Goal: Task Accomplishment & Management: Complete application form

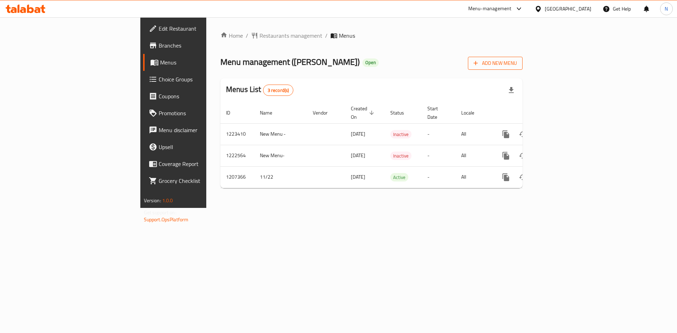
click at [517, 66] on span "Add New Menu" at bounding box center [495, 63] width 43 height 9
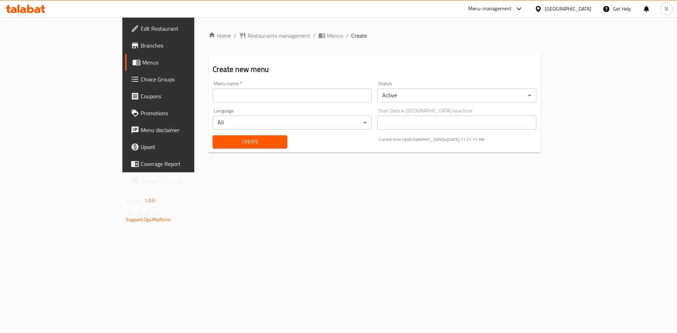
click at [415, 97] on body "​ Menu-management [GEOGRAPHIC_DATA] Get Help N Edit Restaurant Branches Menus C…" at bounding box center [338, 175] width 677 height 316
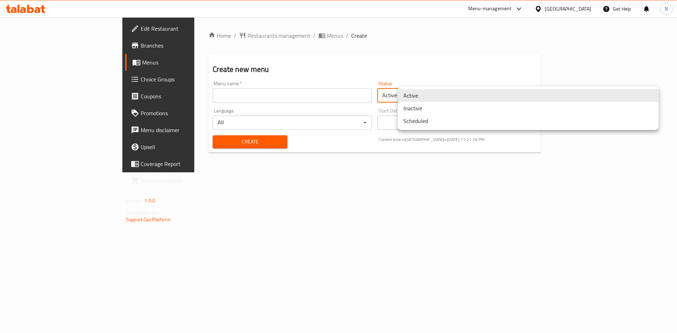
click at [415, 110] on li "Inactive" at bounding box center [528, 108] width 261 height 13
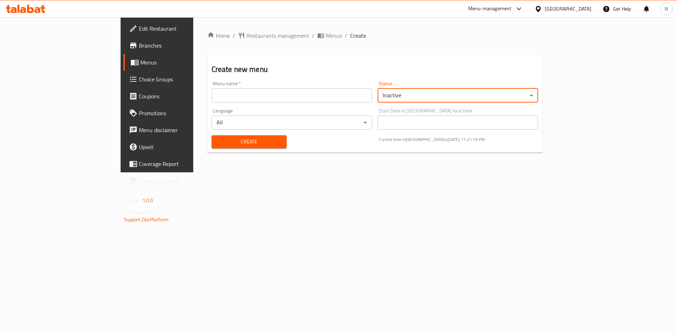
click at [343, 123] on body "​ Menu-management [GEOGRAPHIC_DATA] Get Help N Edit Restaurant Branches Menus C…" at bounding box center [338, 175] width 677 height 316
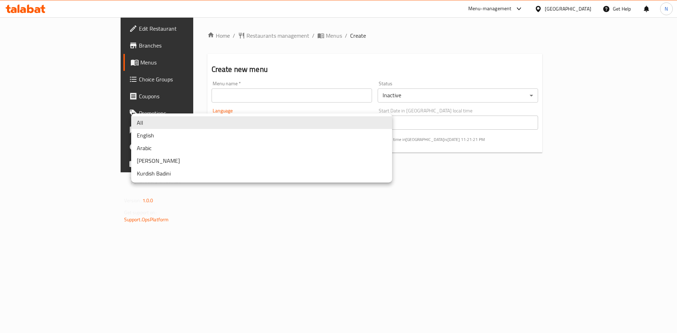
click at [239, 97] on div at bounding box center [338, 166] width 677 height 333
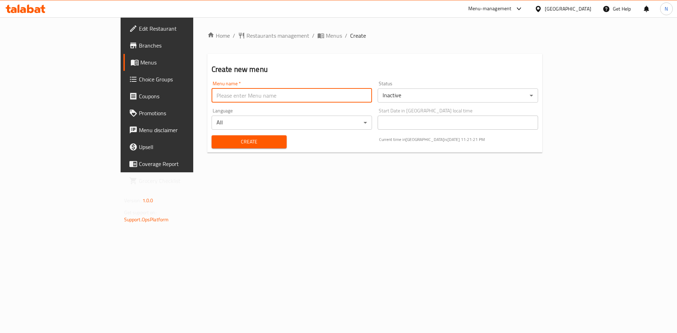
click at [240, 95] on input "text" at bounding box center [292, 96] width 161 height 14
click at [212, 97] on input "New Menu 337932953" at bounding box center [292, 96] width 161 height 14
paste input "41760871"
type input "New Menu 341760871"
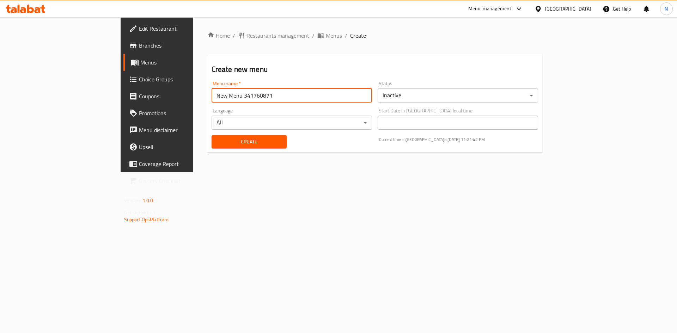
click at [217, 144] on span "Create" at bounding box center [249, 142] width 64 height 9
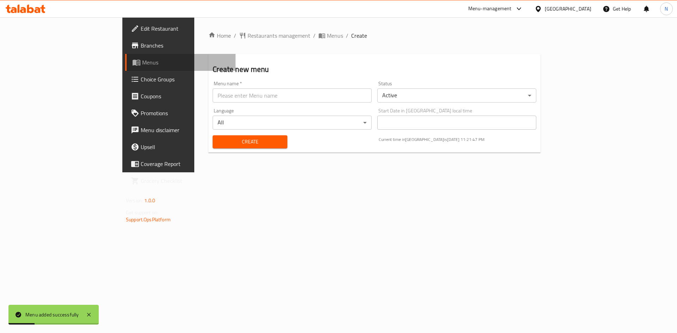
click at [142, 65] on span "Menus" at bounding box center [186, 62] width 88 height 8
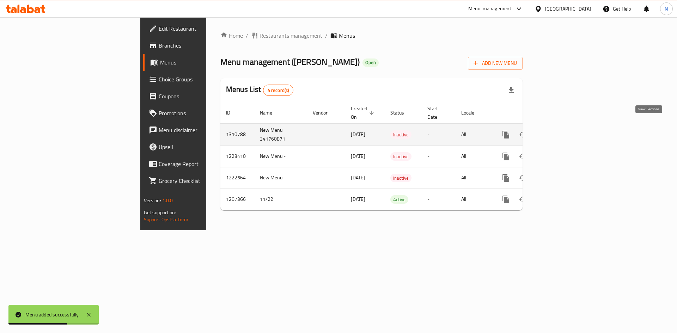
click at [560, 132] on icon "enhanced table" at bounding box center [557, 135] width 6 height 6
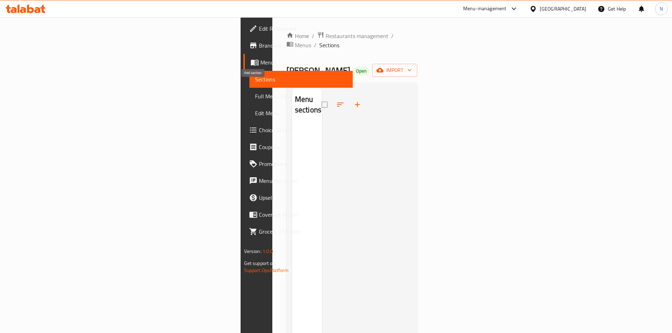
click at [353, 101] on icon "button" at bounding box center [357, 105] width 8 height 8
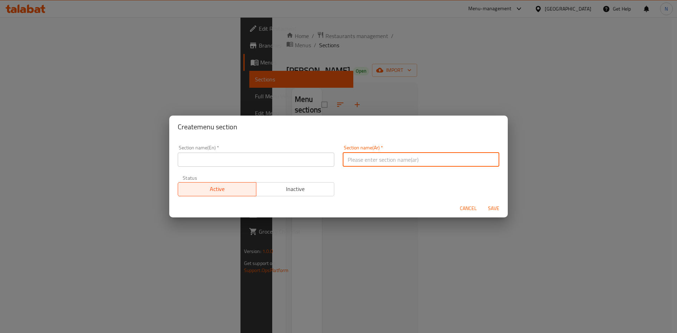
click at [387, 158] on input "text" at bounding box center [421, 160] width 157 height 14
type input "h"
click at [352, 157] on input "العصائر الطبيعية" at bounding box center [421, 160] width 157 height 14
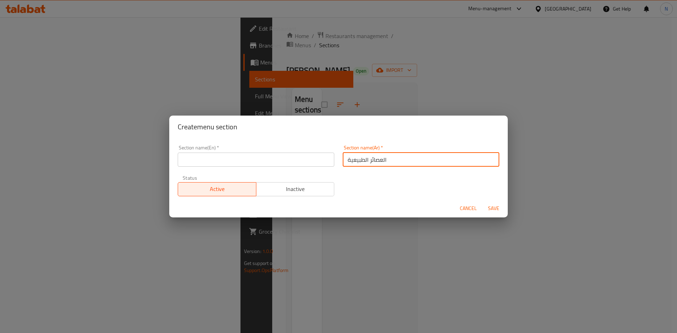
type input "العصائر الطبيعية"
click at [231, 159] on input "text" at bounding box center [256, 160] width 157 height 14
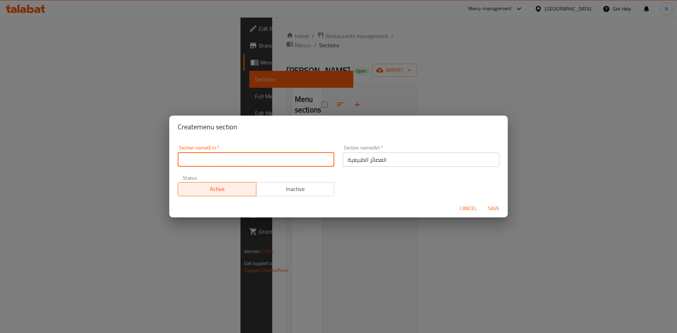
paste input "natural juices"
type input "Natural Juices"
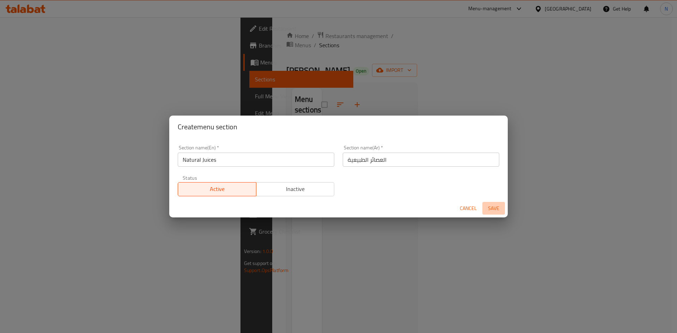
click at [496, 206] on span "Save" at bounding box center [493, 208] width 17 height 9
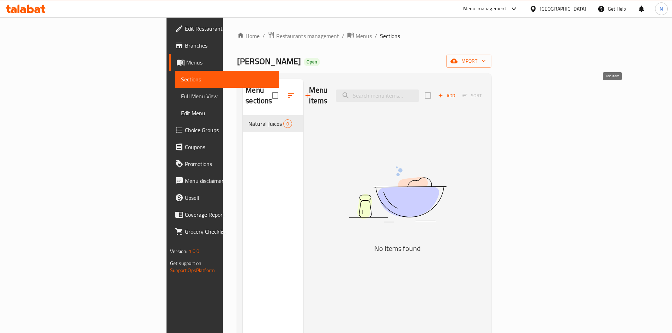
click at [456, 92] on span "Add" at bounding box center [446, 96] width 19 height 8
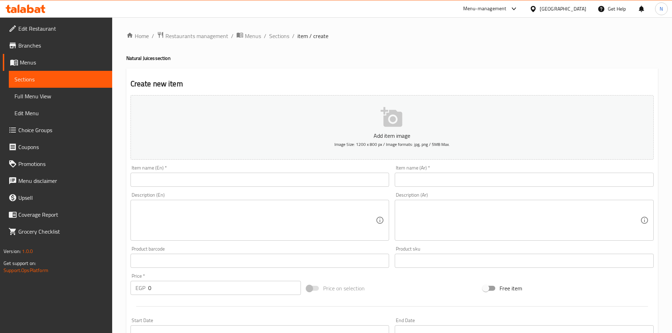
click at [475, 182] on input "text" at bounding box center [524, 180] width 259 height 14
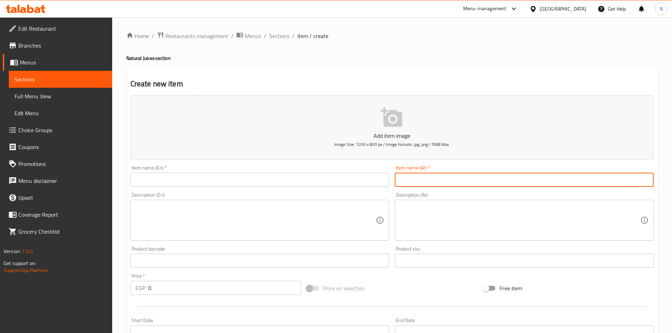
paste input "قنبله"
type input "قنبله"
click at [245, 183] on input "text" at bounding box center [260, 180] width 259 height 14
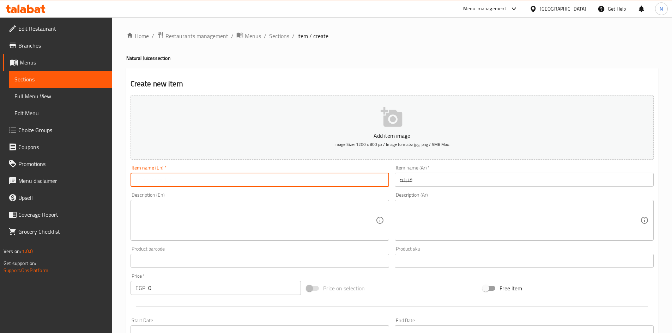
paste input "qunbuluh"
click at [146, 183] on input "qunbuluh" at bounding box center [260, 180] width 259 height 14
click at [220, 178] on input "qunbuluh" at bounding box center [260, 180] width 259 height 14
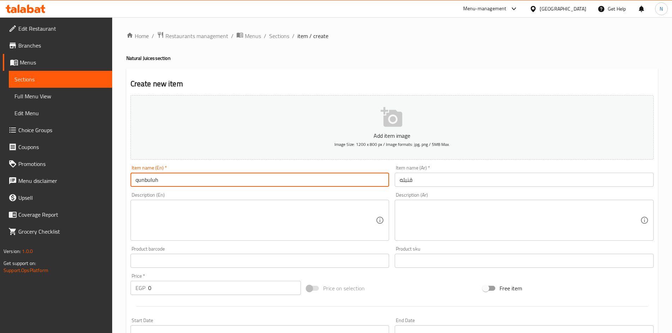
click at [220, 178] on input "qunbuluh" at bounding box center [260, 180] width 259 height 14
paste input "Konbela"
type input "Konbela"
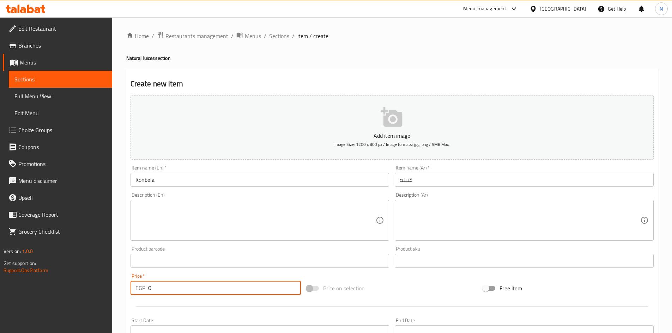
drag, startPoint x: 156, startPoint y: 288, endPoint x: 144, endPoint y: 289, distance: 12.5
click at [144, 289] on div "EGP 0 Price *" at bounding box center [216, 288] width 171 height 14
type input "115"
click at [413, 283] on div "Price on selection" at bounding box center [392, 288] width 176 height 19
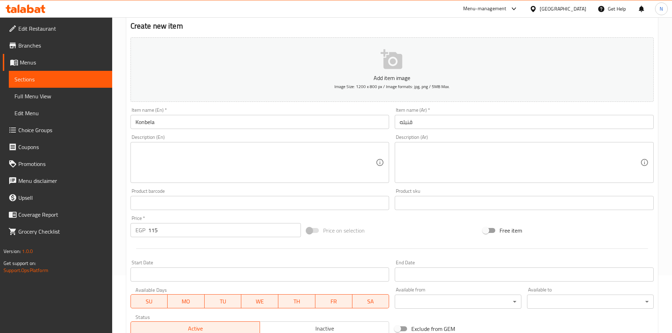
scroll to position [165, 0]
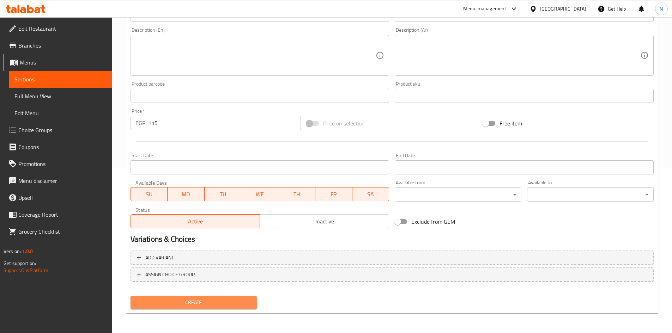
click at [182, 303] on span "Create" at bounding box center [193, 302] width 115 height 9
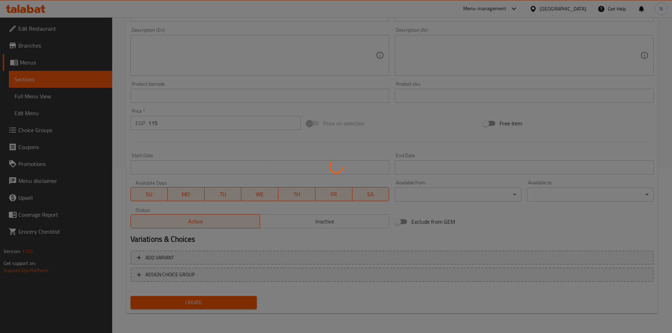
type input "0"
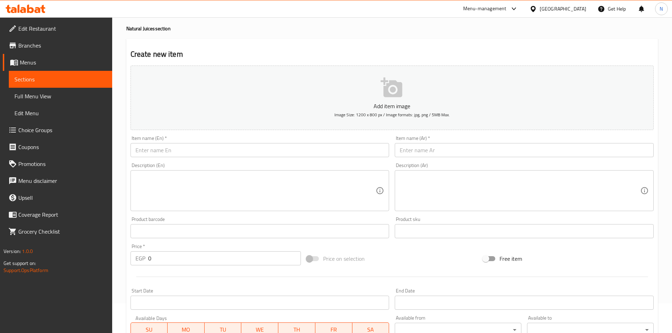
scroll to position [24, 0]
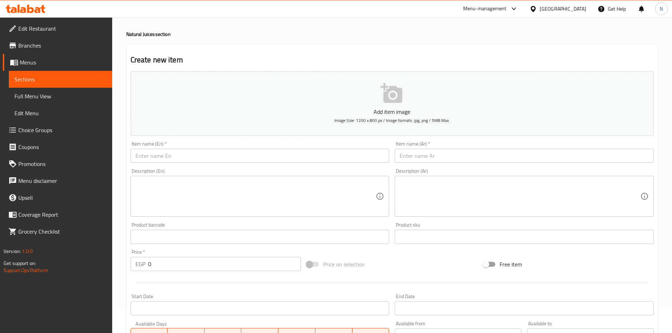
click at [413, 158] on input "text" at bounding box center [524, 156] width 259 height 14
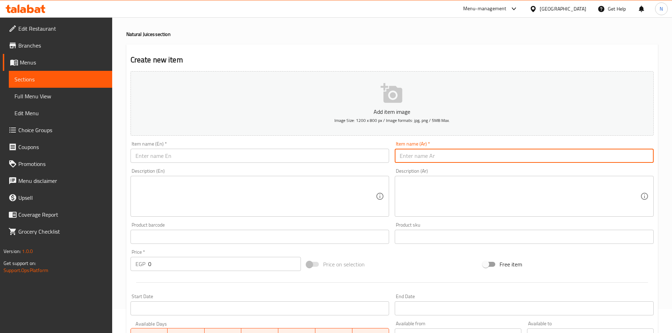
paste input "فخفخينا بالأيس كريم"
type input "فخفخينا بالأيس كريم"
click at [268, 152] on input "text" at bounding box center [260, 156] width 259 height 14
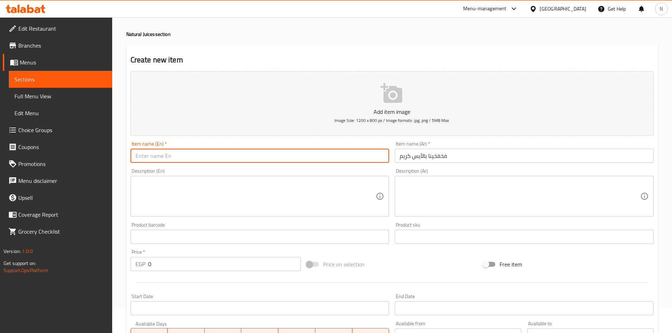
paste input "Fakhfakhina with ice cream"
click at [170, 161] on input "Fakhfakhina with ice cream" at bounding box center [260, 156] width 259 height 14
click at [168, 155] on input "fakhfakhina with Ice Cream" at bounding box center [260, 156] width 259 height 14
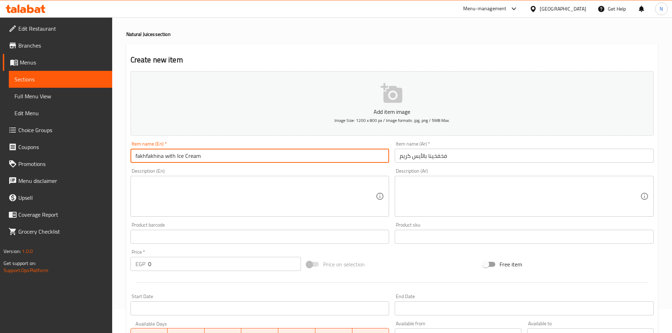
click at [168, 155] on input "fakhfakhina with Ice Cream" at bounding box center [260, 156] width 259 height 14
type input "fakhfakhina With Ice Cream"
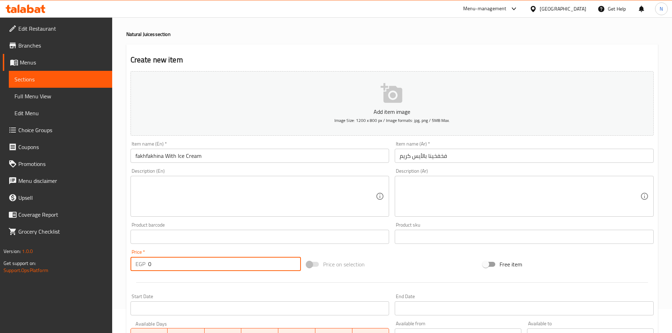
drag, startPoint x: 164, startPoint y: 269, endPoint x: 147, endPoint y: 270, distance: 16.6
click at [147, 270] on div "EGP 0 Price *" at bounding box center [216, 264] width 171 height 14
type input "105"
click at [401, 269] on div "Price on selection" at bounding box center [392, 264] width 176 height 19
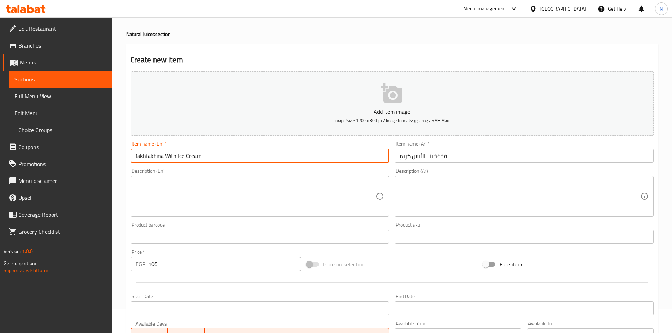
click at [149, 154] on input "fakhfakhina With Ice Cream" at bounding box center [260, 156] width 259 height 14
type input "Fakhfakhina With Ice Cream"
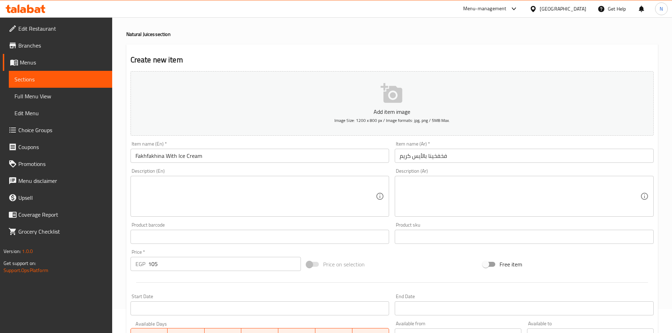
click at [405, 273] on div "Price on selection" at bounding box center [392, 264] width 176 height 19
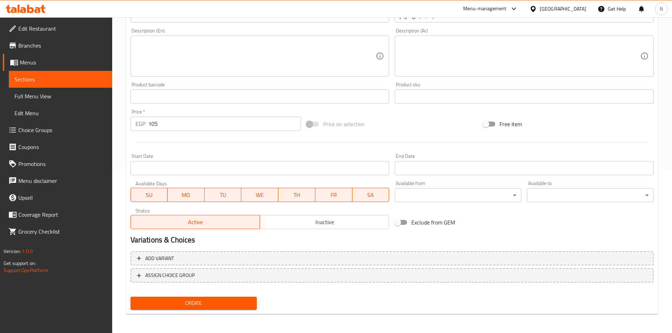
scroll to position [165, 0]
click at [169, 300] on span "Create" at bounding box center [193, 302] width 115 height 9
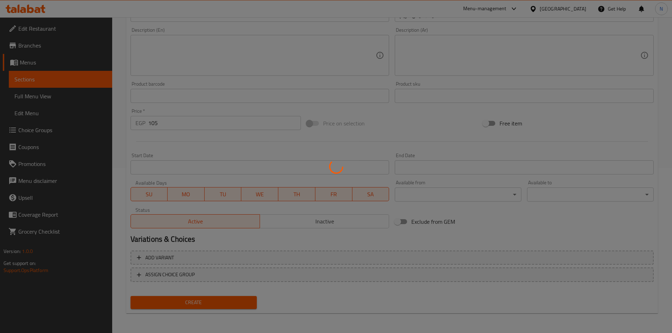
type input "0"
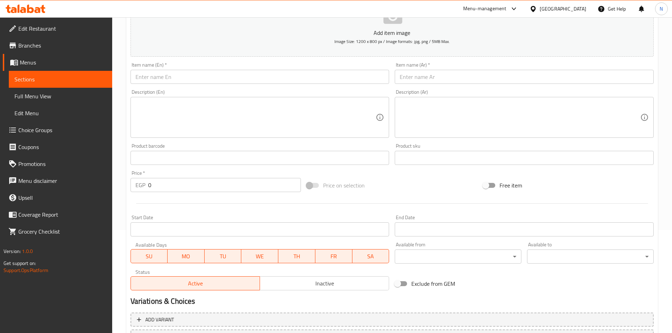
scroll to position [24, 0]
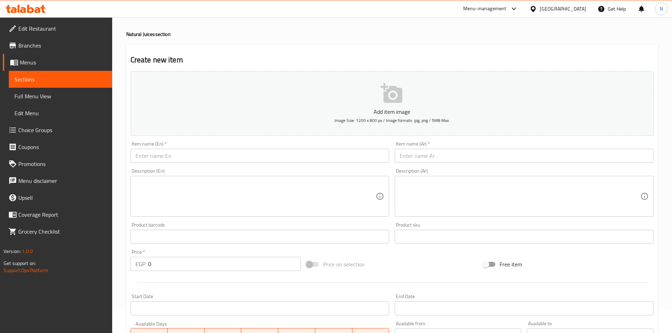
click at [438, 147] on div "Item name (Ar)   * Item name (Ar) *" at bounding box center [524, 152] width 259 height 22
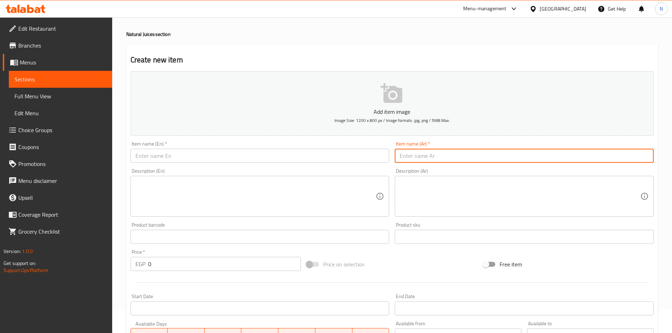
click at [437, 150] on input "text" at bounding box center [524, 156] width 259 height 14
paste input "فخفخينا سادة"
type input "فخفخينا سادة"
click at [225, 158] on input "text" at bounding box center [260, 156] width 259 height 14
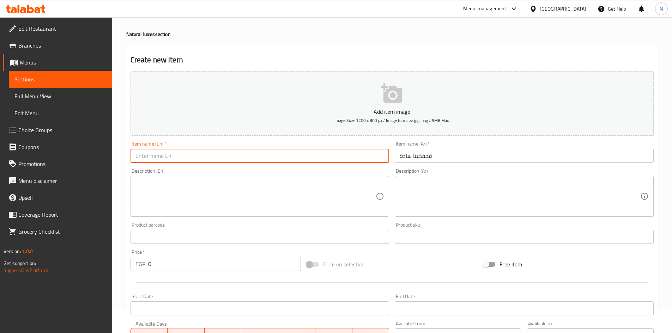
paste input "Plain Fakhfakhina"
type input "Plain Fakhfakhina"
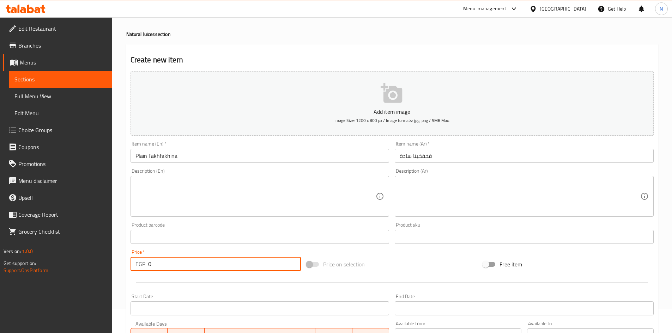
click at [147, 268] on div "EGP 0 Price *" at bounding box center [216, 264] width 171 height 14
type input "85"
click at [413, 273] on div "Price on selection" at bounding box center [392, 264] width 176 height 19
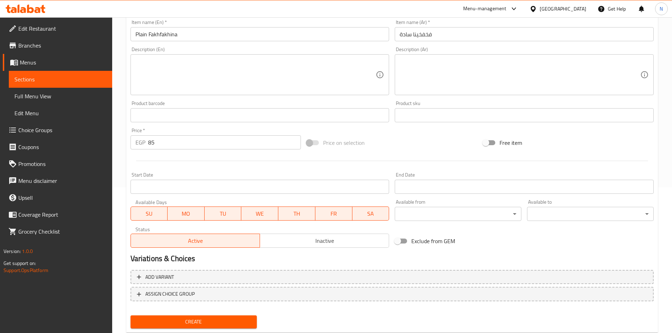
scroll to position [165, 0]
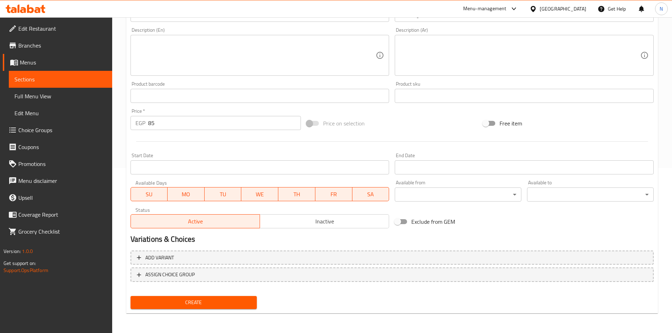
click at [226, 299] on span "Create" at bounding box center [193, 302] width 115 height 9
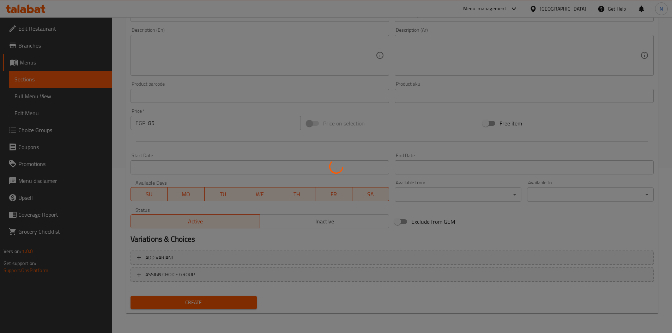
type input "0"
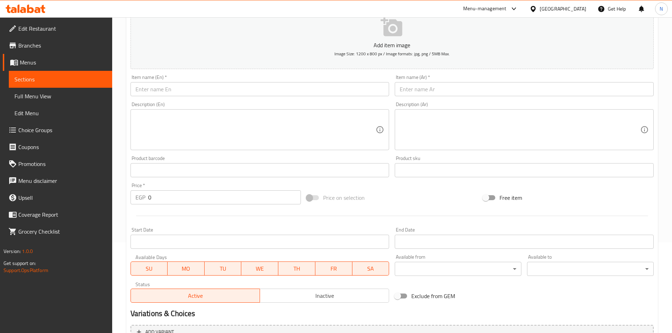
scroll to position [24, 0]
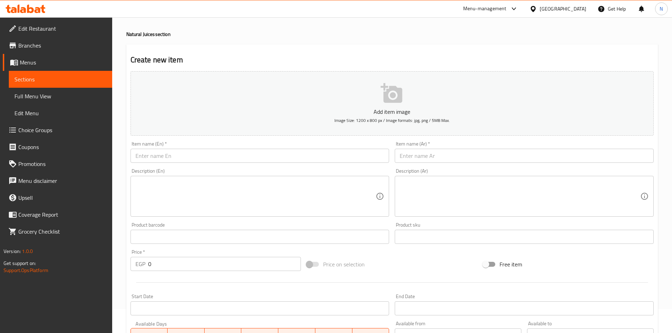
click at [208, 156] on input "text" at bounding box center [260, 156] width 259 height 14
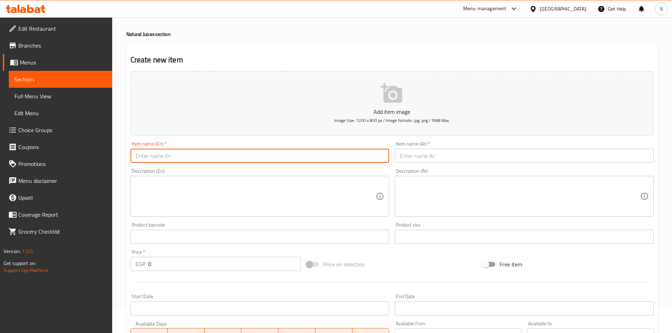
paste input "A ONE"
click at [141, 157] on input "A ONE" at bounding box center [260, 156] width 259 height 14
type input "A One"
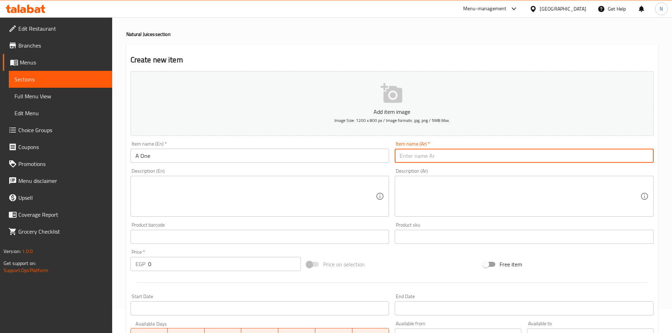
click at [414, 155] on input "text" at bounding box center [524, 156] width 259 height 14
type input "ا"
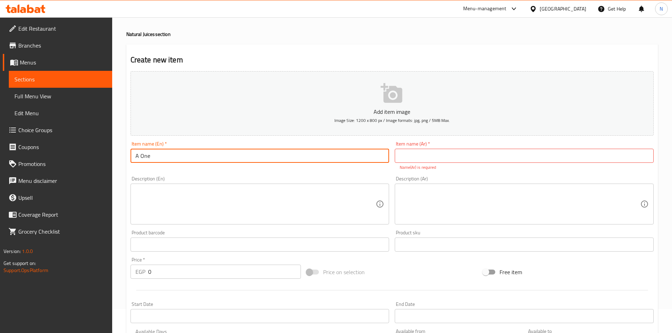
click at [140, 153] on input "A One" at bounding box center [260, 156] width 259 height 14
click at [451, 150] on input "text" at bounding box center [524, 156] width 259 height 14
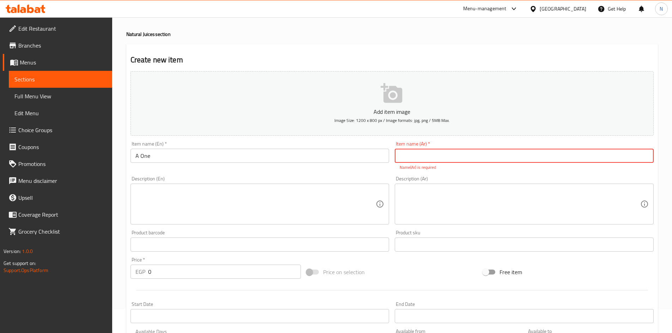
paste input "واحد"
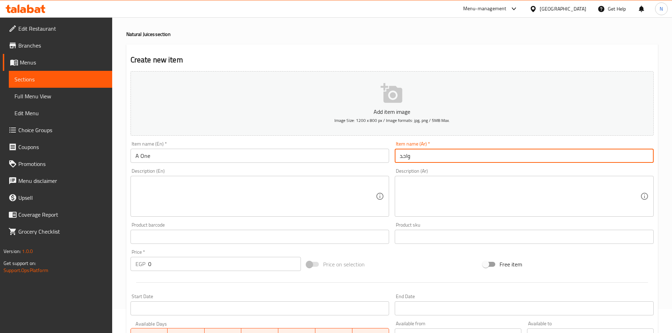
type input "واحد"
click at [333, 206] on textarea at bounding box center [255, 197] width 241 height 34
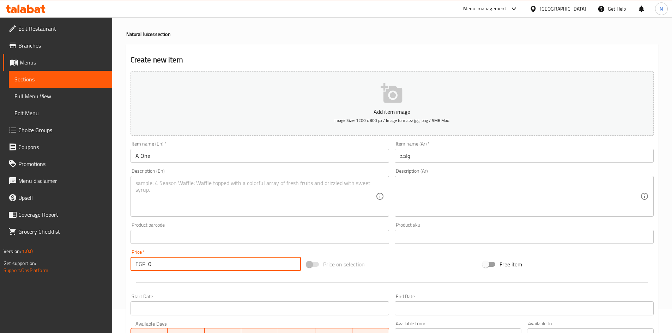
drag, startPoint x: 155, startPoint y: 268, endPoint x: 147, endPoint y: 269, distance: 7.9
click at [147, 269] on div "EGP 0 Price *" at bounding box center [216, 264] width 171 height 14
type input "125"
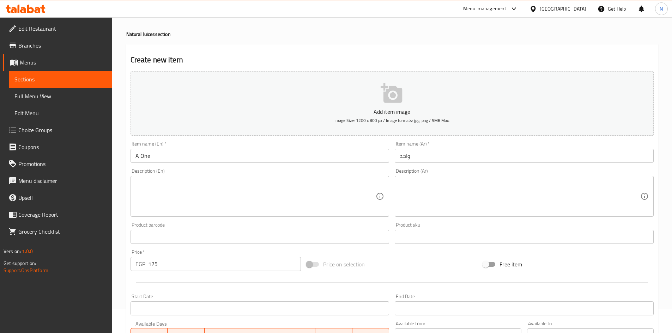
click at [406, 254] on div "Add item image Image Size: 1200 x 800 px / Image formats: jpg, png / 5MB Max. I…" at bounding box center [392, 220] width 529 height 304
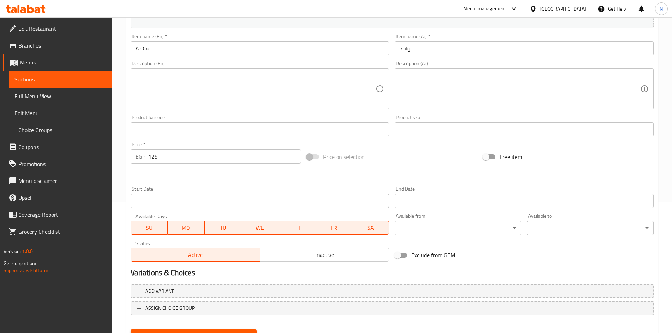
scroll to position [165, 0]
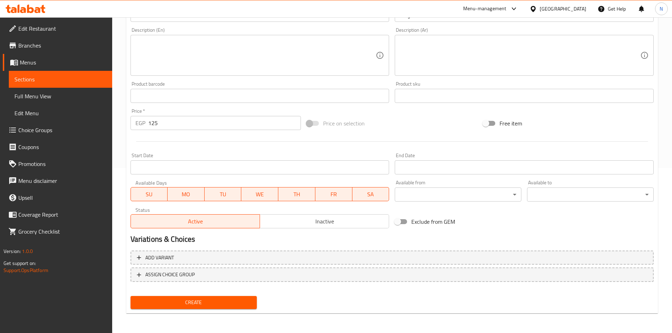
click at [198, 302] on span "Create" at bounding box center [193, 302] width 115 height 9
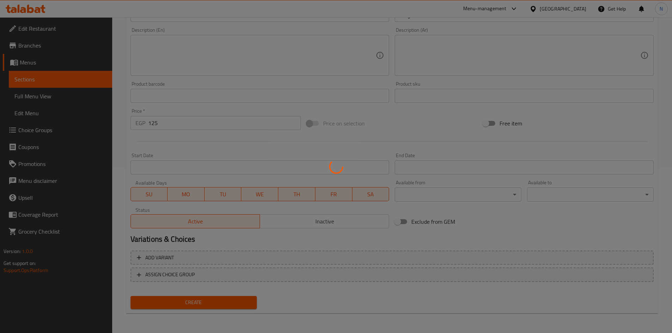
type input "0"
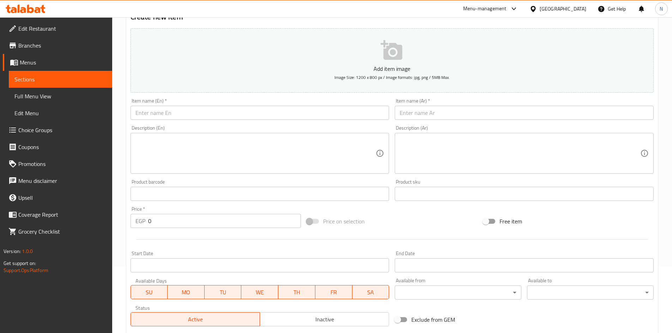
scroll to position [59, 0]
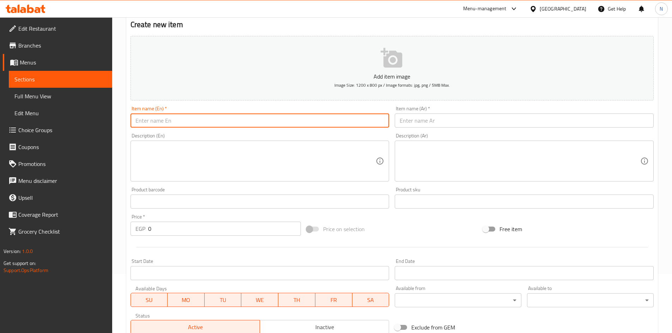
click at [167, 117] on input "text" at bounding box center [260, 121] width 259 height 14
paste input "plain Fakhfakhina cup"
type input "plain Fakhfakhina cup"
click at [411, 124] on input "text" at bounding box center [524, 121] width 259 height 14
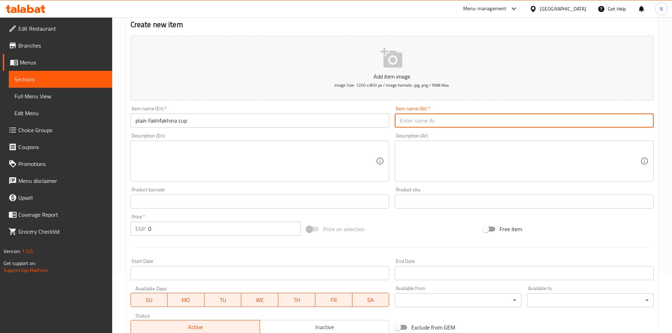
paste input "كوب مخفخينة سادة"
type input "كوب مخفخينة سادة"
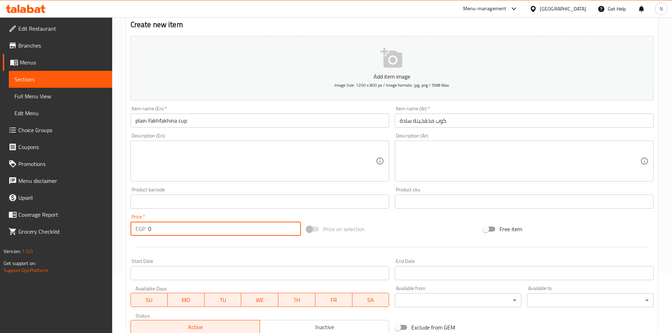
drag, startPoint x: 155, startPoint y: 231, endPoint x: 146, endPoint y: 231, distance: 8.5
click at [146, 231] on div "EGP 0 Price *" at bounding box center [216, 229] width 171 height 14
type input "65"
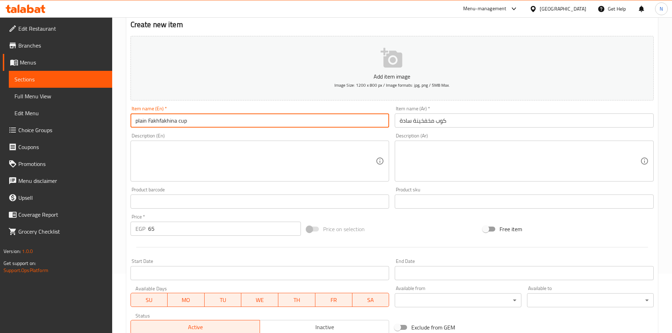
click at [164, 117] on input "plain Fakhfakhina cup" at bounding box center [260, 121] width 259 height 14
type input "Plain Fakhfakhina Cup"
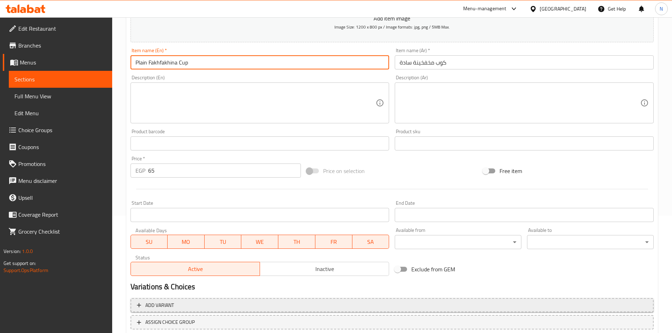
scroll to position [165, 0]
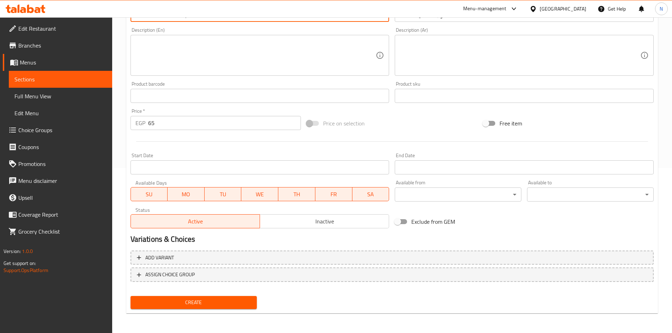
click at [180, 304] on span "Create" at bounding box center [193, 302] width 115 height 9
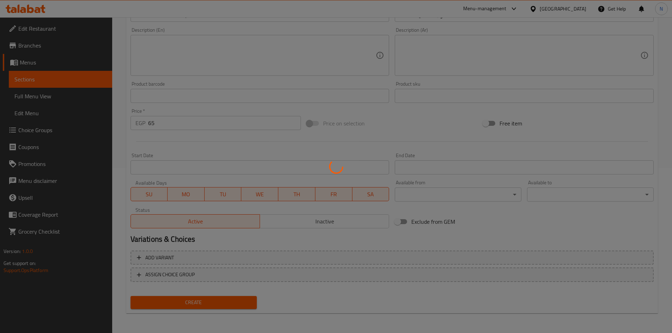
type input "0"
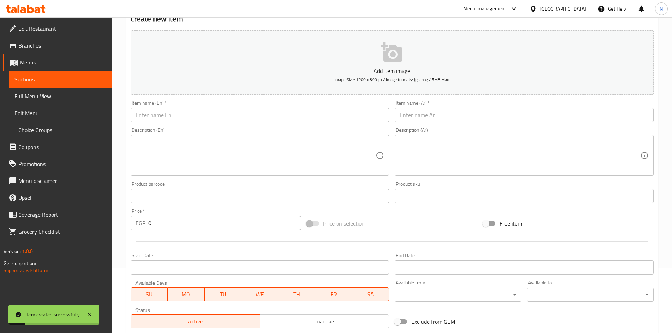
scroll to position [59, 0]
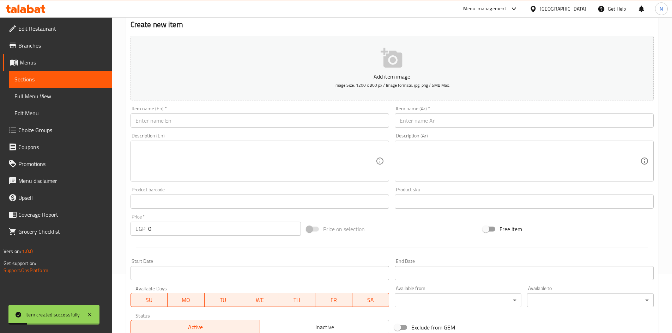
click at [413, 125] on input "text" at bounding box center [524, 121] width 259 height 14
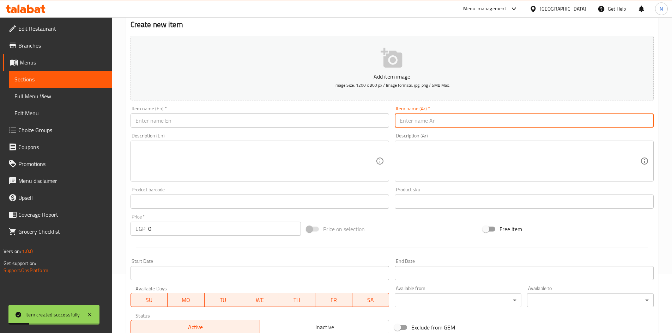
paste input "كوب فخفخينة بالأيس"
type input "كوب فخفخينة بالأيس"
click at [261, 116] on input "text" at bounding box center [260, 121] width 259 height 14
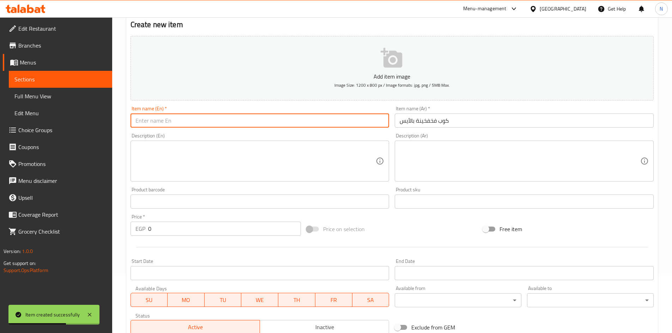
paste input "Fakhfakhina with ice Cup"
click at [183, 120] on input "Fakhfakhina with ice Cup" at bounding box center [260, 121] width 259 height 14
click at [173, 119] on input "Fakhfakhina with Ice Cup" at bounding box center [260, 121] width 259 height 14
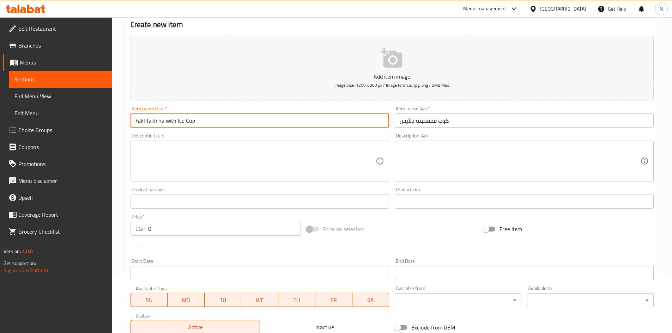
click at [173, 119] on input "Fakhfakhina with Ice Cup" at bounding box center [260, 121] width 259 height 14
type input "Fakhfakhina With Ice Cup"
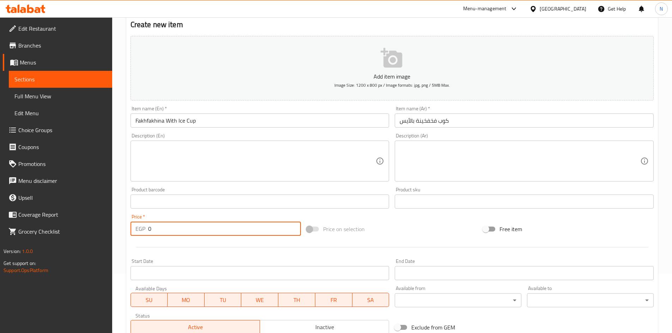
drag, startPoint x: 168, startPoint y: 228, endPoint x: 145, endPoint y: 228, distance: 22.9
click at [145, 228] on div "EGP 0 Price *" at bounding box center [216, 229] width 171 height 14
type input "70"
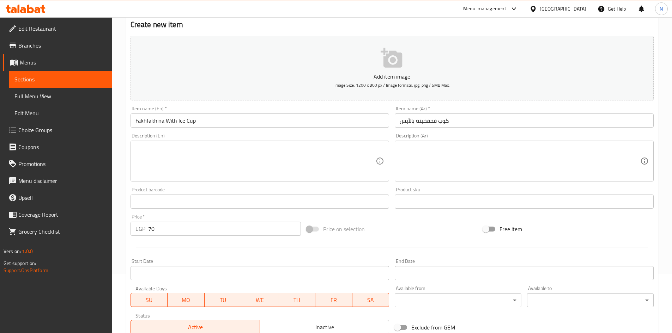
click at [406, 218] on div "Add item image Image Size: 1200 x 800 px / Image formats: jpg, png / 5MB Max. I…" at bounding box center [392, 185] width 529 height 304
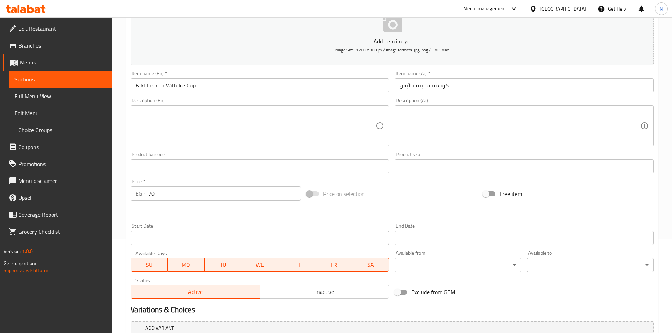
scroll to position [165, 0]
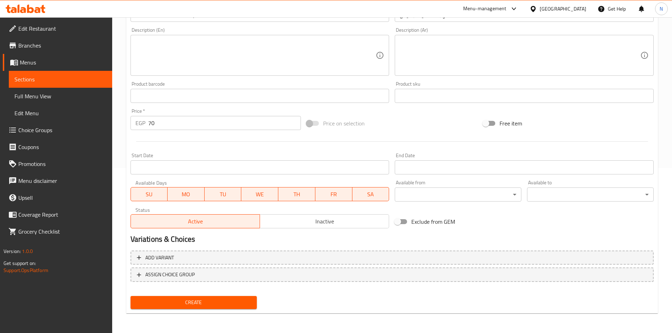
drag, startPoint x: 194, startPoint y: 301, endPoint x: 193, endPoint y: 291, distance: 10.4
click at [194, 302] on span "Create" at bounding box center [193, 302] width 115 height 9
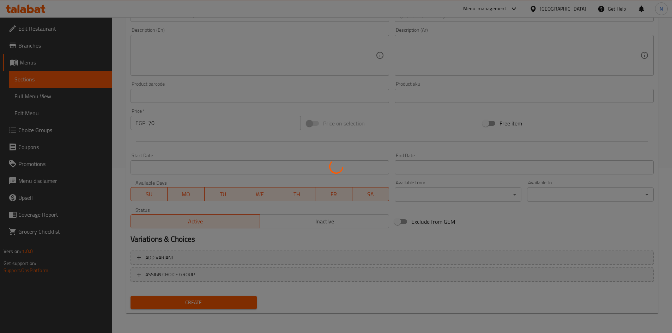
type input "0"
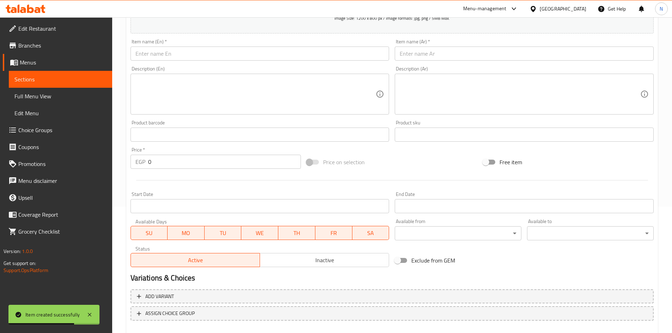
scroll to position [59, 0]
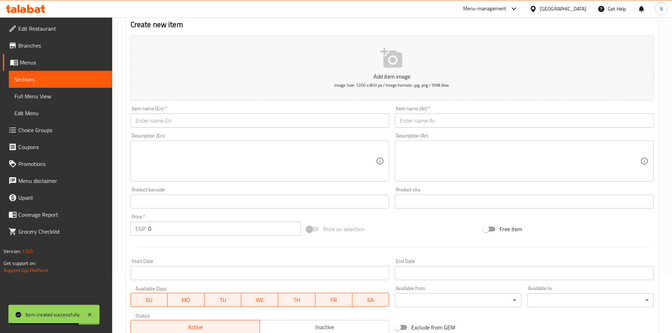
click at [402, 116] on input "text" at bounding box center [524, 121] width 259 height 14
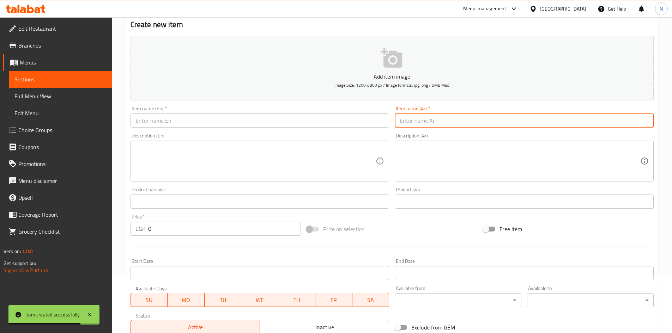
paste input "بلج بالآيس كريم"
type input "بلج بالآيس كريم"
click at [241, 124] on input "text" at bounding box center [260, 121] width 259 height 14
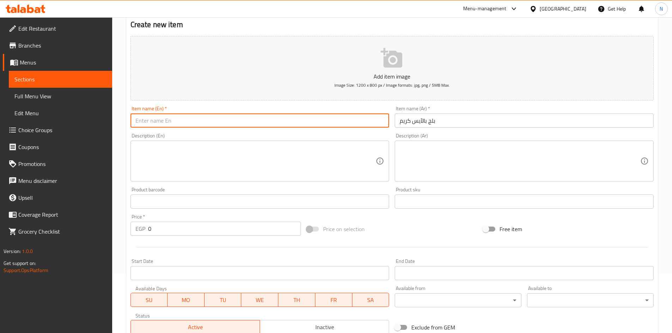
paste input "ice cream"
click at [135, 123] on input "ice cream" at bounding box center [260, 121] width 259 height 14
paste input "plain"
click at [149, 120] on input "plain ice cream" at bounding box center [260, 121] width 259 height 14
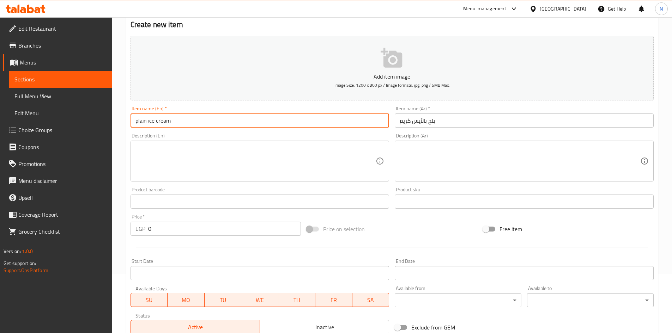
click at [149, 120] on input "plain ice cream" at bounding box center [260, 121] width 259 height 14
type input "Plain Ice Cream"
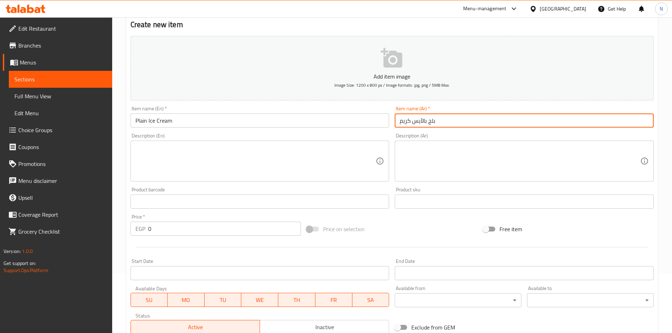
click at [429, 121] on input "بلج بالآيس كريم" at bounding box center [524, 121] width 259 height 14
click at [411, 122] on input "بلح بالآيس كريم" at bounding box center [524, 121] width 259 height 14
type input "بلح بالآيس كريم"
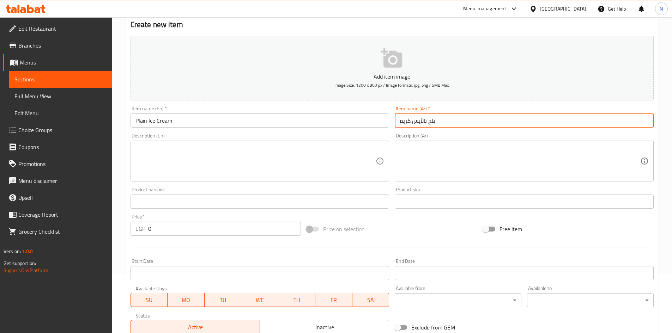
click at [140, 121] on input "Plain Ice Cream" at bounding box center [260, 121] width 259 height 14
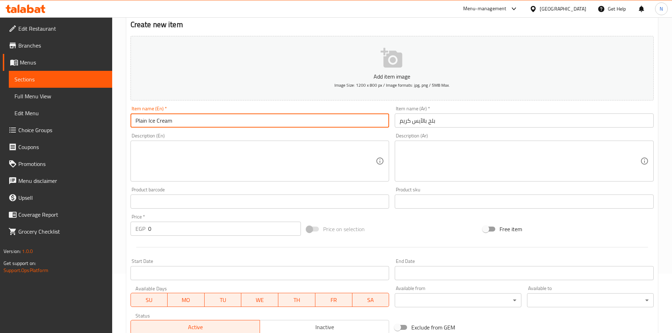
click at [140, 121] on input "Plain Ice Cream" at bounding box center [260, 121] width 259 height 14
paste input "Dates with"
click at [156, 122] on input "Dates with Ice Cream" at bounding box center [260, 121] width 259 height 14
type input "Dates With Ice Cream"
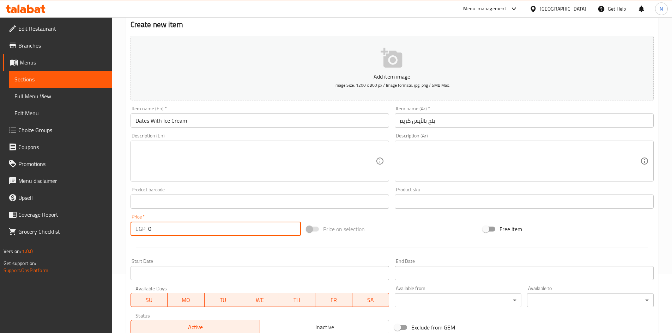
drag, startPoint x: 156, startPoint y: 229, endPoint x: 146, endPoint y: 231, distance: 9.7
click at [146, 231] on div "EGP 0 Price *" at bounding box center [216, 229] width 171 height 14
type input "100"
click at [395, 213] on div "Add item image Image Size: 1200 x 800 px / Image formats: jpg, png / 5MB Max. I…" at bounding box center [392, 185] width 529 height 304
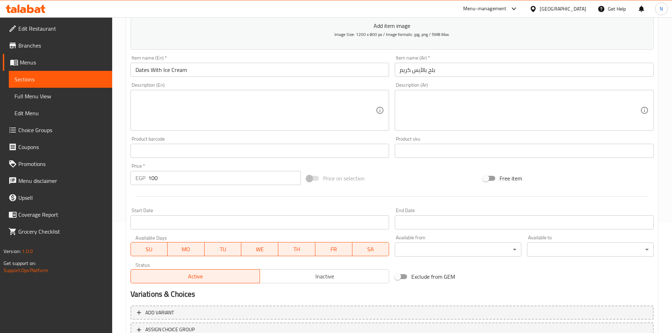
scroll to position [165, 0]
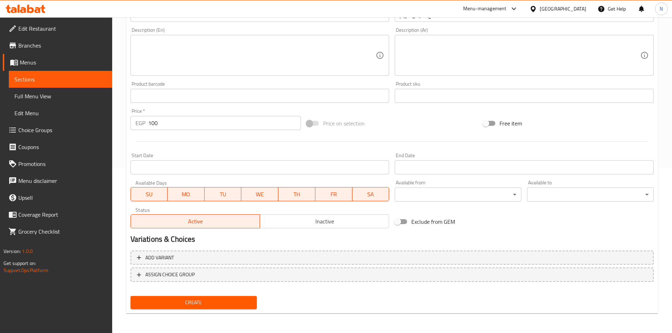
click at [188, 301] on span "Create" at bounding box center [193, 302] width 115 height 9
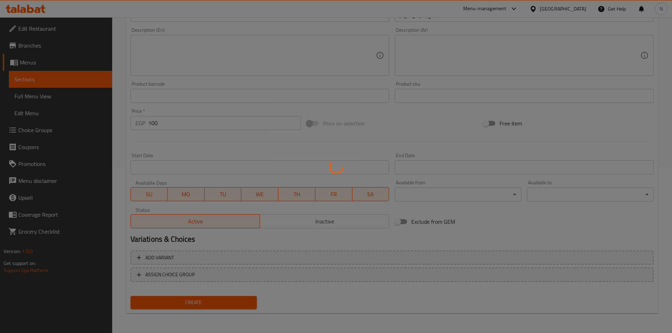
type input "0"
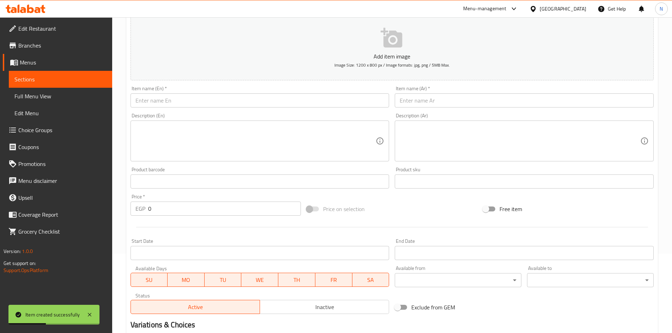
scroll to position [59, 0]
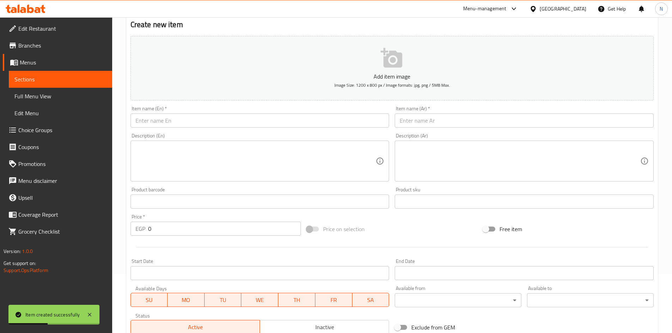
click at [456, 117] on input "text" at bounding box center [524, 121] width 259 height 14
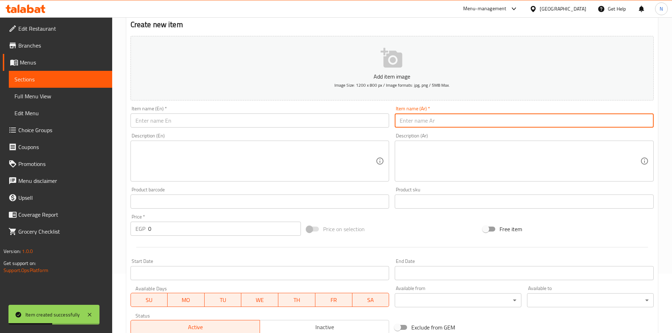
paste input "آيس كريم علبة"
type input "آيس كريم علبة"
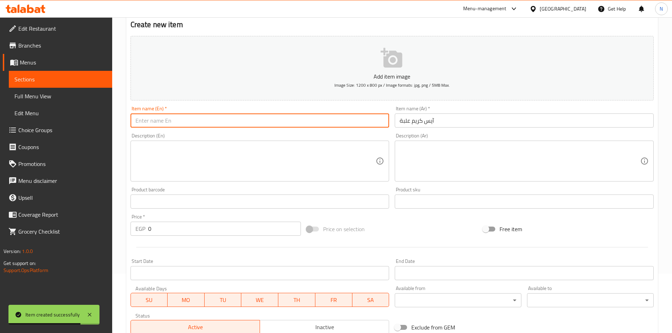
click at [247, 117] on input "text" at bounding box center [260, 121] width 259 height 14
paste input "ice cream tub"
click at [154, 120] on input "ice cream tub" at bounding box center [260, 121] width 259 height 14
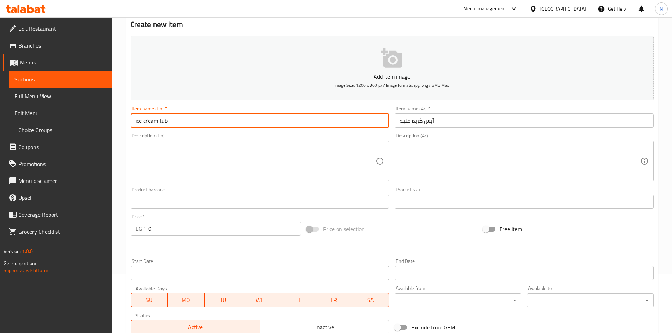
paste input "Ice cream Box"
click at [155, 121] on input "Ice cream Box" at bounding box center [260, 121] width 259 height 14
type input "Ice Cream Box"
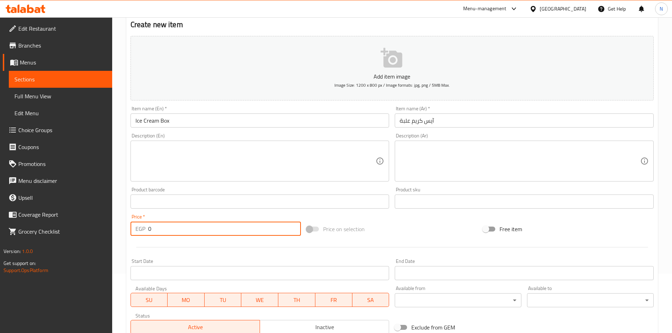
drag, startPoint x: 148, startPoint y: 226, endPoint x: 139, endPoint y: 229, distance: 9.0
click at [139, 229] on div "EGP 0 Price *" at bounding box center [216, 229] width 171 height 14
type input "95"
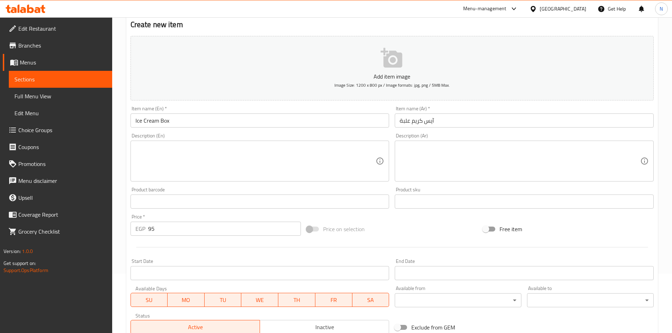
click at [349, 226] on span "Price on selection" at bounding box center [344, 229] width 42 height 8
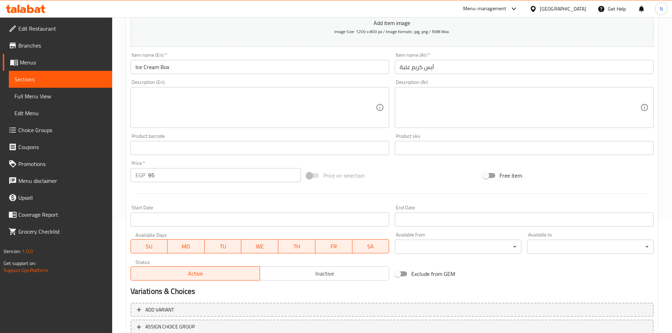
scroll to position [165, 0]
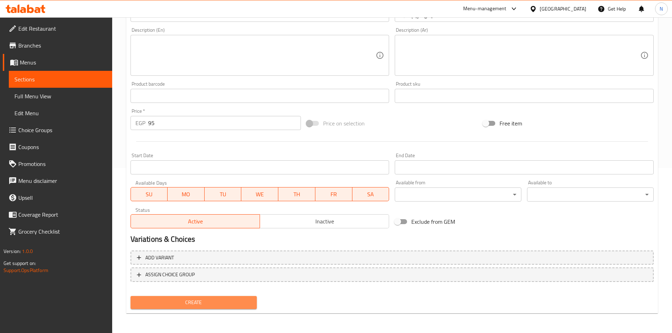
click at [214, 300] on span "Create" at bounding box center [193, 302] width 115 height 9
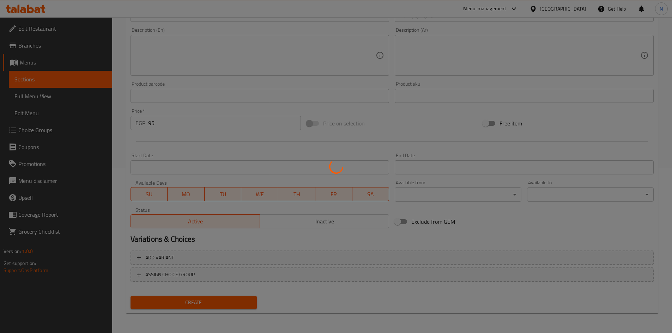
type input "0"
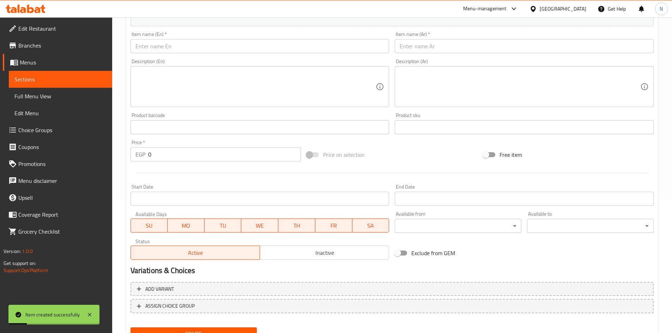
scroll to position [95, 0]
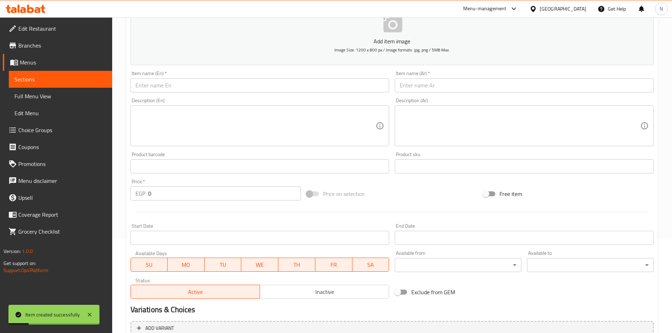
click at [429, 85] on input "text" at bounding box center [524, 85] width 259 height 14
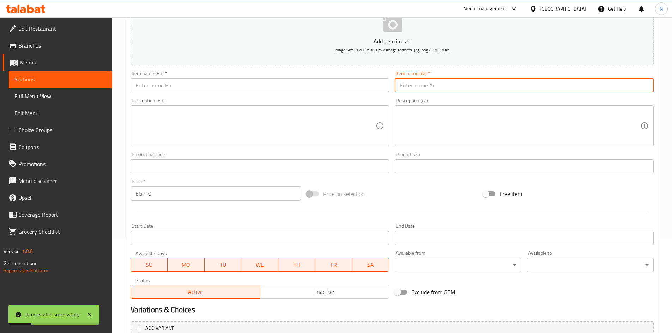
paste input "آيس كريم مشكل"
type input "آيس كريم مشكل"
click at [242, 84] on input "text" at bounding box center [260, 85] width 259 height 14
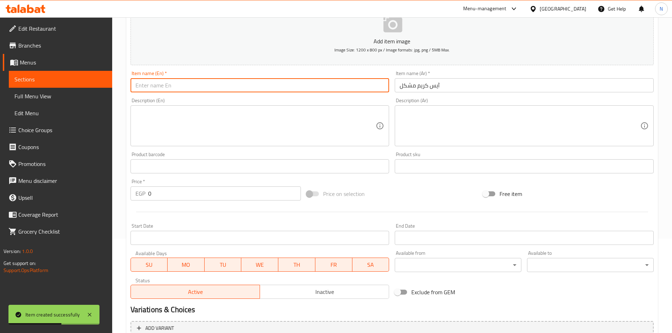
paste input "Mixed ice cream"
click at [163, 90] on input "Mixed ice cream" at bounding box center [260, 85] width 259 height 14
type input "Mixed Ice Cream"
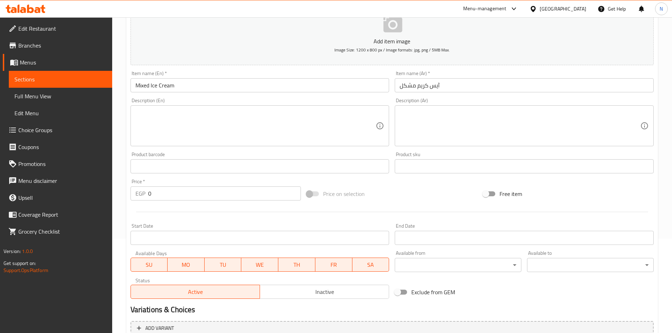
click at [145, 196] on div "Price   * EGP 0 Price *" at bounding box center [216, 189] width 176 height 27
click at [194, 195] on input "0" at bounding box center [224, 194] width 153 height 14
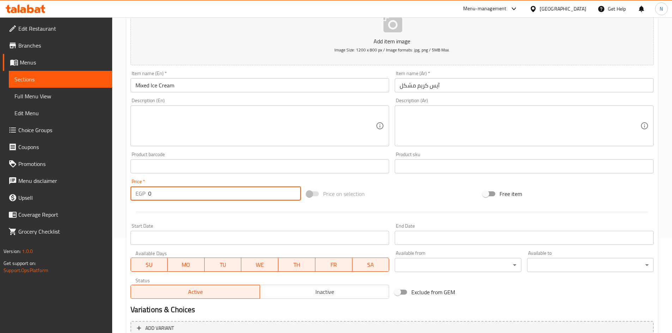
click at [194, 195] on input "0" at bounding box center [224, 194] width 153 height 14
drag, startPoint x: 194, startPoint y: 195, endPoint x: 188, endPoint y: 195, distance: 6.4
click at [188, 195] on input "0" at bounding box center [224, 194] width 153 height 14
type input "105"
click at [430, 182] on div "Add item image Image Size: 1200 x 800 px / Image formats: jpg, png / 5MB Max. I…" at bounding box center [392, 150] width 529 height 304
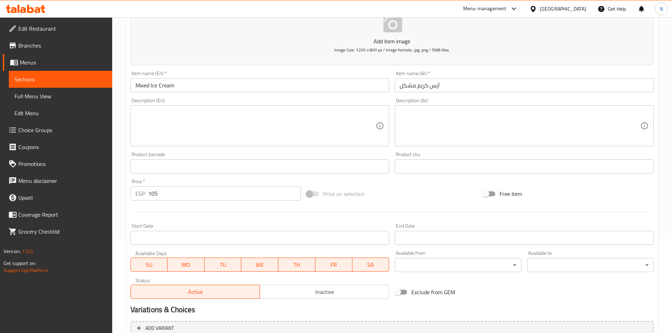
scroll to position [165, 0]
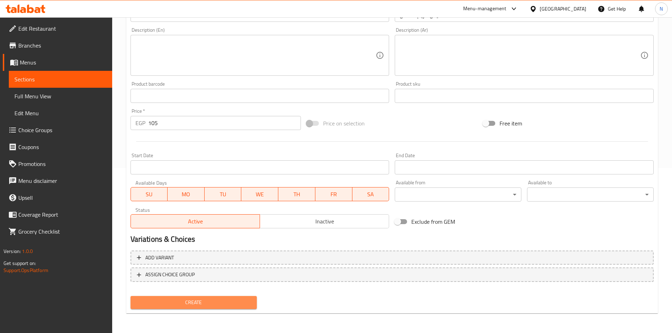
click at [195, 301] on span "Create" at bounding box center [193, 302] width 115 height 9
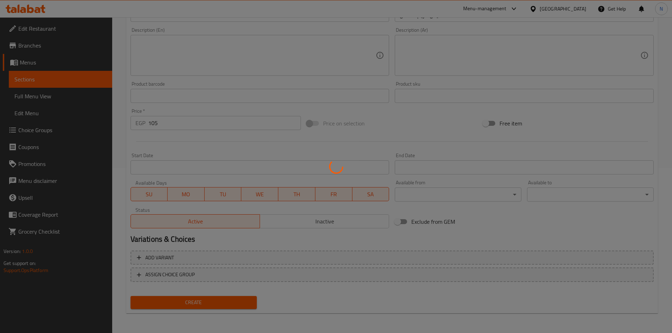
type input "0"
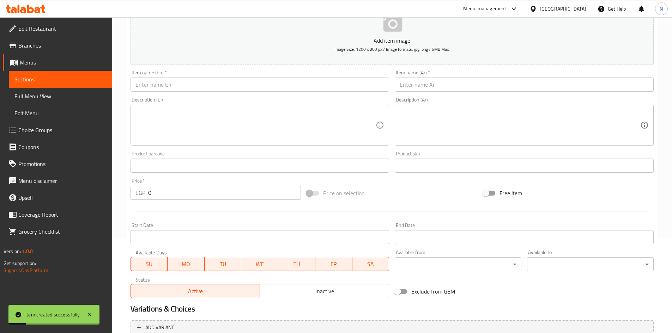
scroll to position [95, 0]
click at [429, 77] on div "Item name (Ar)   * Item name (Ar) *" at bounding box center [524, 82] width 259 height 22
click at [427, 81] on input "text" at bounding box center [524, 85] width 259 height 14
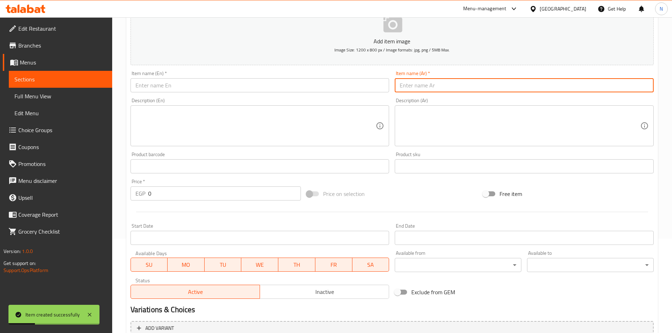
paste input "[PERSON_NAME]"
type input "[PERSON_NAME]"
click at [288, 90] on input "text" at bounding box center [260, 85] width 259 height 14
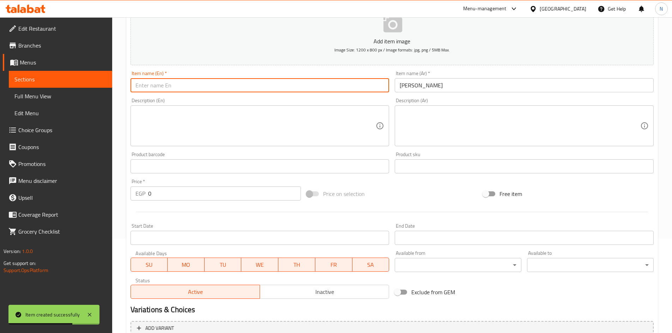
paste input "Sudanese ice cream"
click at [414, 86] on input "[PERSON_NAME]" at bounding box center [524, 85] width 259 height 14
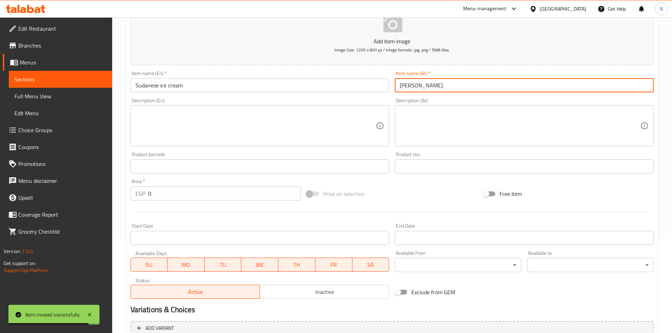
click at [414, 86] on input "[PERSON_NAME]" at bounding box center [524, 85] width 259 height 14
click at [150, 86] on input "Sudanese ice cream" at bounding box center [260, 85] width 259 height 14
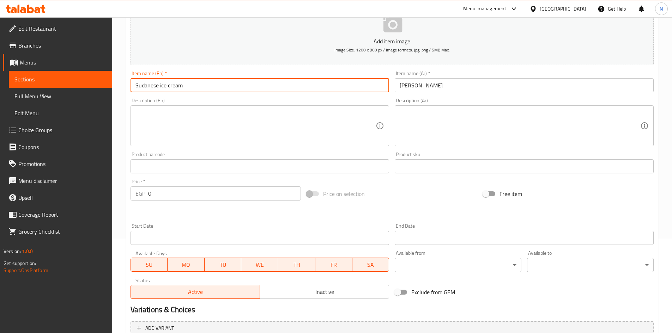
click at [150, 86] on input "Sudanese ice cream" at bounding box center [260, 85] width 259 height 14
paste input "Peanut"
click at [158, 86] on input "Peanut ice cream" at bounding box center [260, 85] width 259 height 14
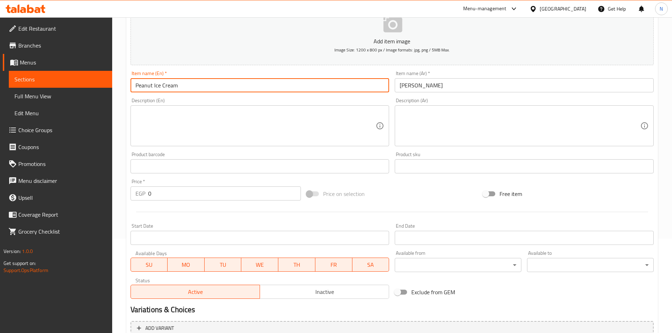
type input "Peanut Ice Cream"
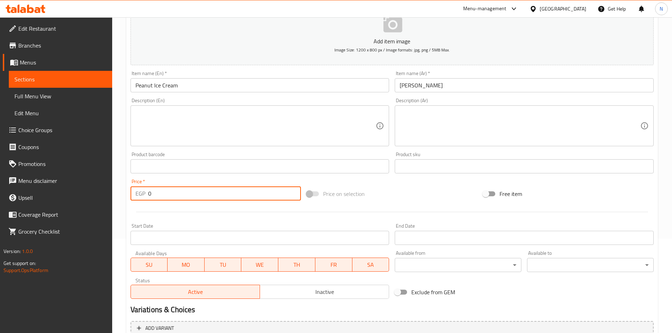
drag, startPoint x: 153, startPoint y: 195, endPoint x: 146, endPoint y: 195, distance: 6.4
click at [146, 195] on div "EGP 0 Price *" at bounding box center [216, 194] width 171 height 14
type input "125"
click at [387, 179] on div "Add item image Image Size: 1200 x 800 px / Image formats: jpg, png / 5MB Max. I…" at bounding box center [392, 150] width 529 height 304
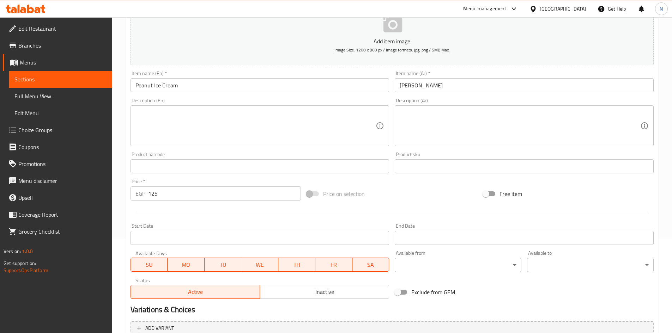
scroll to position [165, 0]
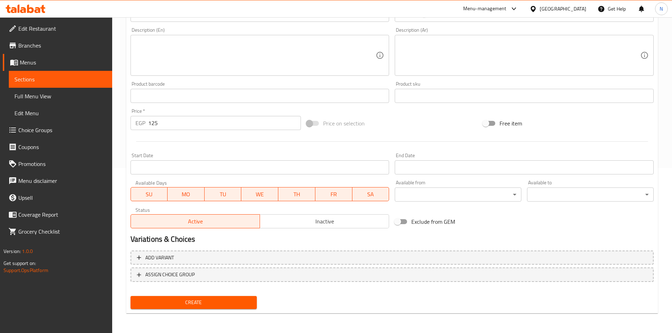
click at [201, 304] on span "Create" at bounding box center [193, 302] width 115 height 9
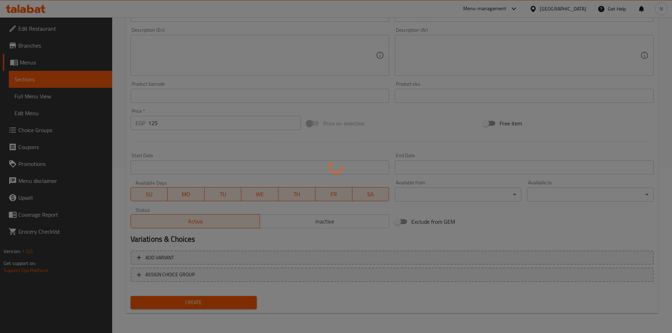
type input "0"
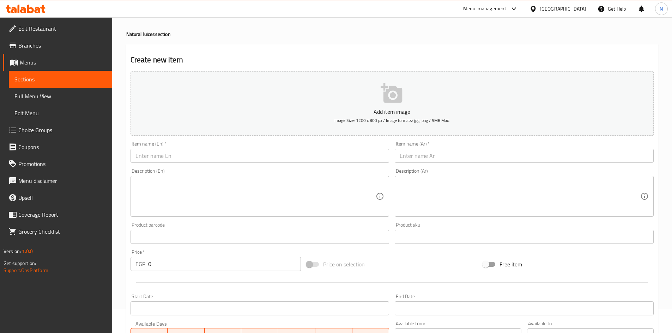
scroll to position [0, 0]
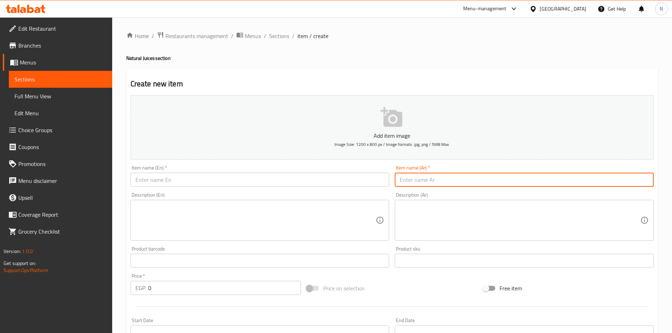
click at [434, 176] on input "text" at bounding box center [524, 180] width 259 height 14
paste input "توينكر بالأيس [PERSON_NAME]"
type input "توينكر بالأيس [PERSON_NAME]"
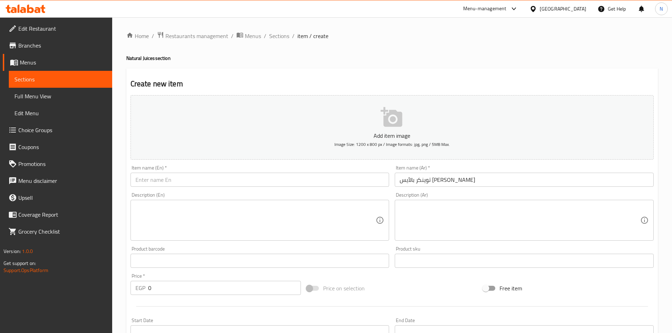
click at [232, 171] on div "Item name (En)   * Item name (En) *" at bounding box center [260, 176] width 259 height 22
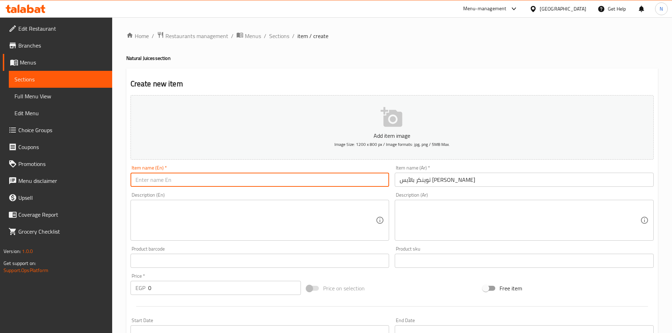
click at [227, 176] on input "text" at bounding box center [260, 180] width 259 height 14
paste input "Twinker with ice cream"
click at [172, 183] on input "Twinker with ice cream" at bounding box center [260, 180] width 259 height 14
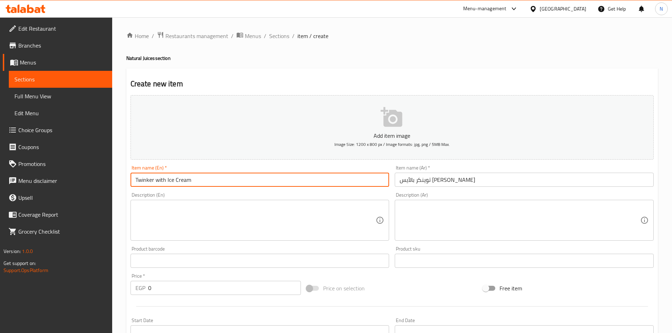
type input "Twinker with Ice Cream"
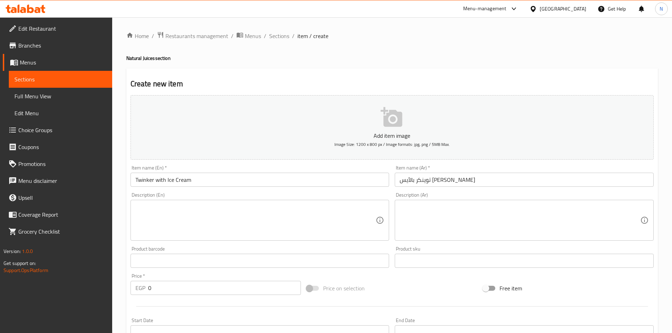
click at [410, 201] on div "Description (Ar)" at bounding box center [524, 220] width 259 height 41
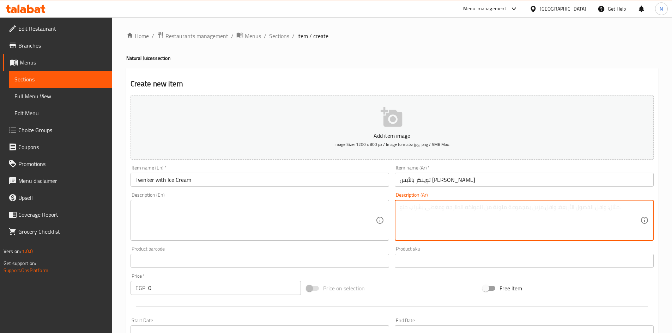
paste textarea "فراولة أو فانيليا قهوة"
click at [424, 208] on textarea "فراولة أو فانيليا قهوة" at bounding box center [520, 221] width 241 height 34
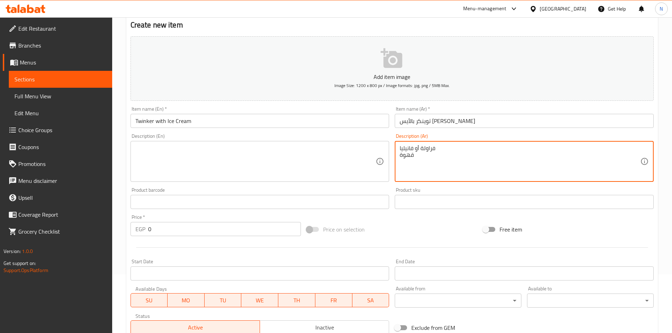
scroll to position [165, 0]
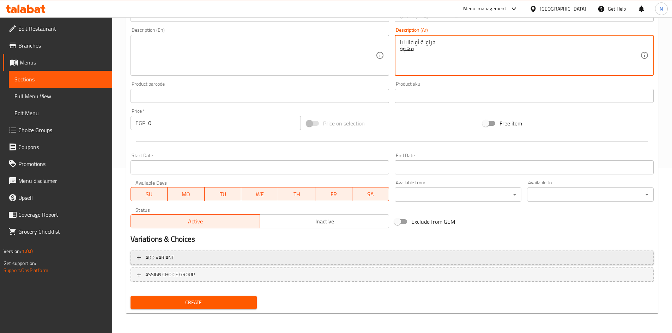
type textarea "فراولة أو فانيليا قهوة"
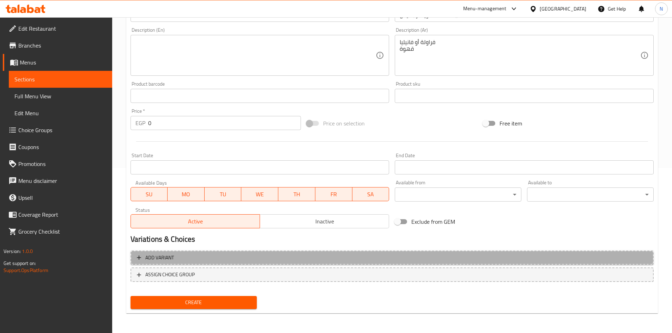
click at [537, 258] on span "Add variant" at bounding box center [392, 258] width 510 height 9
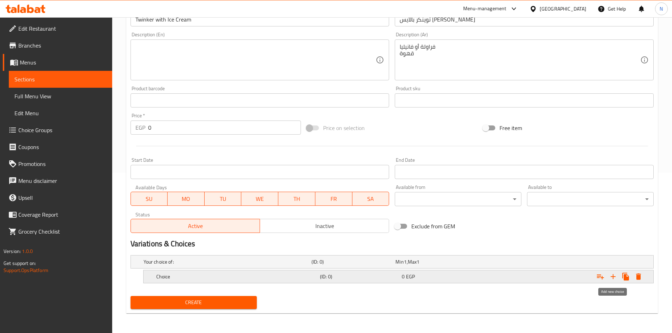
click at [613, 277] on icon "Expand" at bounding box center [613, 276] width 5 height 5
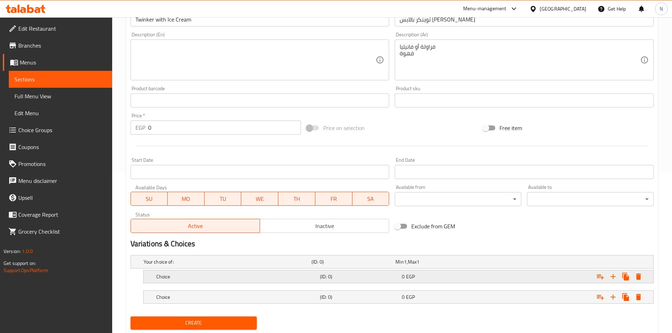
click at [516, 275] on div "Expand" at bounding box center [564, 277] width 164 height 16
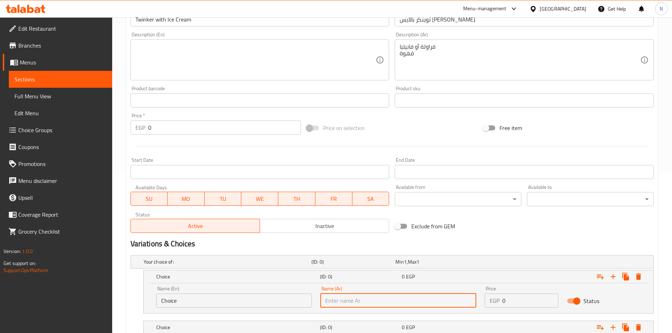
click at [455, 301] on input "text" at bounding box center [398, 301] width 156 height 14
paste input "فراولة"
type input "فراولة"
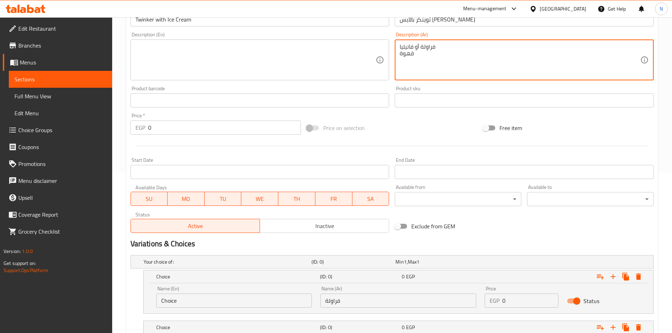
click at [408, 47] on textarea "فراولة أو فانيليا قهوة" at bounding box center [520, 60] width 241 height 34
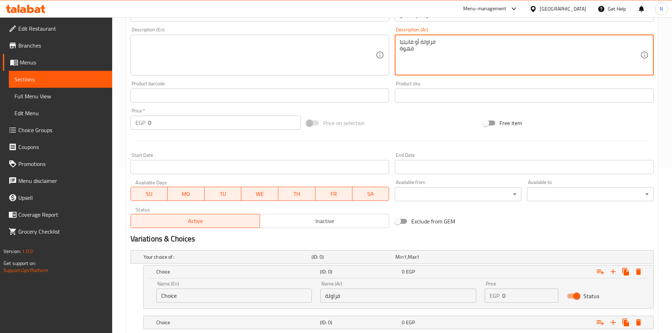
scroll to position [211, 0]
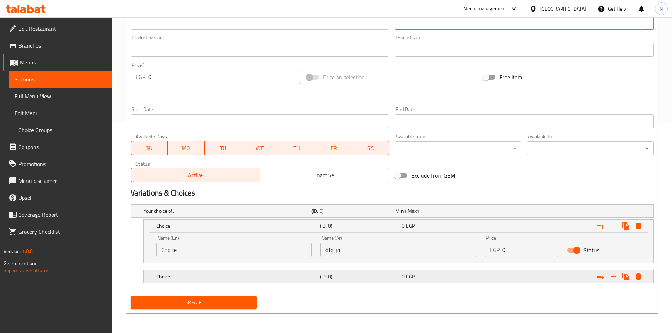
click at [364, 278] on h5 "(ID: 0)" at bounding box center [359, 276] width 79 height 7
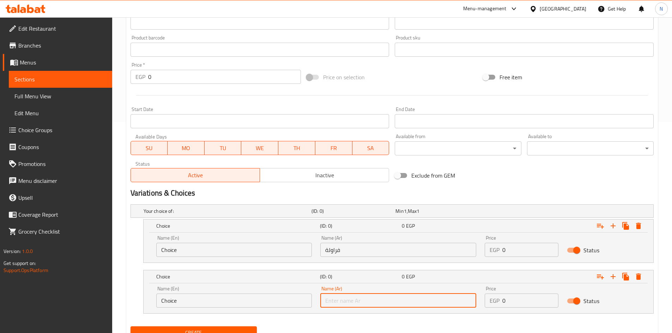
click at [369, 307] on input "text" at bounding box center [398, 301] width 156 height 14
paste input "فانيليا"
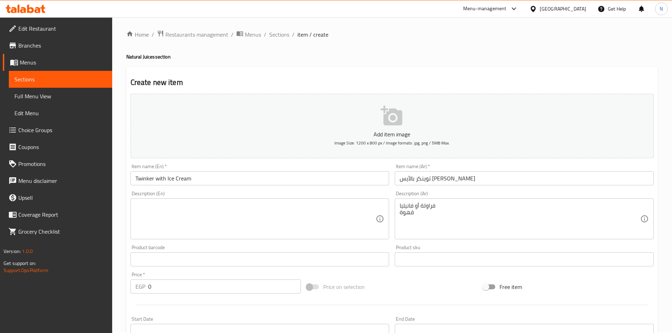
scroll to position [0, 0]
type input "فانيليا"
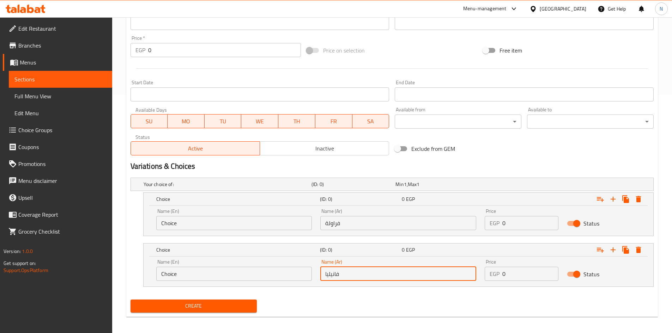
scroll to position [242, 0]
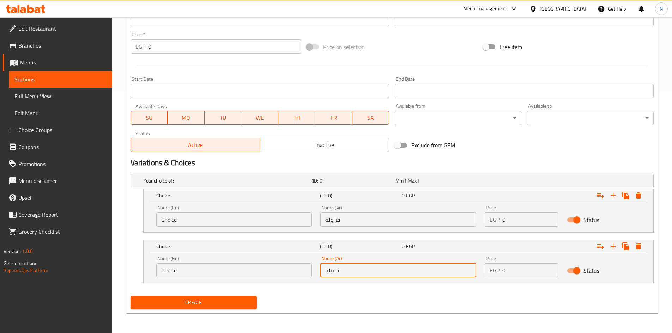
click at [198, 264] on input "Choice" at bounding box center [234, 271] width 156 height 14
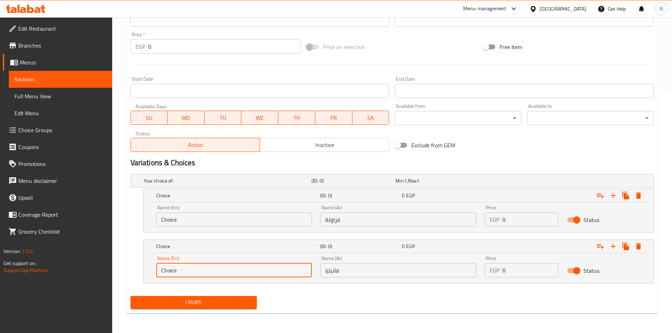
click at [198, 264] on input "Choice" at bounding box center [234, 271] width 156 height 14
paste input "Vanilla"
type input "Vanilla"
click at [329, 219] on input "فراولة" at bounding box center [398, 220] width 156 height 14
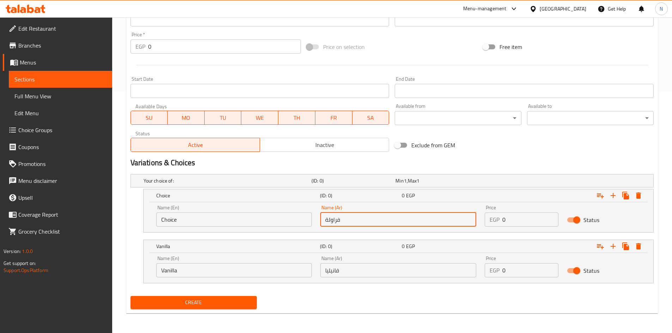
click at [329, 219] on input "فراولة" at bounding box center [398, 220] width 156 height 14
click at [200, 220] on input "Choice" at bounding box center [234, 220] width 156 height 14
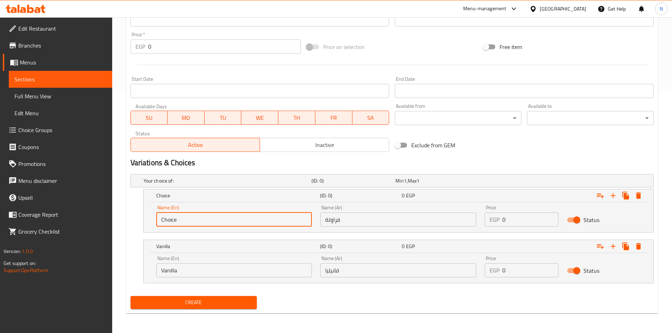
click at [200, 220] on input "Choice" at bounding box center [234, 220] width 156 height 14
paste input "Strawberry"
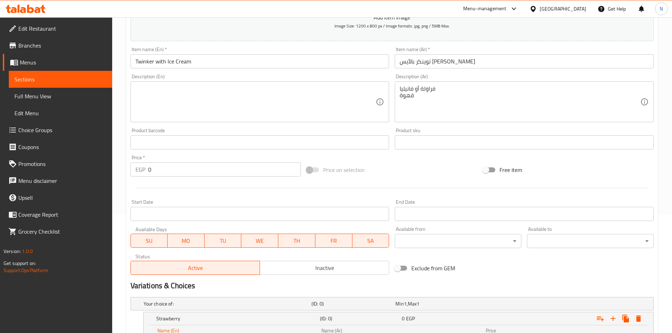
scroll to position [65, 0]
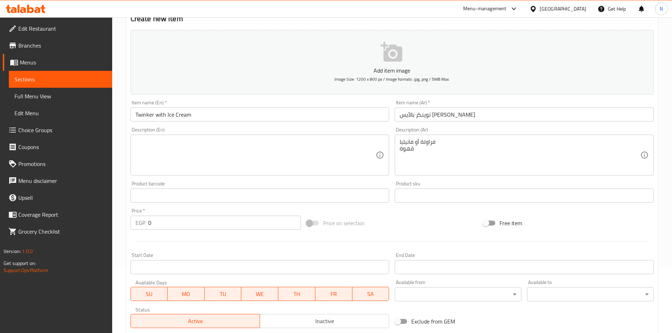
type input "Strawberry"
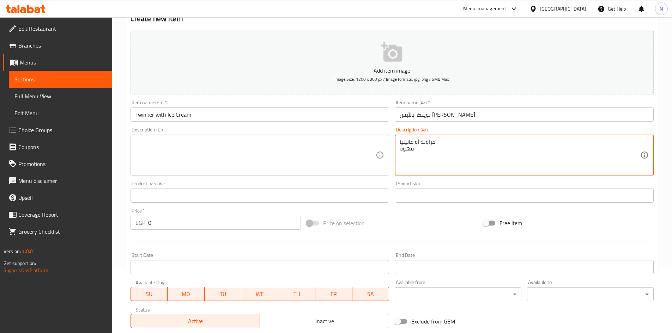
click at [418, 143] on textarea "فراولة أو فانيليا قهوة" at bounding box center [520, 156] width 241 height 34
drag, startPoint x: 418, startPoint y: 143, endPoint x: 416, endPoint y: 156, distance: 12.9
click at [416, 156] on textarea "فراولة أو فانيليا قهوة" at bounding box center [520, 156] width 241 height 34
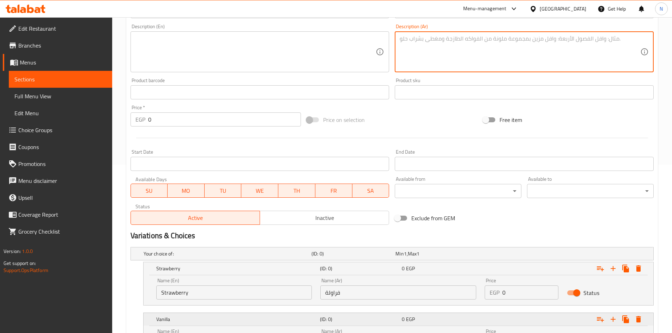
scroll to position [242, 0]
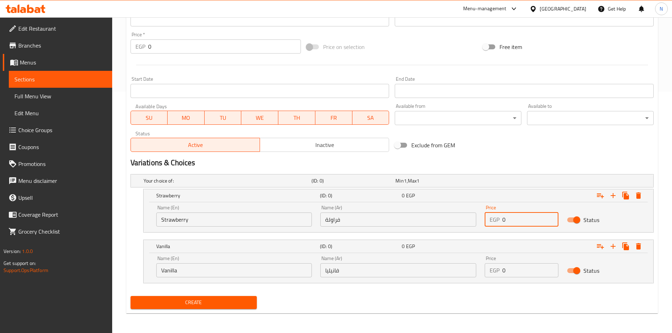
drag, startPoint x: 516, startPoint y: 224, endPoint x: 494, endPoint y: 224, distance: 22.6
click at [494, 224] on div "EGP 0 Price" at bounding box center [522, 220] width 74 height 14
type input "105"
drag, startPoint x: 506, startPoint y: 266, endPoint x: 499, endPoint y: 269, distance: 8.1
click at [499, 269] on div "EGP 0 Price" at bounding box center [522, 271] width 74 height 14
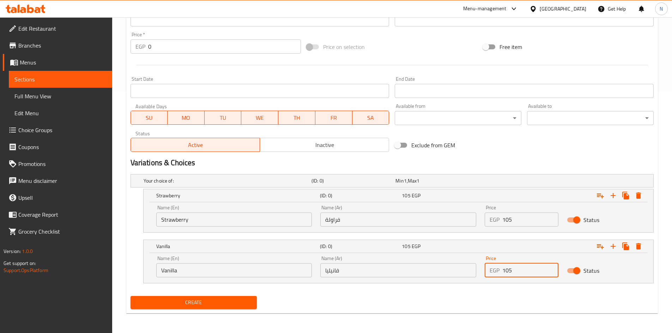
type input "105"
click at [525, 150] on div "Exclude from GEM" at bounding box center [480, 145] width 176 height 19
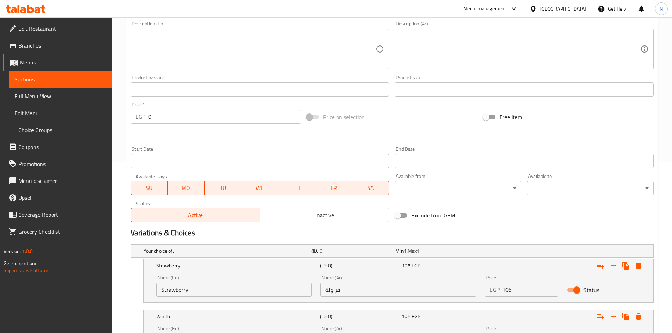
scroll to position [65, 0]
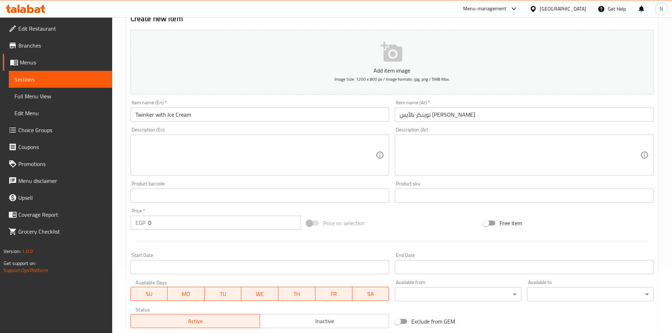
click at [160, 113] on input "Twinker with Ice Cream" at bounding box center [260, 115] width 259 height 14
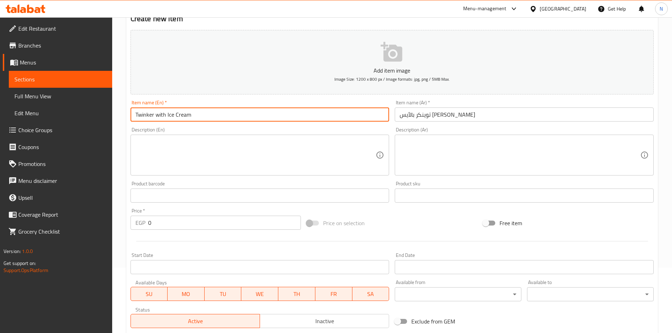
click at [160, 113] on input "Twinker with Ice Cream" at bounding box center [260, 115] width 259 height 14
type input "Twinker With Ice Cream"
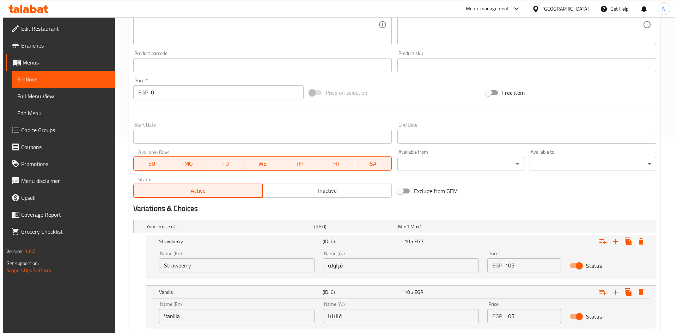
scroll to position [242, 0]
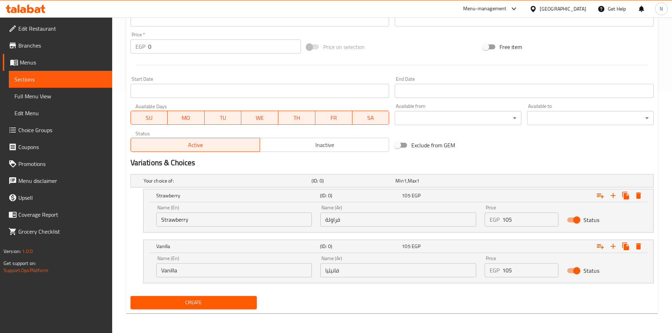
click at [180, 303] on span "Create" at bounding box center [193, 302] width 115 height 9
click at [643, 195] on button "Expand" at bounding box center [638, 195] width 13 height 13
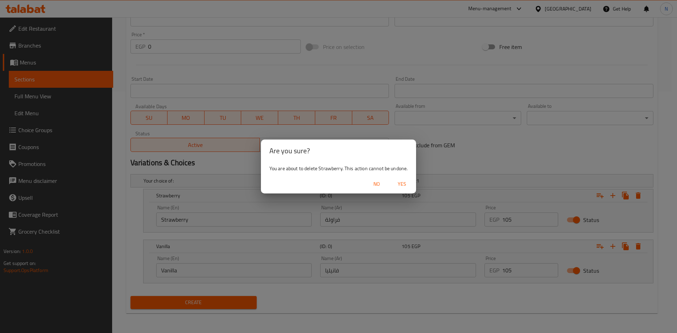
click at [401, 184] on span "Yes" at bounding box center [402, 184] width 17 height 9
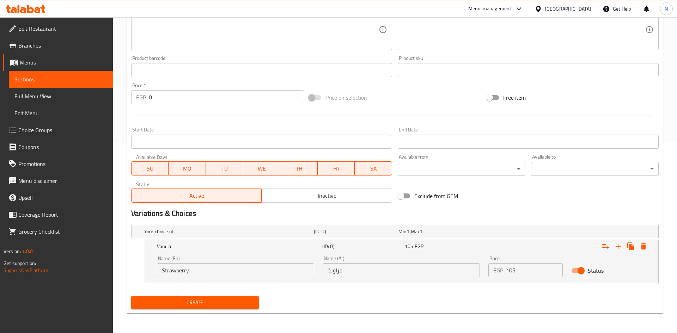
scroll to position [191, 0]
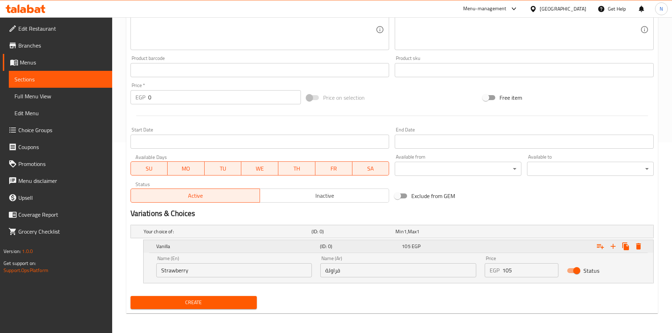
click at [638, 245] on icon "Expand" at bounding box center [638, 246] width 5 height 6
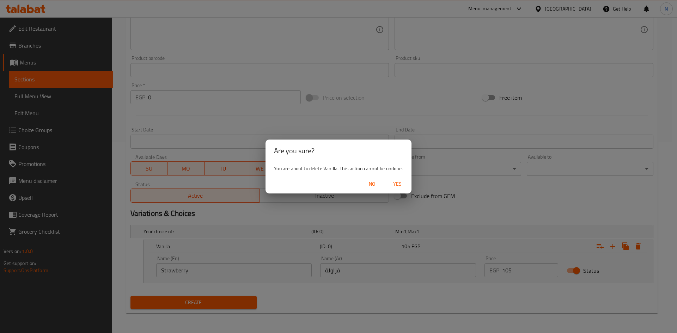
click at [400, 184] on span "Yes" at bounding box center [397, 184] width 17 height 9
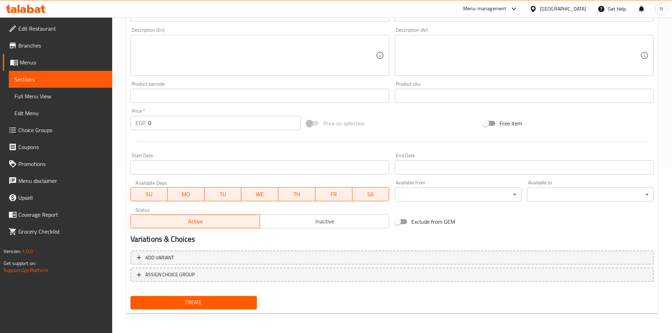
scroll to position [24, 0]
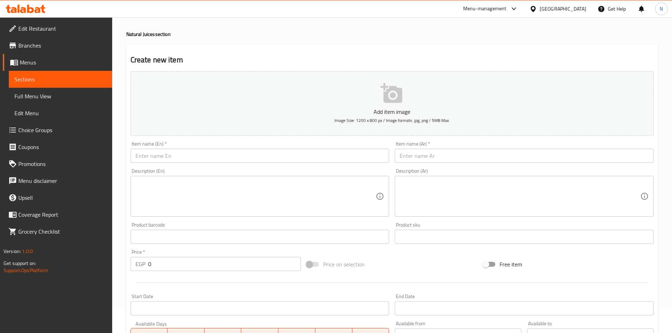
click at [417, 149] on div "Item name (Ar)   * Item name (Ar) *" at bounding box center [524, 152] width 259 height 22
click at [416, 152] on input "text" at bounding box center [524, 156] width 259 height 14
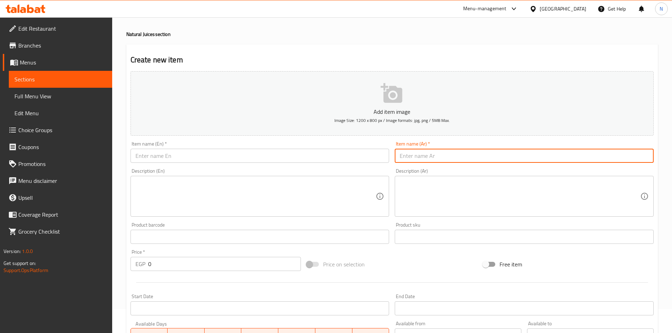
paste input "بوريو عليه"
type input "بوريو عليه"
click at [226, 147] on div "Item name (En)   * Item name (En) *" at bounding box center [260, 152] width 259 height 22
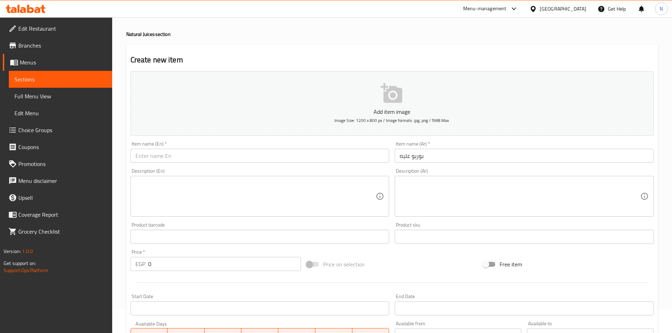
click at [225, 151] on input "text" at bounding box center [260, 156] width 259 height 14
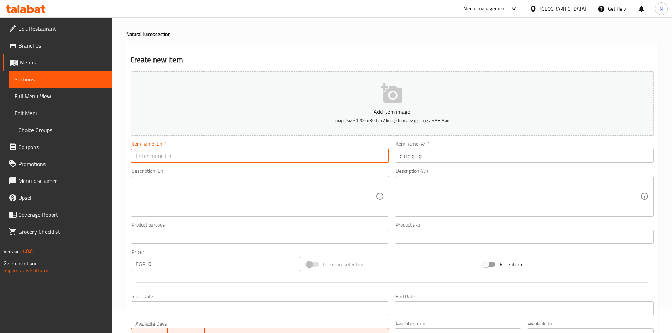
paste input "[PERSON_NAME] box"
click at [152, 159] on input "[PERSON_NAME] box" at bounding box center [260, 156] width 259 height 14
type input "[PERSON_NAME] Box"
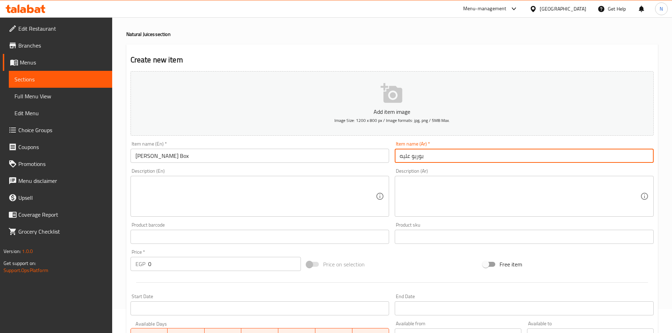
click at [403, 158] on input "بوريو عليه" at bounding box center [524, 156] width 259 height 14
type input "بوريو علبه"
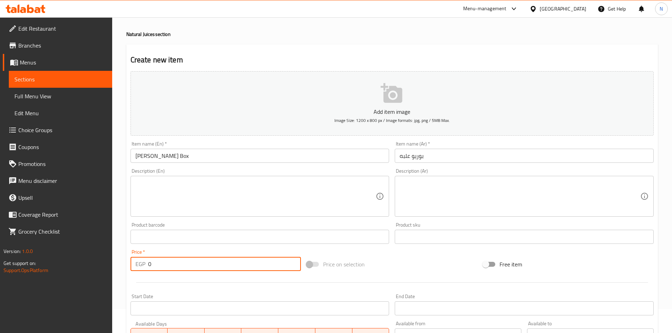
drag, startPoint x: 181, startPoint y: 268, endPoint x: 145, endPoint y: 270, distance: 36.4
click at [145, 270] on div "EGP 0 Price *" at bounding box center [216, 264] width 171 height 14
type input "105"
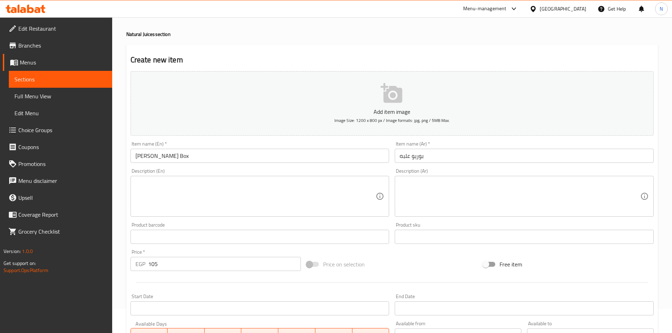
click at [416, 260] on div "Price on selection" at bounding box center [392, 264] width 176 height 19
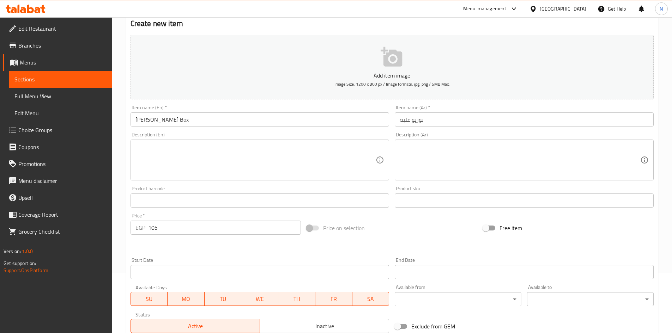
scroll to position [165, 0]
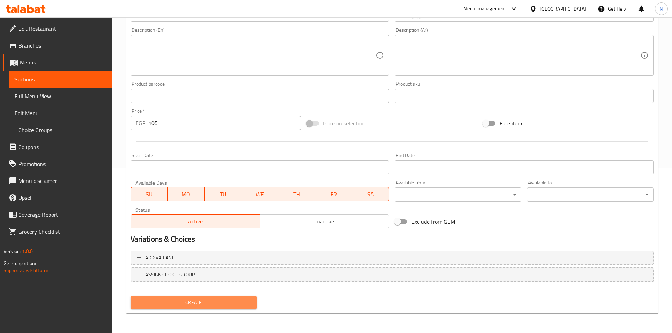
click at [203, 302] on span "Create" at bounding box center [193, 302] width 115 height 9
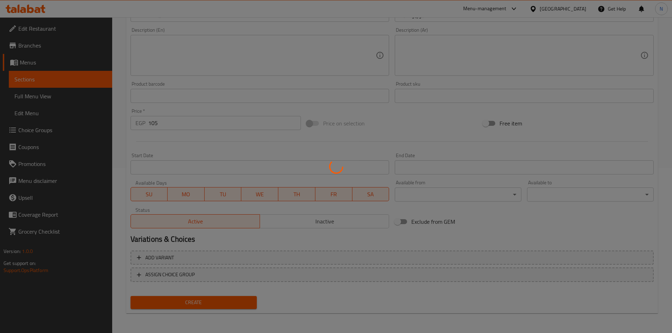
type input "0"
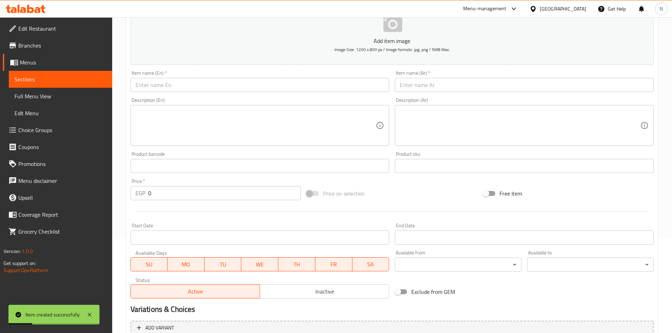
scroll to position [95, 0]
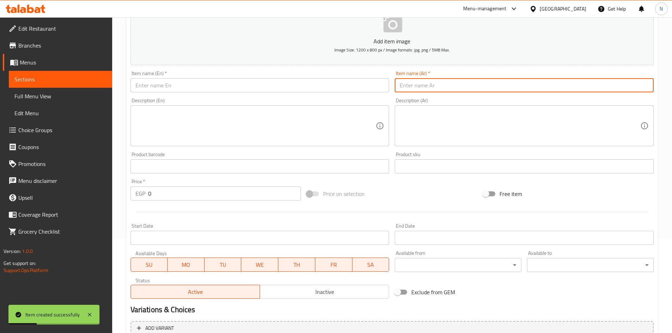
click at [434, 83] on input "text" at bounding box center [524, 85] width 259 height 14
paste input "هوهوز عليه"
click at [404, 85] on input "هوهوز عليه" at bounding box center [524, 85] width 259 height 14
click at [409, 91] on input "هوهوز علبه" at bounding box center [524, 85] width 259 height 14
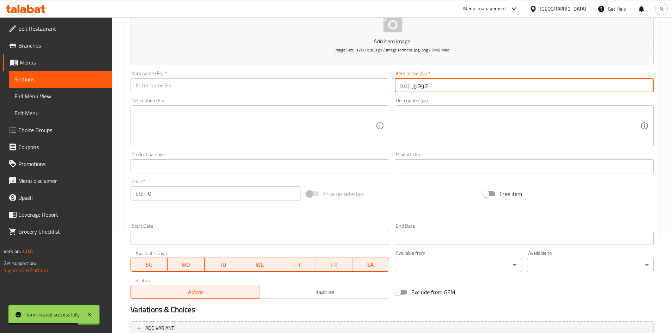
click at [409, 91] on input "هوهوز علبه" at bounding box center [524, 85] width 259 height 14
type input "هوهوز علبه"
click at [222, 91] on input "text" at bounding box center [260, 85] width 259 height 14
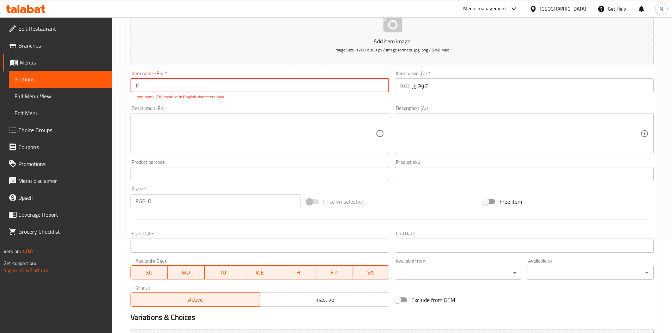
type input "ل"
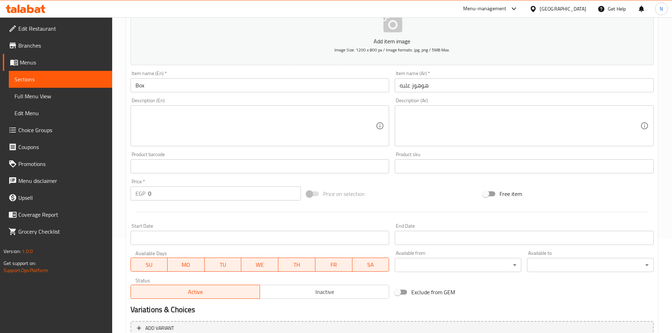
click at [216, 89] on input "Box" at bounding box center [260, 85] width 259 height 14
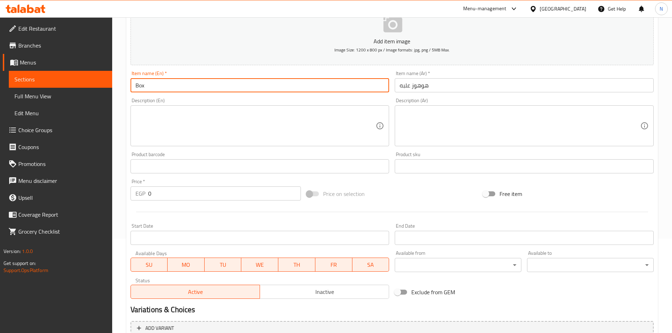
paste input "Hohos"
type input "Box Hohos"
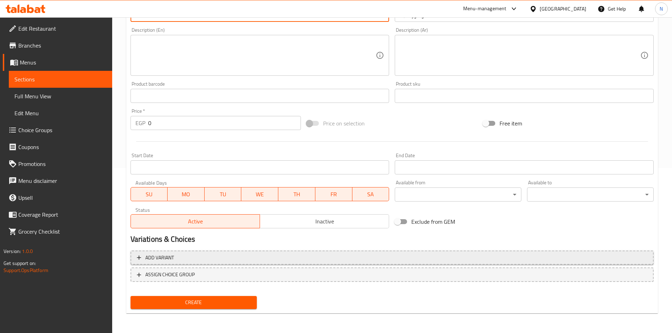
click at [520, 258] on span "Add variant" at bounding box center [392, 258] width 510 height 9
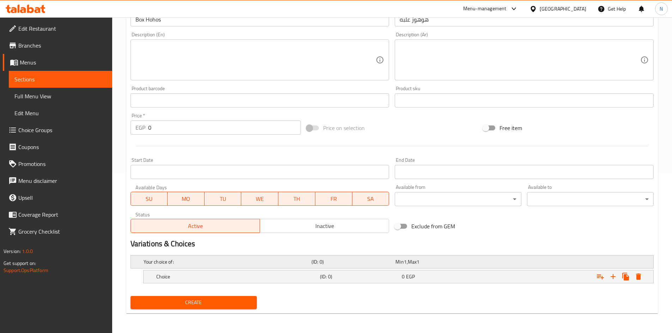
scroll to position [161, 0]
click at [610, 280] on icon "Expand" at bounding box center [613, 277] width 8 height 8
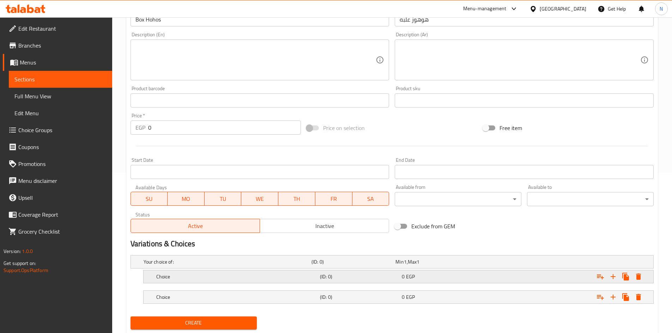
click at [471, 277] on div "0 EGP" at bounding box center [441, 276] width 79 height 7
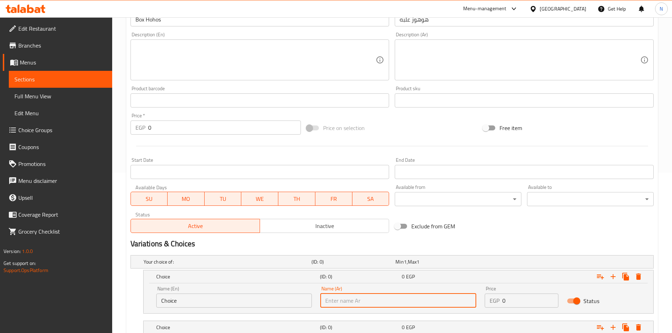
click at [443, 300] on input "text" at bounding box center [398, 301] width 156 height 14
paste input "قهوة أو فانيليا"
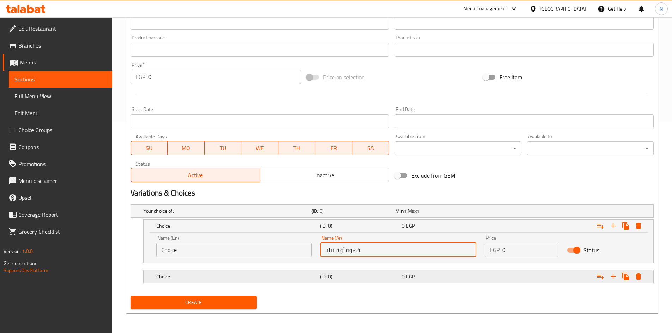
type input "قهوة أو فانيليا"
click at [418, 276] on div "0 EGP" at bounding box center [441, 276] width 79 height 7
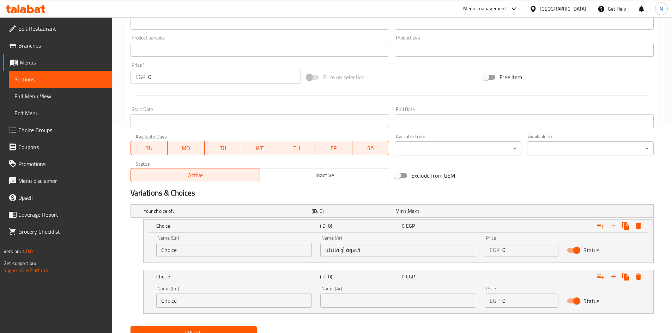
click at [363, 304] on input "text" at bounding box center [398, 301] width 156 height 14
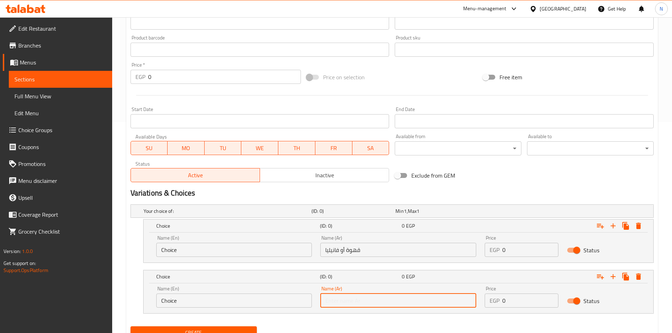
paste input "قهوة أو فانيليا"
drag, startPoint x: 340, startPoint y: 302, endPoint x: 362, endPoint y: 300, distance: 21.9
click at [362, 300] on input "قهوة أو فانيليا" at bounding box center [398, 301] width 156 height 14
type input "فانيليا"
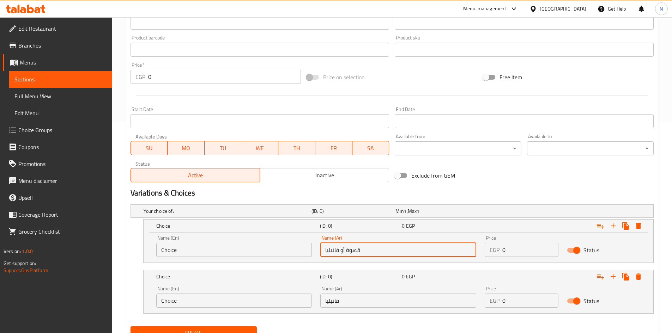
drag, startPoint x: 346, startPoint y: 250, endPoint x: 319, endPoint y: 248, distance: 27.6
click at [319, 248] on div "Name (Ar) قهوة أو فانيليا Name (Ar)" at bounding box center [398, 246] width 164 height 30
click at [330, 252] on input "قهوة" at bounding box center [398, 250] width 156 height 14
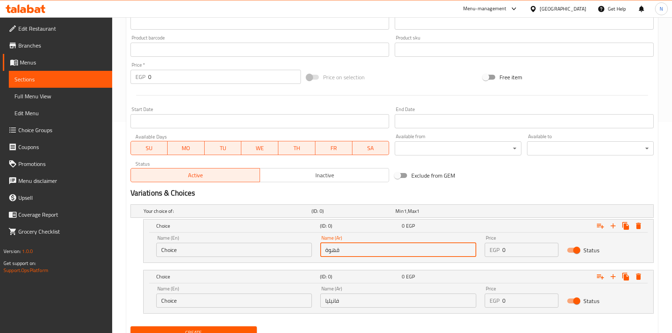
type input "قهوة"
click at [195, 248] on input "Choice" at bounding box center [234, 250] width 156 height 14
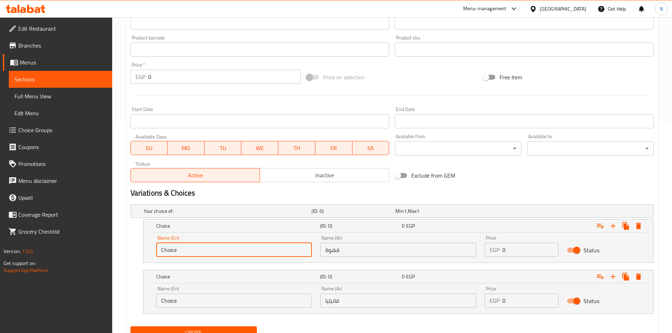
click at [195, 248] on input "Choice" at bounding box center [234, 250] width 156 height 14
paste input "coffe"
click at [173, 251] on input "coffee" at bounding box center [234, 250] width 156 height 14
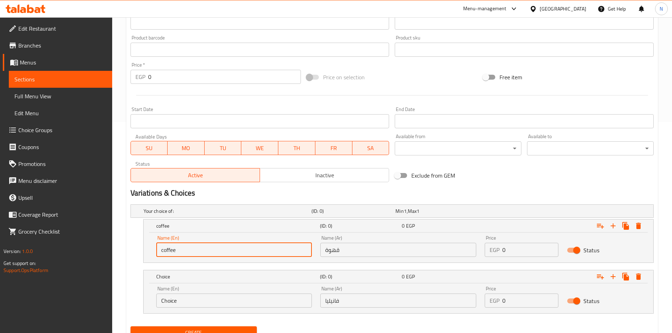
click at [173, 251] on input "coffee" at bounding box center [234, 250] width 156 height 14
type input "Coffee"
click at [334, 302] on input "فانيليا" at bounding box center [398, 301] width 156 height 14
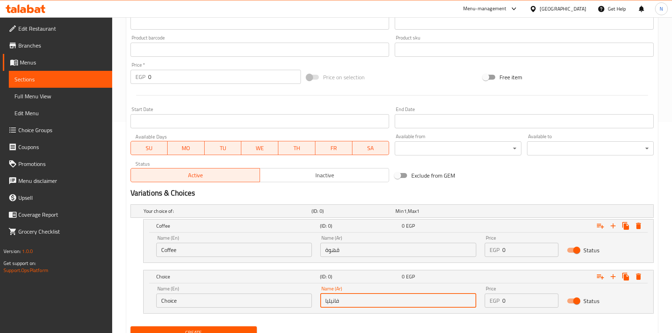
click at [334, 302] on input "فانيليا" at bounding box center [398, 301] width 156 height 14
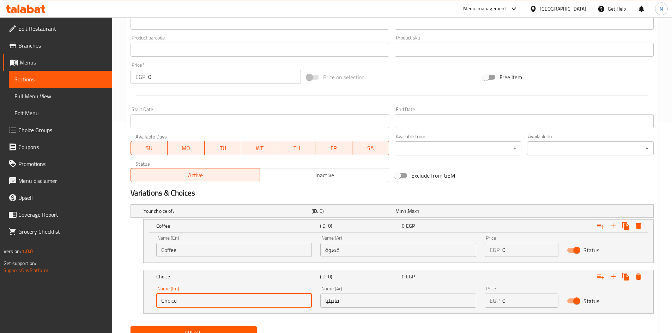
click at [168, 298] on input "Choice" at bounding box center [234, 301] width 156 height 14
paste input "Vanilla"
type input "Vanilla"
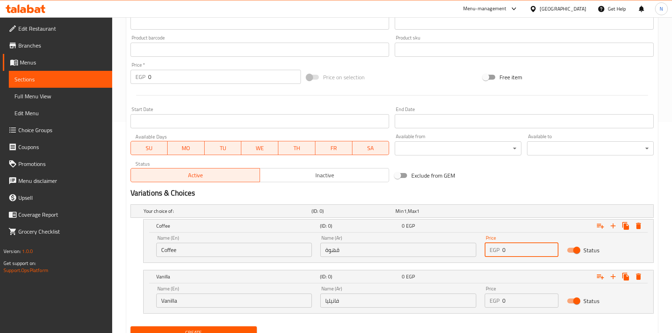
drag, startPoint x: 507, startPoint y: 247, endPoint x: 500, endPoint y: 250, distance: 7.6
click at [500, 250] on div "EGP 0 Price" at bounding box center [522, 250] width 74 height 14
type input "105"
drag, startPoint x: 507, startPoint y: 304, endPoint x: 497, endPoint y: 305, distance: 9.3
click at [497, 305] on div "EGP 0 Price" at bounding box center [522, 301] width 74 height 14
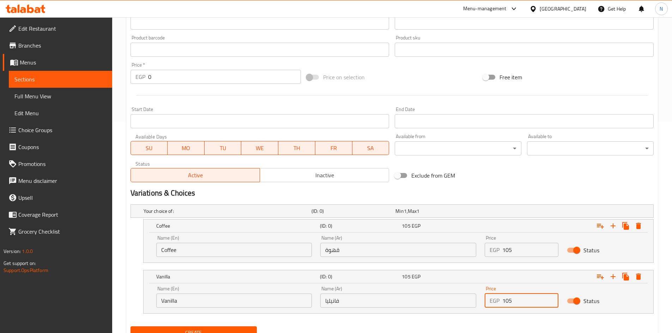
type input "105"
click at [512, 182] on div "Exclude from GEM" at bounding box center [480, 175] width 176 height 19
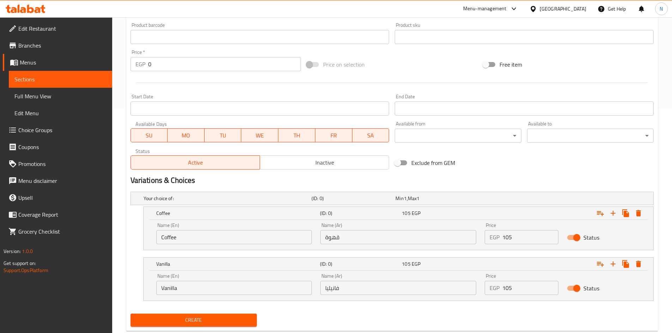
scroll to position [242, 0]
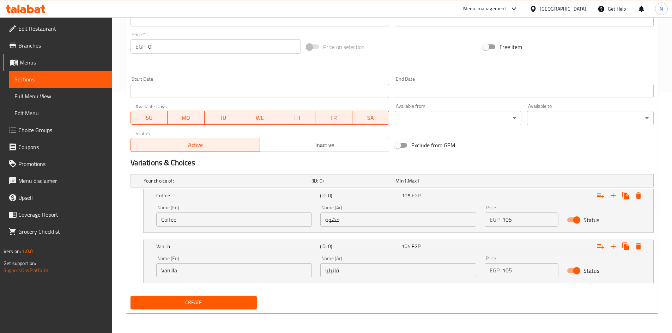
click at [208, 304] on span "Create" at bounding box center [193, 302] width 115 height 9
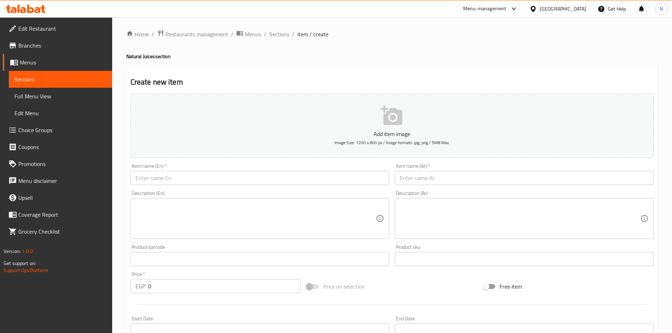
scroll to position [0, 0]
click at [452, 186] on input "text" at bounding box center [524, 180] width 259 height 14
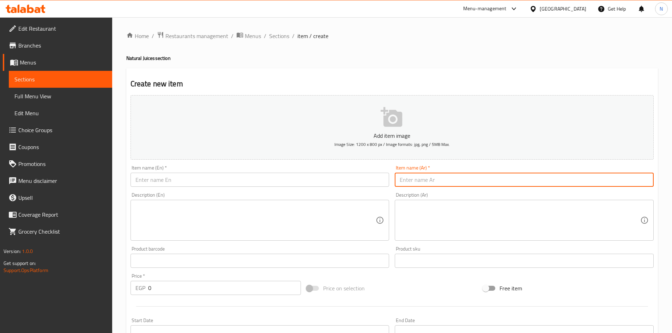
paste input "زمان [PERSON_NAME]"
type input "زمان [PERSON_NAME]"
click at [245, 191] on div "Description (En) Description (En)" at bounding box center [260, 217] width 265 height 54
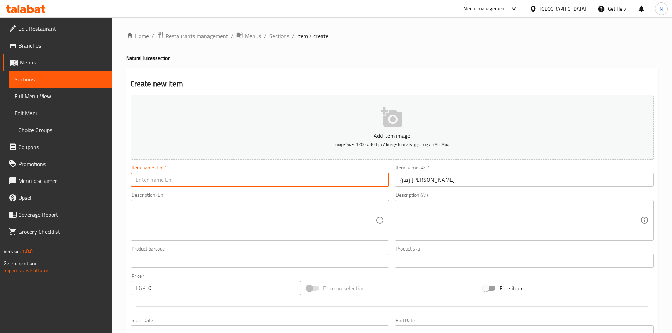
click at [248, 184] on input "text" at bounding box center [260, 180] width 259 height 14
paste input "pomegranate with ice cream"
type input "pomegranate with ice cream"
click at [436, 182] on input "زمان [PERSON_NAME]" at bounding box center [524, 180] width 259 height 14
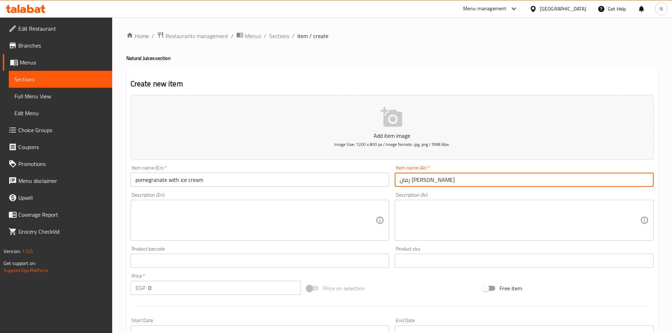
type input "رمان [PERSON_NAME]"
click at [158, 181] on input "pomegranate with ice cream" at bounding box center [260, 180] width 259 height 14
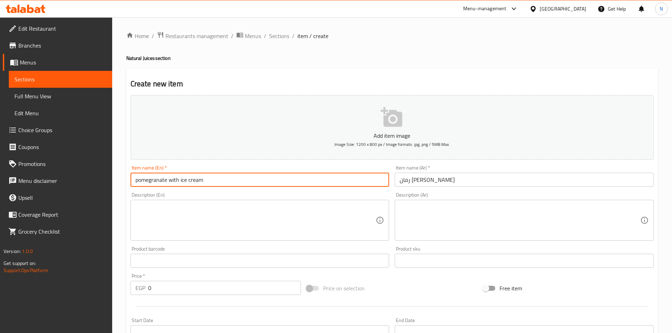
click at [158, 181] on input "pomegranate with ice cream" at bounding box center [260, 180] width 259 height 14
click at [174, 178] on input "Pomegranate with Ice Cream" at bounding box center [260, 180] width 259 height 14
type input "Pomegranate With Ice Cream"
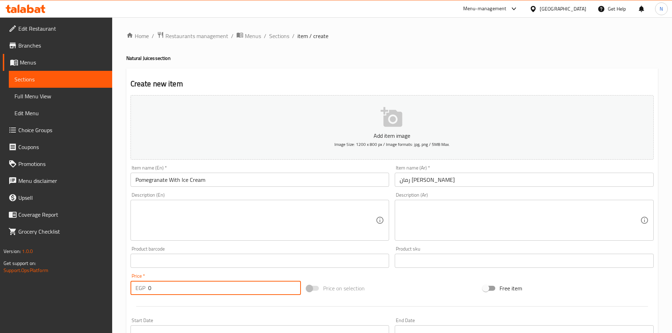
drag, startPoint x: 139, startPoint y: 292, endPoint x: 131, endPoint y: 292, distance: 8.5
click at [131, 292] on div "EGP 0 Price *" at bounding box center [216, 288] width 171 height 14
type input "70"
click at [390, 283] on div "Price on selection" at bounding box center [392, 288] width 176 height 19
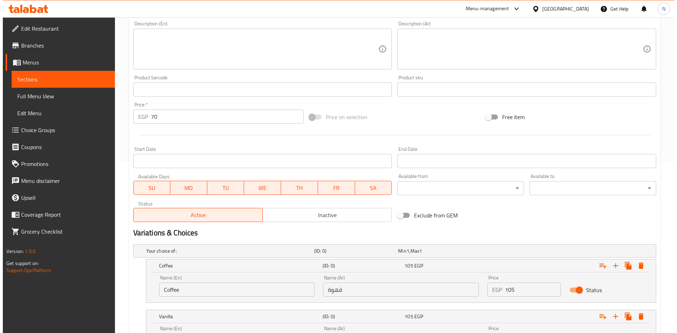
scroll to position [242, 0]
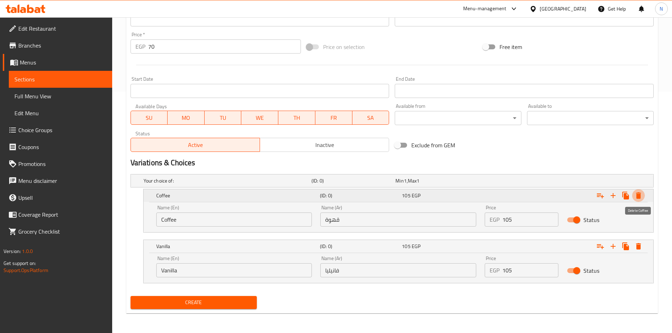
click at [637, 197] on icon "Expand" at bounding box center [638, 196] width 5 height 6
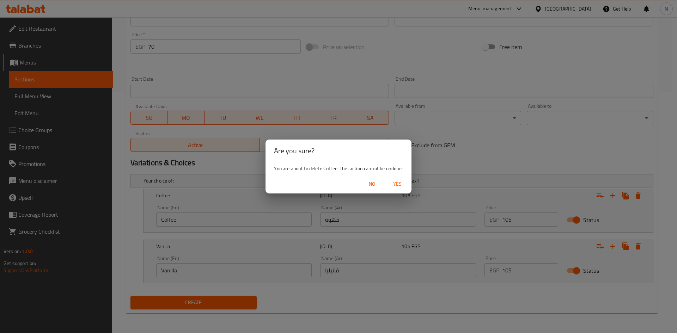
click at [399, 181] on span "Yes" at bounding box center [397, 184] width 17 height 9
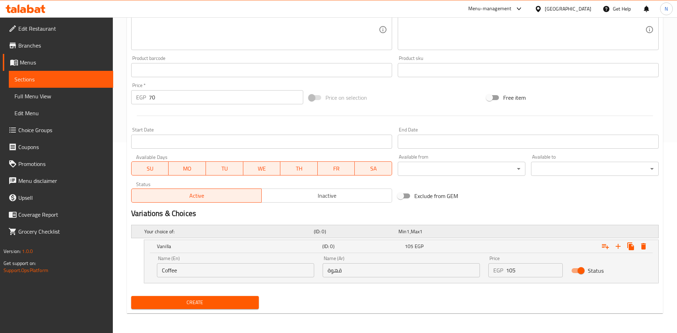
scroll to position [191, 0]
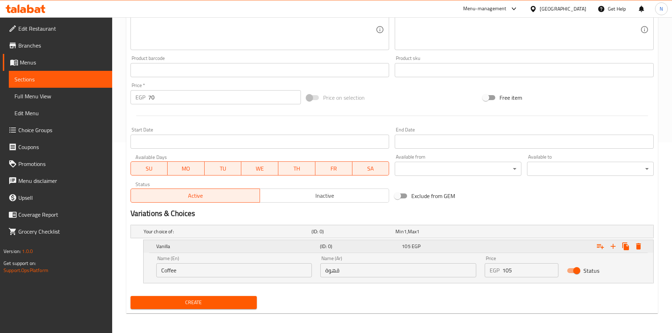
click at [639, 247] on icon "Expand" at bounding box center [638, 246] width 5 height 6
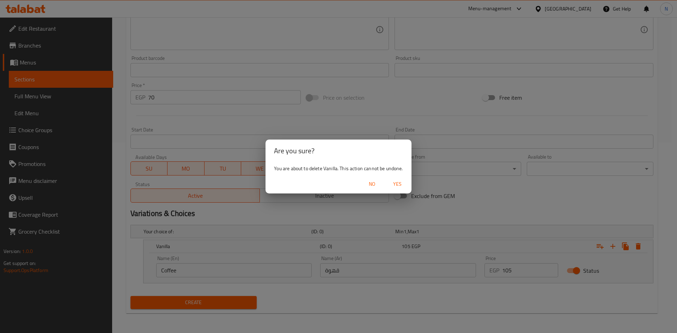
click at [399, 186] on span "Yes" at bounding box center [397, 184] width 17 height 9
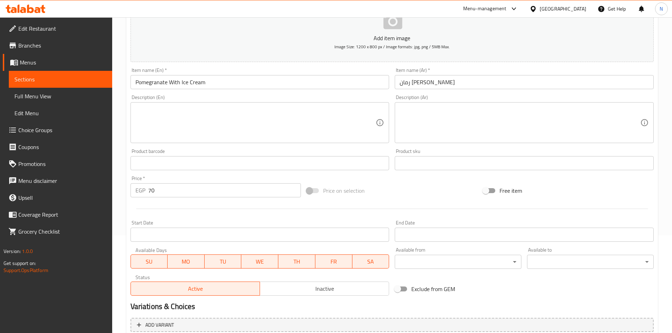
scroll to position [165, 0]
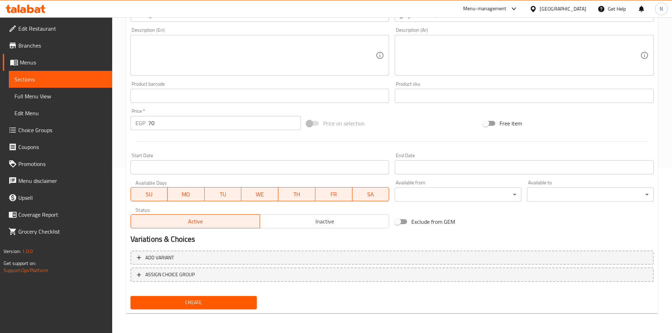
click at [193, 301] on span "Create" at bounding box center [193, 302] width 115 height 9
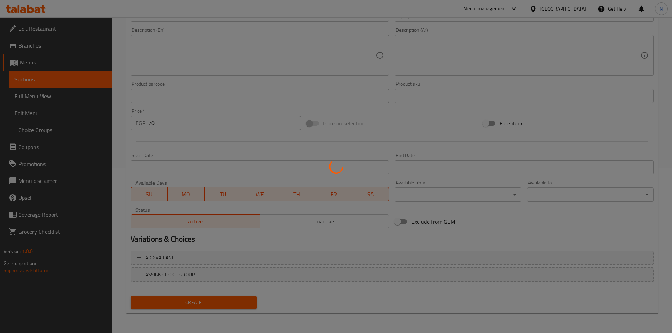
type input "0"
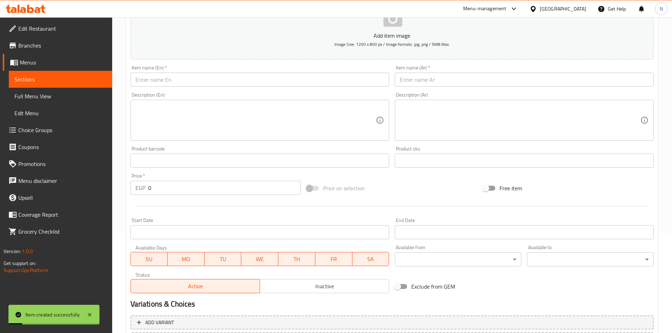
scroll to position [0, 0]
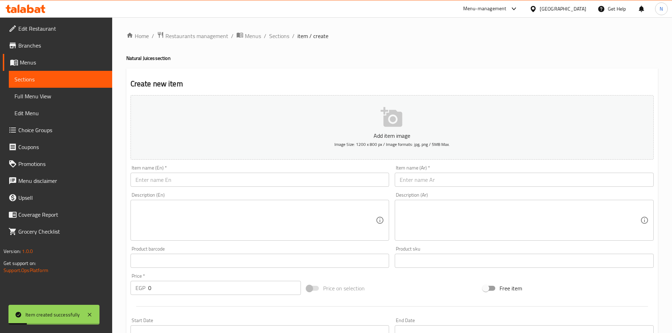
click at [425, 177] on input "text" at bounding box center [524, 180] width 259 height 14
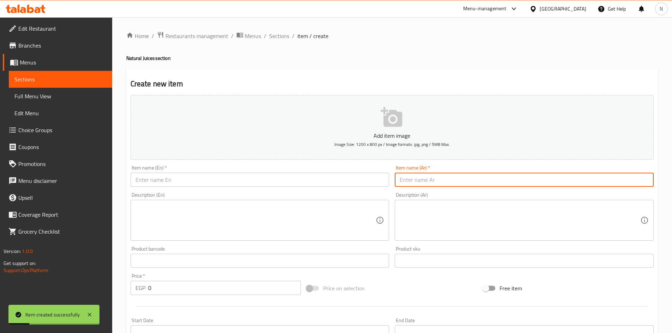
paste input "[PERSON_NAME]"
type input "[PERSON_NAME]"
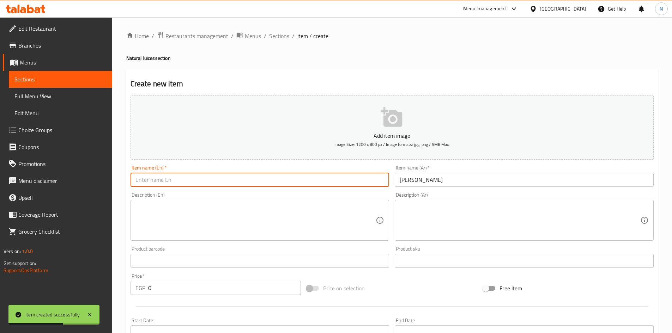
click at [211, 182] on input "text" at bounding box center [260, 180] width 259 height 14
paste input "[PERSON_NAME]"
type input "[PERSON_NAME]"
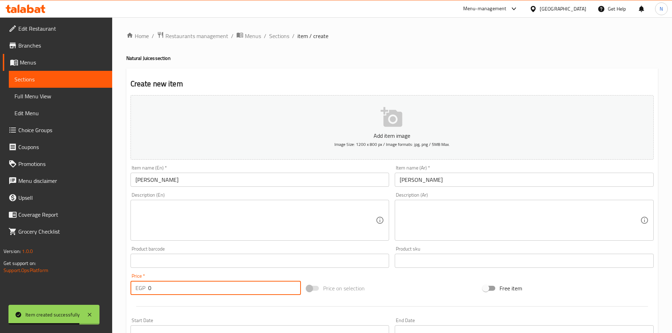
drag, startPoint x: 147, startPoint y: 291, endPoint x: 152, endPoint y: 290, distance: 5.5
click at [152, 290] on div "EGP 0 Price *" at bounding box center [216, 288] width 171 height 14
type input "90"
click at [379, 290] on div "Price on selection" at bounding box center [392, 288] width 176 height 19
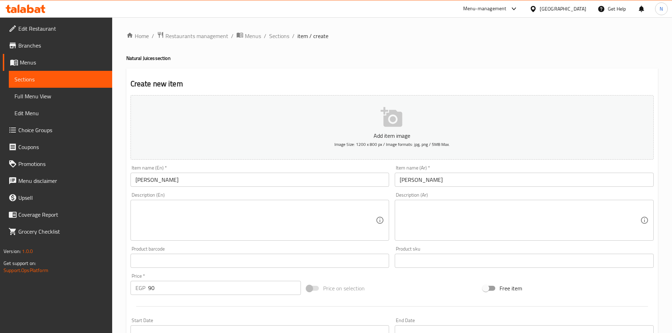
scroll to position [165, 0]
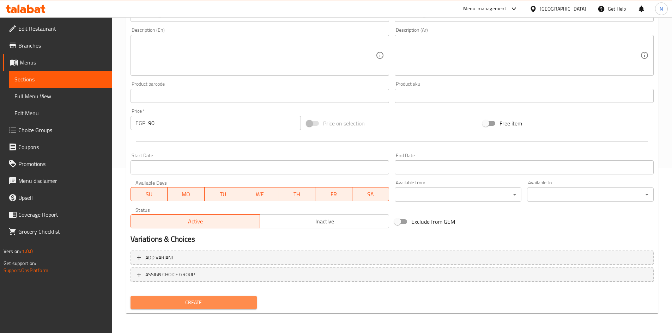
click at [228, 302] on span "Create" at bounding box center [193, 302] width 115 height 9
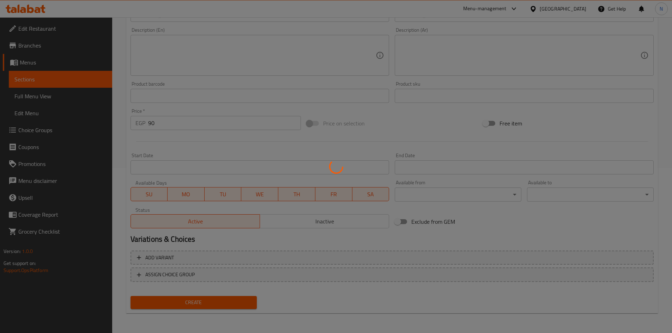
type input "0"
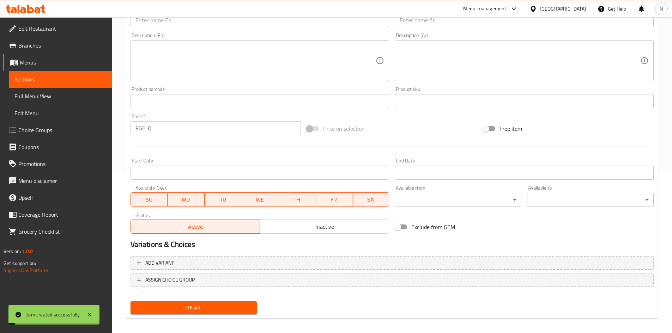
scroll to position [24, 0]
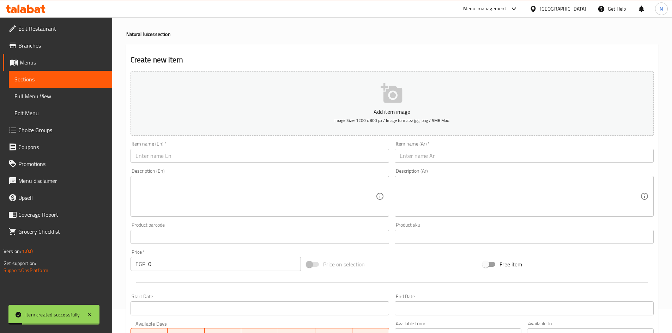
click at [425, 152] on input "text" at bounding box center [524, 156] width 259 height 14
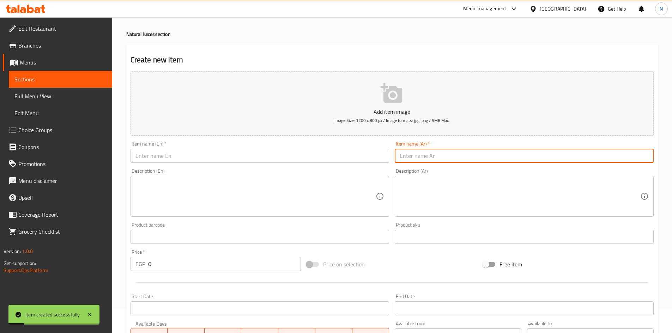
paste input "أوريو عليه"
click at [403, 157] on input "أوريو عليه" at bounding box center [524, 156] width 259 height 14
click at [412, 161] on input "[PERSON_NAME]" at bounding box center [524, 156] width 259 height 14
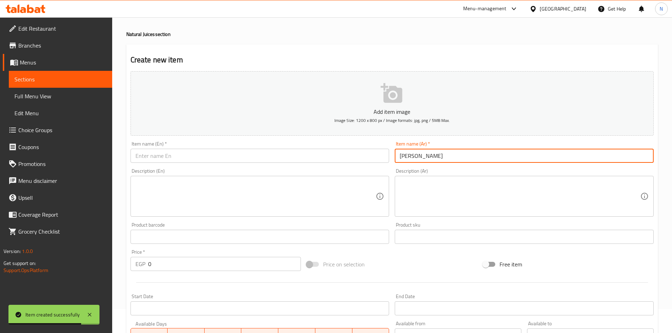
type input "[PERSON_NAME]"
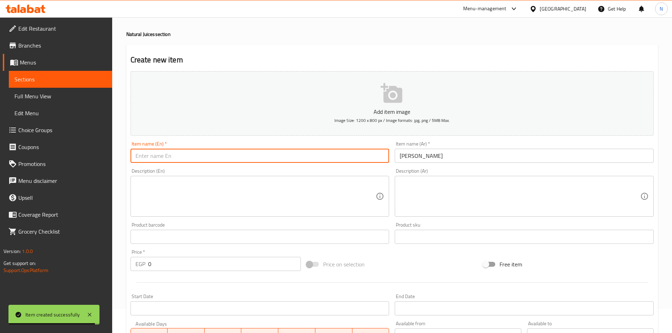
click at [228, 159] on input "text" at bounding box center [260, 156] width 259 height 14
paste input "Oreo box"
click at [150, 162] on input "Oreo box" at bounding box center [260, 156] width 259 height 14
type input "Oreo Box"
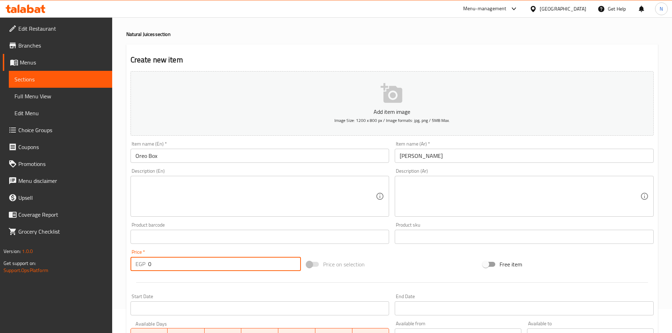
drag, startPoint x: 158, startPoint y: 269, endPoint x: 142, endPoint y: 271, distance: 16.8
click at [142, 271] on div "EGP 0 Price *" at bounding box center [216, 264] width 171 height 14
type input "115"
click at [331, 262] on span "Price on selection" at bounding box center [344, 264] width 42 height 8
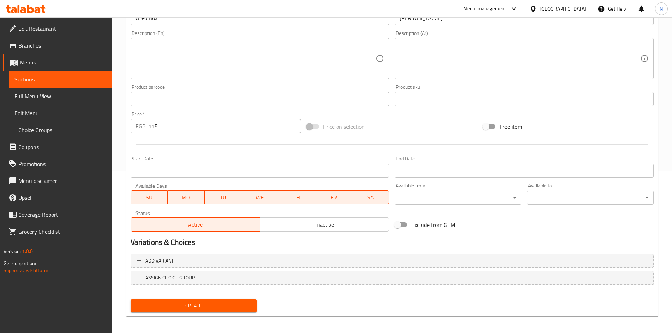
scroll to position [165, 0]
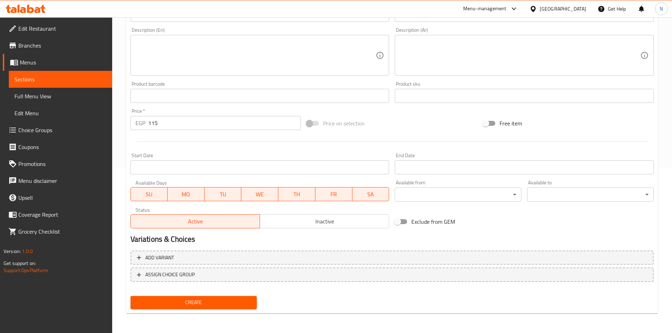
click at [171, 307] on span "Create" at bounding box center [193, 302] width 115 height 9
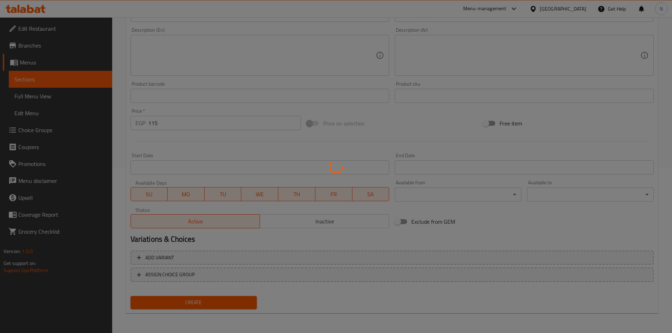
type input "0"
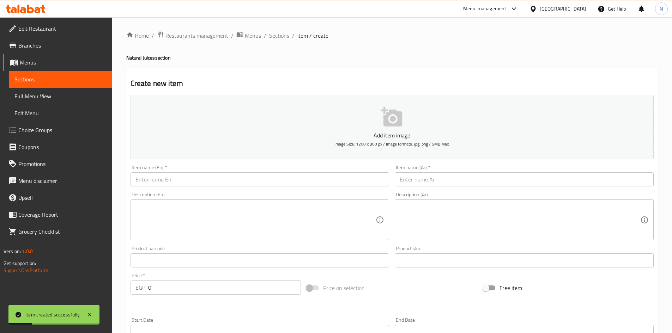
scroll to position [0, 0]
click at [421, 190] on div "Description (Ar) Description (Ar)" at bounding box center [524, 217] width 265 height 54
click at [421, 183] on input "text" at bounding box center [524, 180] width 259 height 14
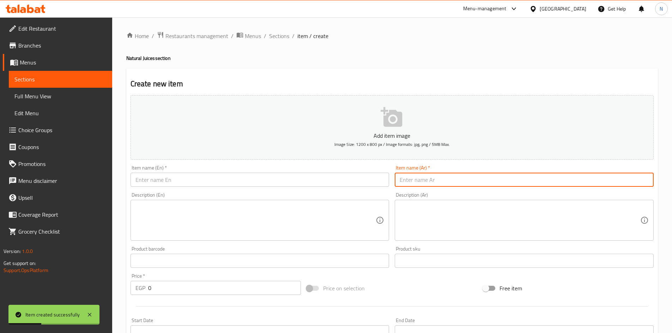
paste input "مانجو بالآيس كريم"
type input "مانجو بالآيس كريم"
click at [284, 185] on input "text" at bounding box center [260, 180] width 259 height 14
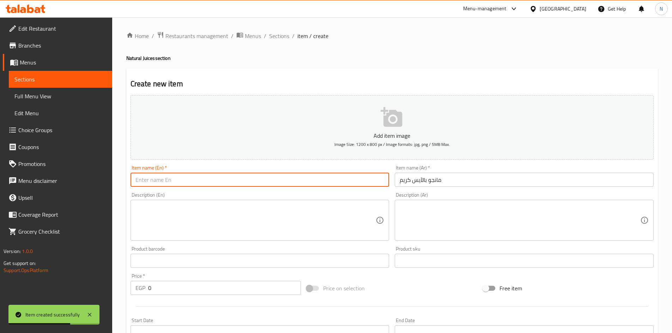
paste input "Mango with ice cream"
click at [156, 185] on input "Mango with ice cream" at bounding box center [260, 180] width 259 height 14
drag, startPoint x: 156, startPoint y: 185, endPoint x: 149, endPoint y: 180, distance: 8.8
click at [149, 180] on input "Mango with ice cream" at bounding box center [260, 180] width 259 height 14
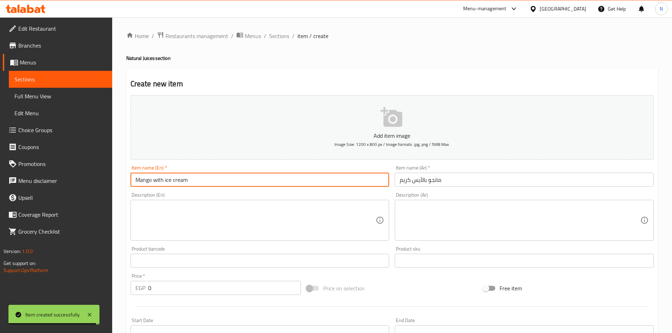
click at [149, 180] on input "Mango with ice cream" at bounding box center [260, 180] width 259 height 14
click at [158, 182] on input "Mango with Ice Cream" at bounding box center [260, 180] width 259 height 14
type input "Mango With Ice Cream"
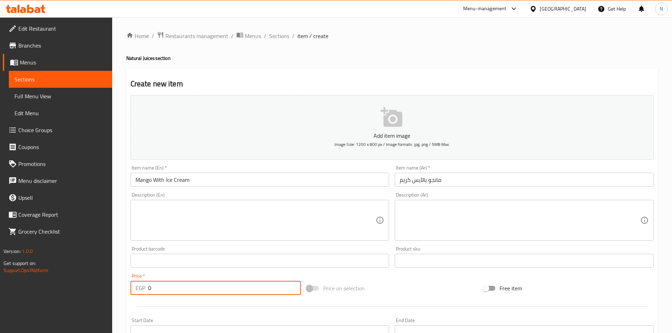
drag, startPoint x: 149, startPoint y: 294, endPoint x: 144, endPoint y: 293, distance: 5.3
click at [144, 293] on div "EGP 0 Price *" at bounding box center [216, 288] width 171 height 14
type input "100"
click at [413, 278] on div "Add item image Image Size: 1200 x 800 px / Image formats: jpg, png / 5MB Max. I…" at bounding box center [392, 244] width 529 height 304
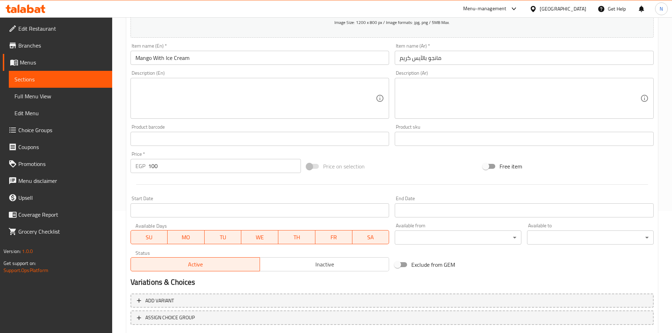
scroll to position [165, 0]
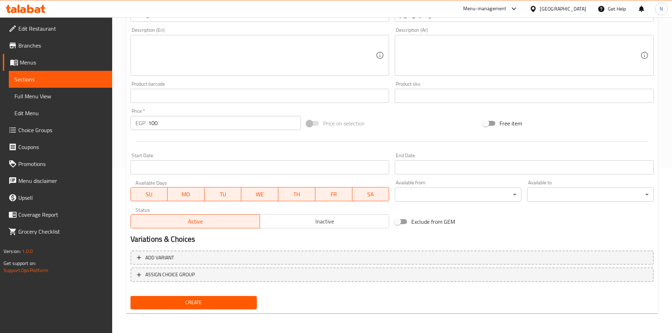
click at [199, 304] on span "Create" at bounding box center [193, 302] width 115 height 9
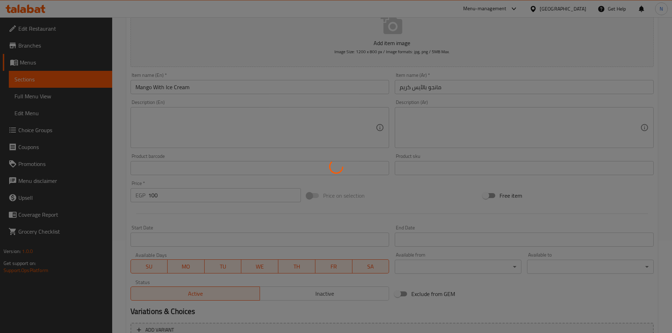
scroll to position [24, 0]
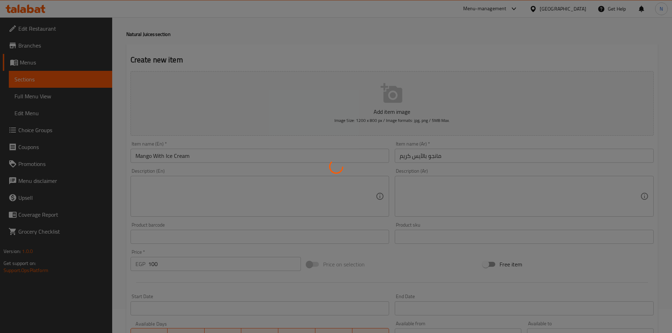
type input "0"
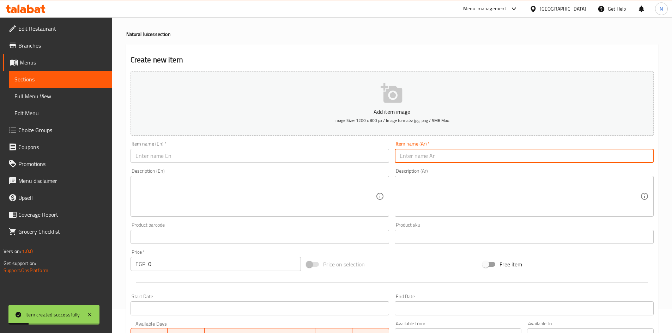
click at [426, 155] on input "text" at bounding box center [524, 156] width 259 height 14
paste input "قنبلة أبو ليلة"
type input "قنبلة أبو ليلة"
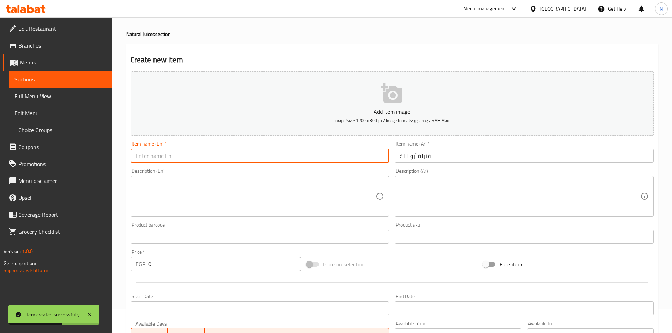
click at [285, 157] on input "text" at bounding box center [260, 156] width 259 height 14
paste input "Abu Laila bomb"
click at [159, 156] on input "Abu Laila bomb" at bounding box center [260, 156] width 259 height 14
click at [163, 155] on input "Abu Laila bomb" at bounding box center [260, 156] width 259 height 14
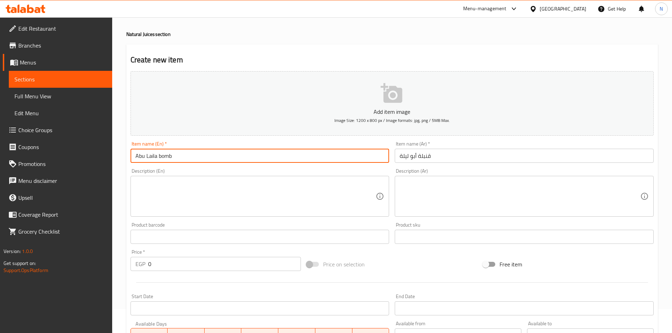
paste input "Konbela"
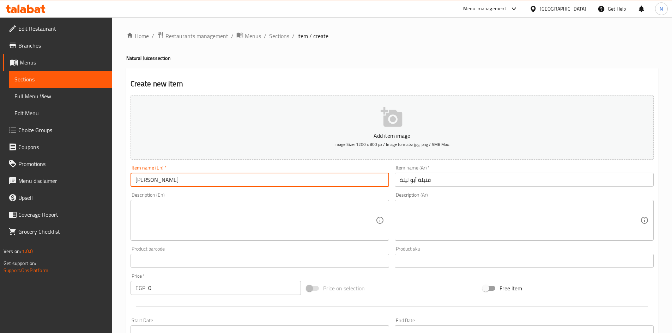
click at [150, 177] on input "[PERSON_NAME]" at bounding box center [260, 180] width 259 height 14
paste input "[PERSON_NAME]"
click at [144, 181] on input "[PERSON_NAME]" at bounding box center [260, 180] width 259 height 14
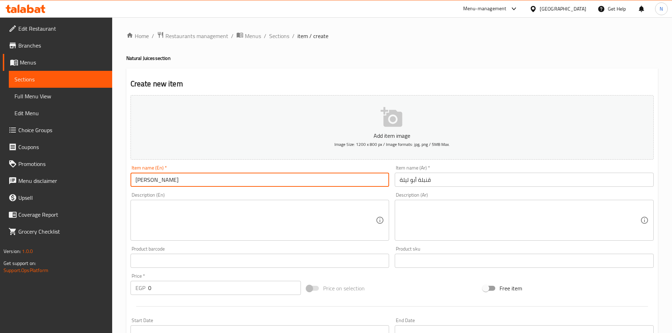
click at [141, 180] on input "[PERSON_NAME]" at bounding box center [260, 180] width 259 height 14
type input "[PERSON_NAME]"
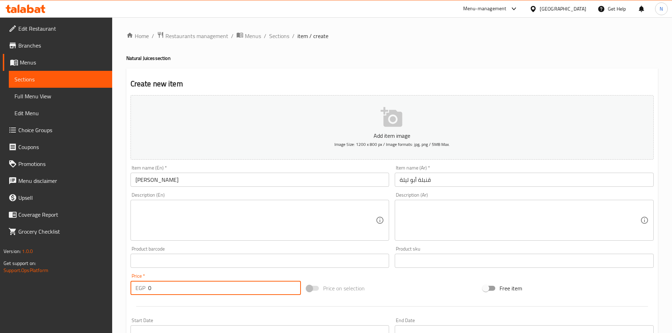
drag, startPoint x: 154, startPoint y: 290, endPoint x: 139, endPoint y: 287, distance: 15.1
click at [139, 287] on div "EGP 0 Price *" at bounding box center [216, 288] width 171 height 14
type input "95"
click at [380, 279] on div "Price on selection" at bounding box center [392, 288] width 176 height 19
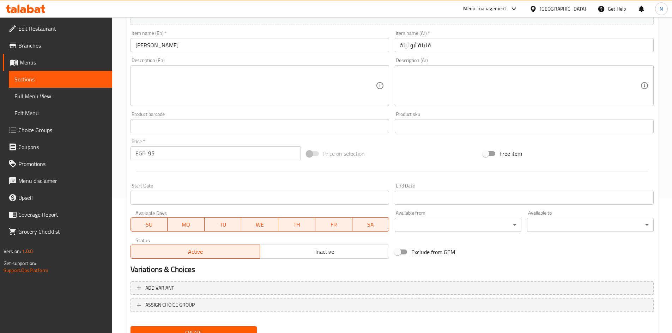
scroll to position [141, 0]
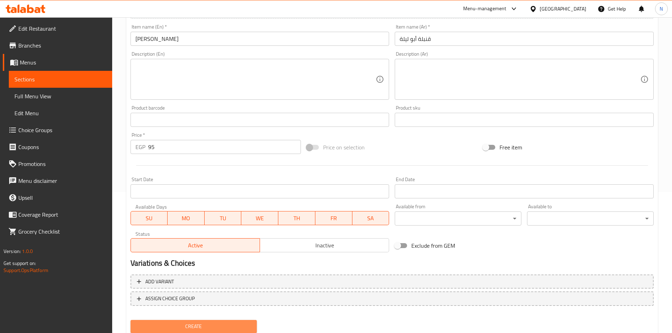
click at [198, 329] on span "Create" at bounding box center [193, 326] width 115 height 9
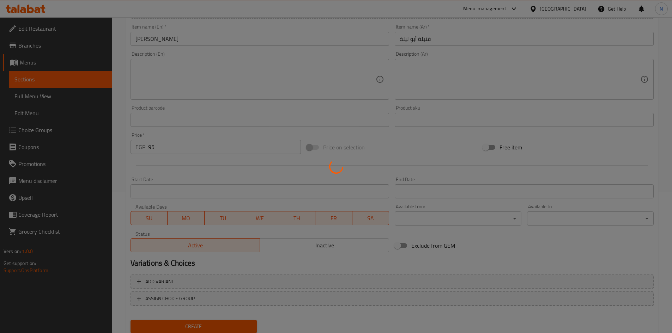
type input "0"
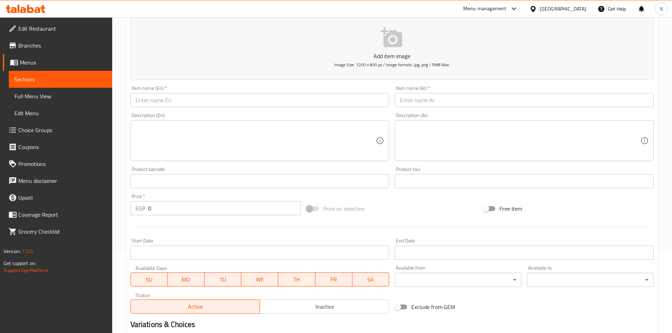
scroll to position [0, 0]
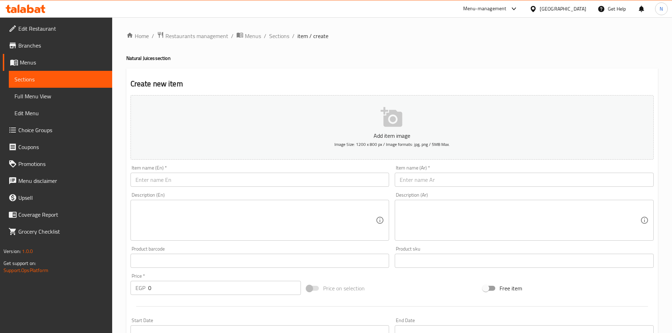
click at [431, 176] on input "text" at bounding box center [524, 180] width 259 height 14
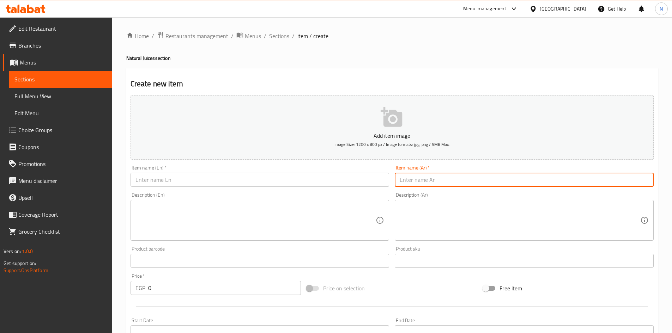
paste input "أرز باللبن بالأيس"
type input "أرز باللبن بالأيس"
click at [297, 181] on input "text" at bounding box center [260, 180] width 259 height 14
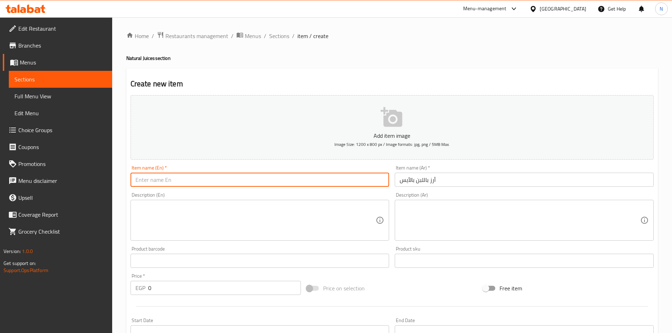
paste input "Rice pudding with ice cream"
click at [181, 182] on input "Rice pudding with ice cream" at bounding box center [260, 180] width 259 height 14
click at [174, 179] on input "Rice Pudding with Ice Cream" at bounding box center [260, 180] width 259 height 14
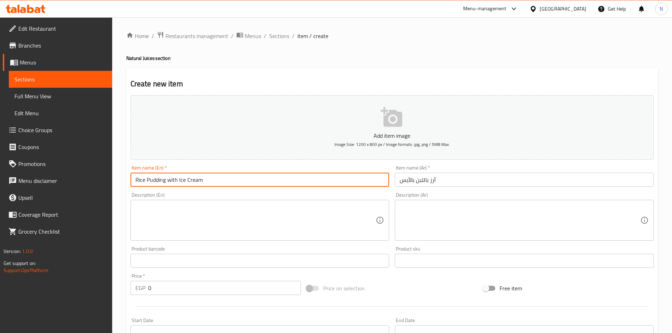
click at [174, 179] on input "Rice Pudding with Ice Cream" at bounding box center [260, 180] width 259 height 14
type input "Rice Pudding With Ice Cream"
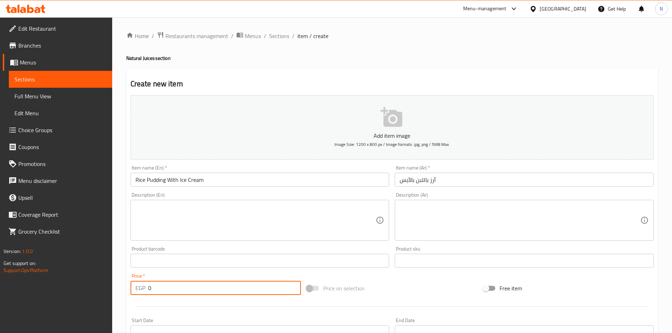
drag, startPoint x: 158, startPoint y: 291, endPoint x: 147, endPoint y: 292, distance: 11.0
click at [147, 292] on div "EGP 0 Price *" at bounding box center [216, 288] width 171 height 14
type input "60"
click at [407, 282] on div "Price on selection" at bounding box center [392, 288] width 176 height 19
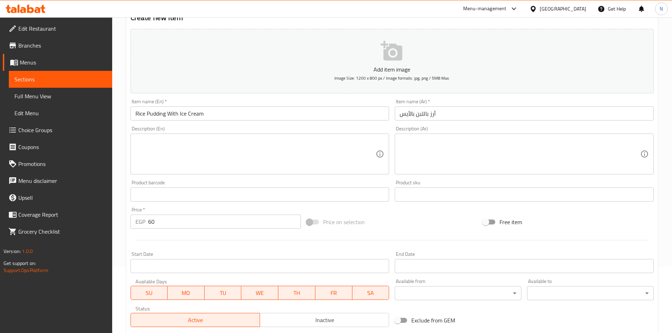
scroll to position [165, 0]
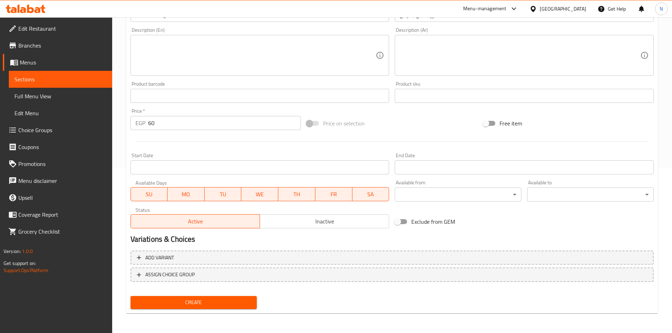
click at [206, 303] on span "Create" at bounding box center [193, 302] width 115 height 9
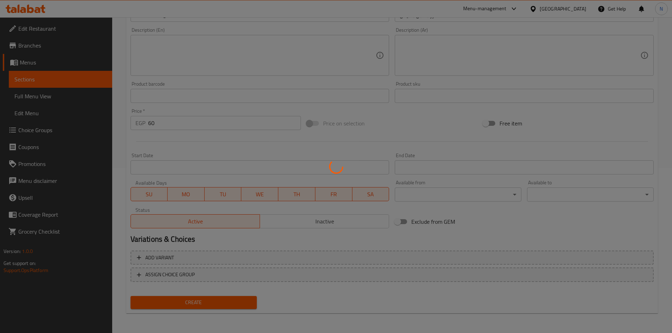
type input "0"
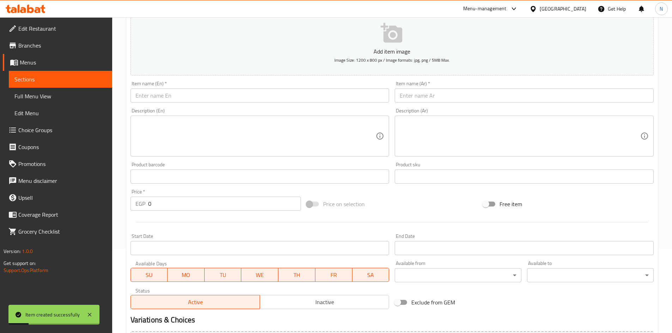
scroll to position [0, 0]
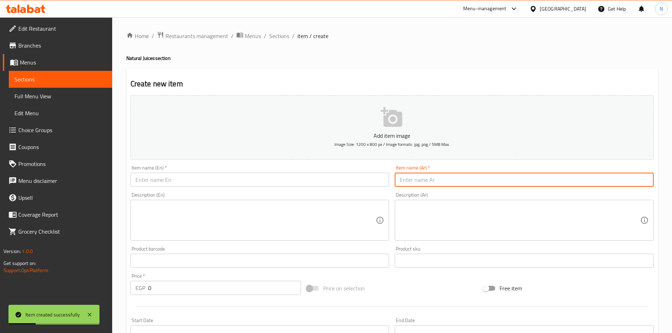
click at [447, 180] on input "text" at bounding box center [524, 180] width 259 height 14
paste input "بالأيس أرز باللبن ميكس"
type input "بالأيس أرز باللبن ميكس"
click at [237, 183] on input "text" at bounding box center [260, 180] width 259 height 14
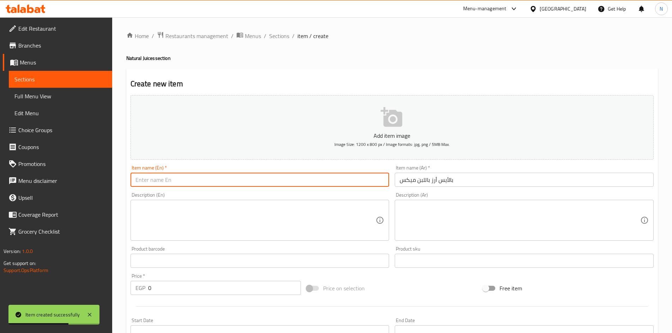
paste input "Rice Pudding Mix"
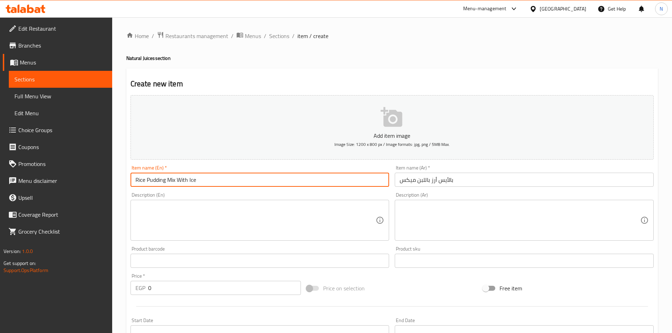
type input "Rice Pudding Mix With Ice"
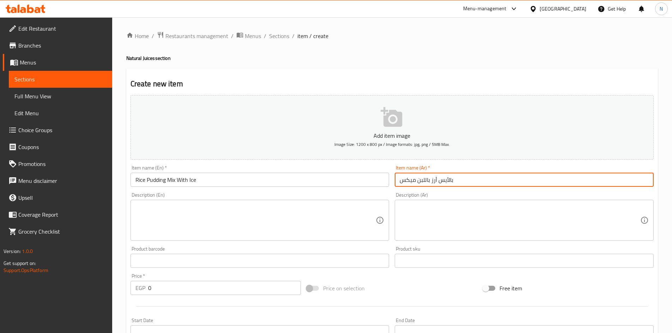
drag, startPoint x: 458, startPoint y: 182, endPoint x: 439, endPoint y: 180, distance: 18.9
click at [439, 180] on input "بالأيس أرز باللبن ميكس" at bounding box center [524, 180] width 259 height 14
type input "أرز باللبن ميكس"
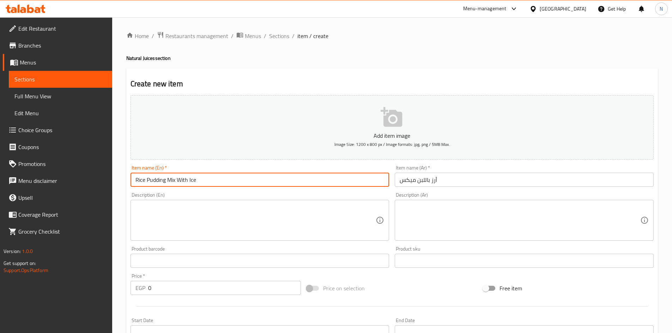
drag, startPoint x: 198, startPoint y: 179, endPoint x: 177, endPoint y: 180, distance: 20.5
click at [177, 180] on input "Rice Pudding Mix With Ice" at bounding box center [260, 180] width 259 height 14
type input "Rice Pudding Mix"
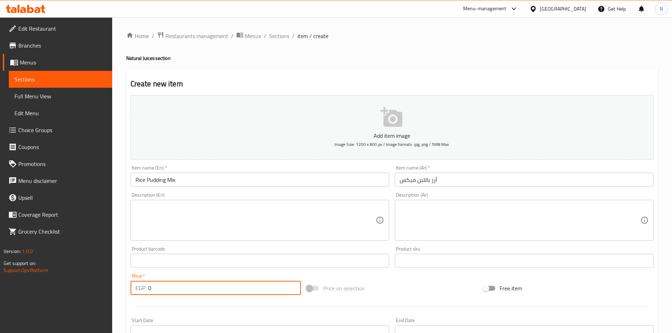
drag, startPoint x: 151, startPoint y: 289, endPoint x: 146, endPoint y: 288, distance: 4.7
click at [146, 288] on div "EGP 0 Price *" at bounding box center [216, 288] width 171 height 14
type input "75"
click at [397, 284] on div "Price on selection" at bounding box center [392, 288] width 176 height 19
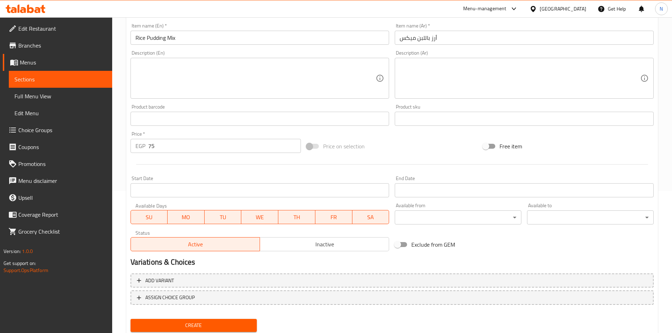
scroll to position [165, 0]
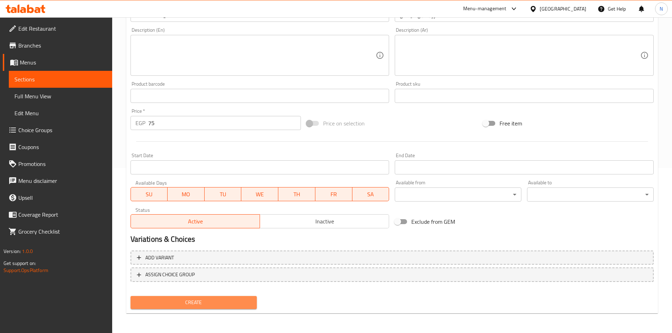
click at [199, 304] on span "Create" at bounding box center [193, 302] width 115 height 9
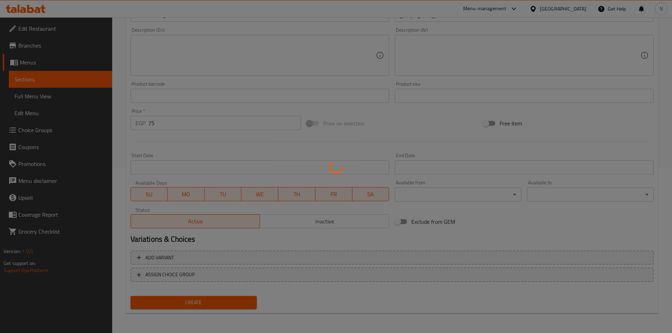
type input "0"
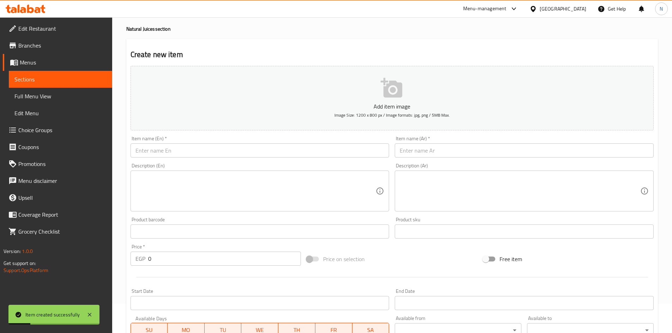
scroll to position [24, 0]
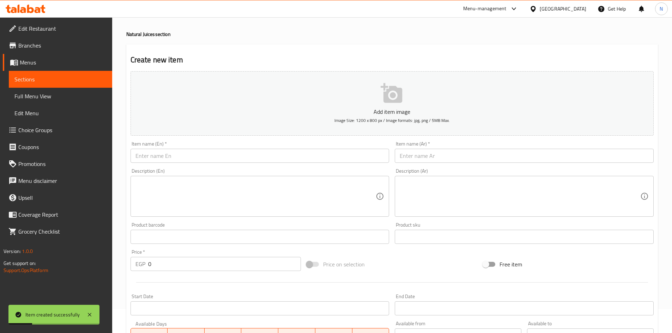
click at [430, 163] on input "text" at bounding box center [524, 156] width 259 height 14
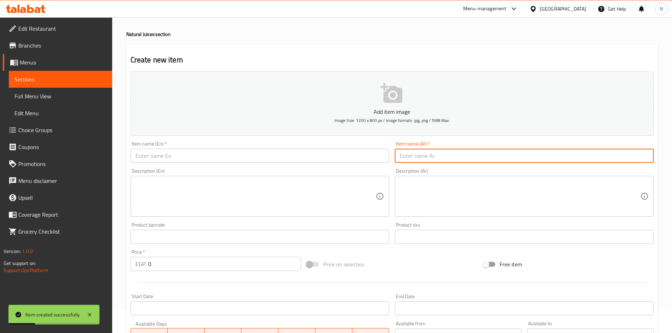
paste input "أرز باللبن فواكه"
type input "أرز باللبن فواكه"
click at [227, 158] on input "text" at bounding box center [260, 156] width 259 height 14
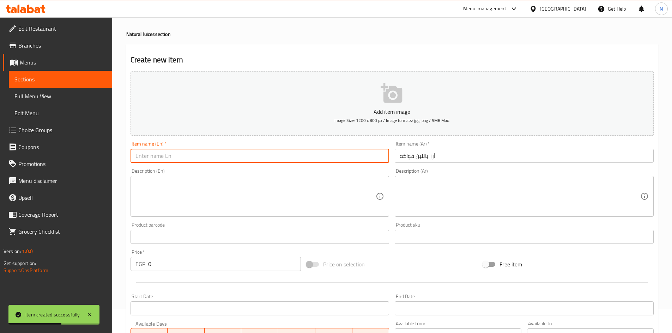
paste input "Rice pudding with fruits"
click at [146, 159] on input "Rice pudding with fruits" at bounding box center [260, 156] width 259 height 14
click at [174, 157] on input "Rice Pudding with Fruits" at bounding box center [260, 156] width 259 height 14
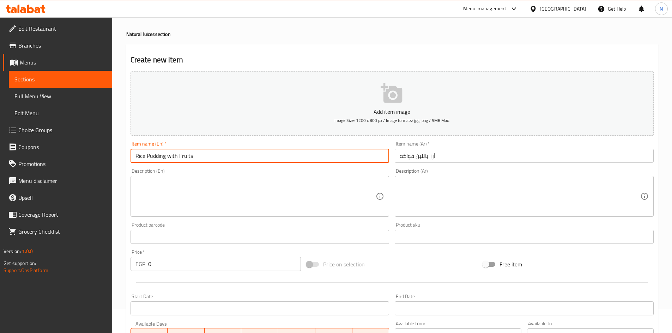
click at [174, 157] on input "Rice Pudding with Fruits" at bounding box center [260, 156] width 259 height 14
type input "Rice Pudding With Fruits"
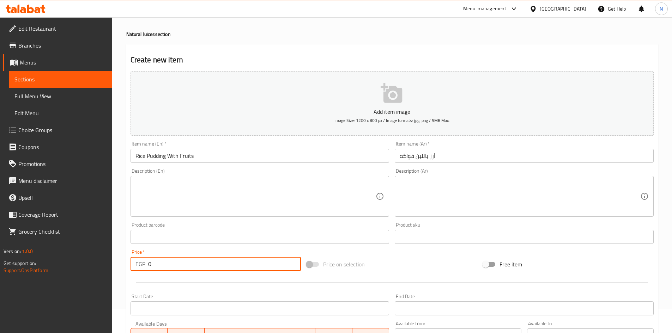
drag, startPoint x: 159, startPoint y: 264, endPoint x: 147, endPoint y: 265, distance: 12.0
click at [147, 265] on div "EGP 0 Price *" at bounding box center [216, 264] width 171 height 14
type input "85"
click at [398, 259] on div "Price on selection" at bounding box center [392, 264] width 176 height 19
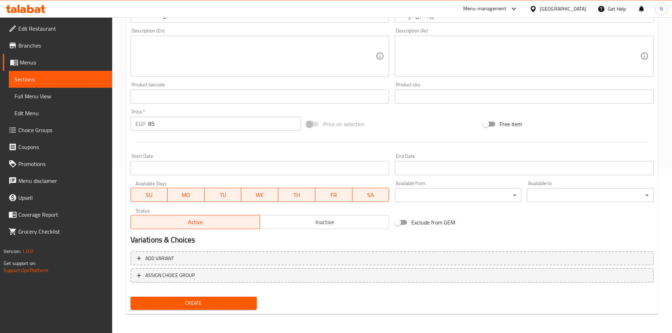
scroll to position [165, 0]
click at [196, 300] on span "Create" at bounding box center [193, 302] width 115 height 9
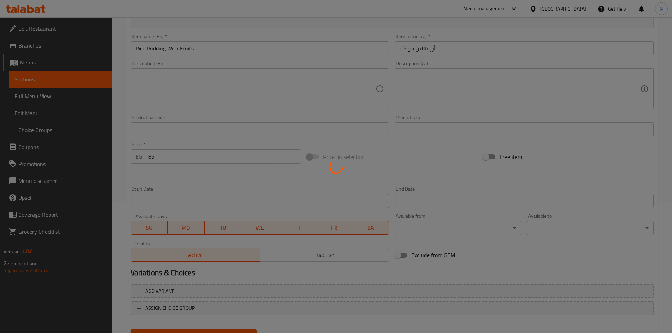
type input "0"
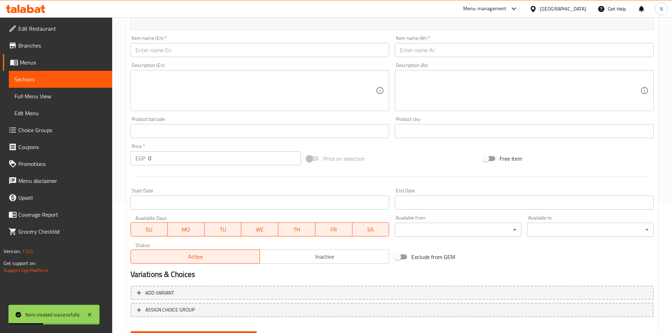
click at [38, 60] on span "Menus" at bounding box center [63, 62] width 87 height 8
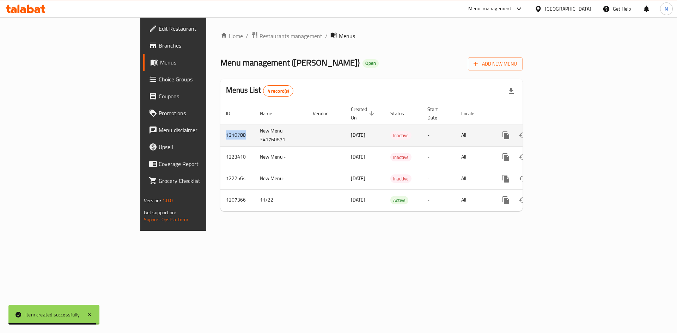
drag, startPoint x: 152, startPoint y: 130, endPoint x: 134, endPoint y: 127, distance: 19.0
click at [220, 127] on td "1310788" at bounding box center [237, 135] width 34 height 22
copy td "1310788"
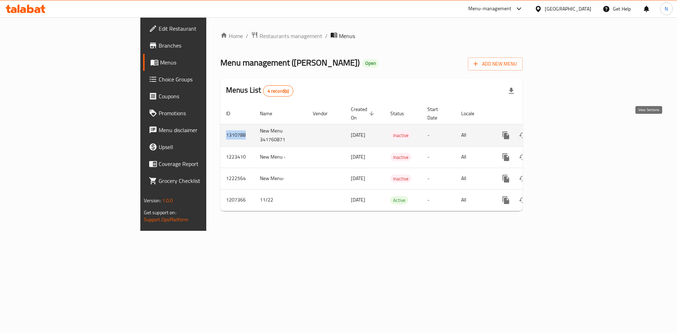
click at [561, 131] on icon "enhanced table" at bounding box center [557, 135] width 8 height 8
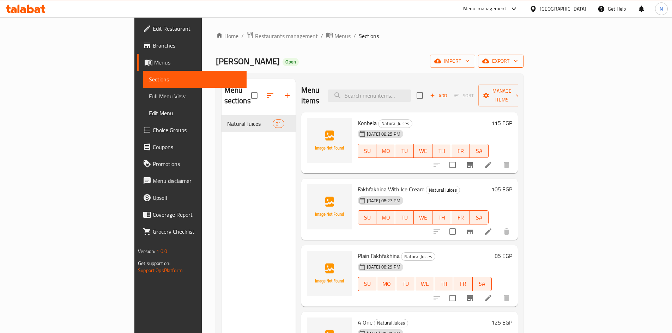
click at [518, 64] on span "export" at bounding box center [501, 61] width 34 height 9
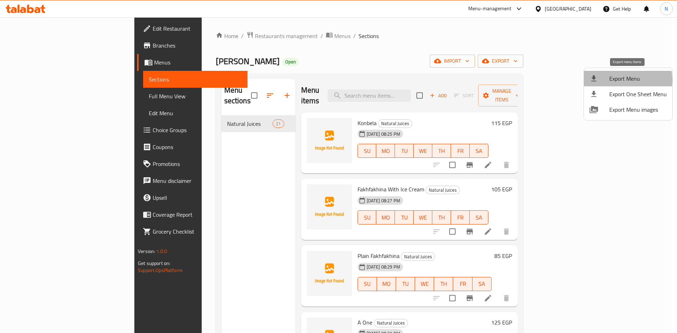
click at [622, 80] on span "Export Menu" at bounding box center [639, 78] width 58 height 8
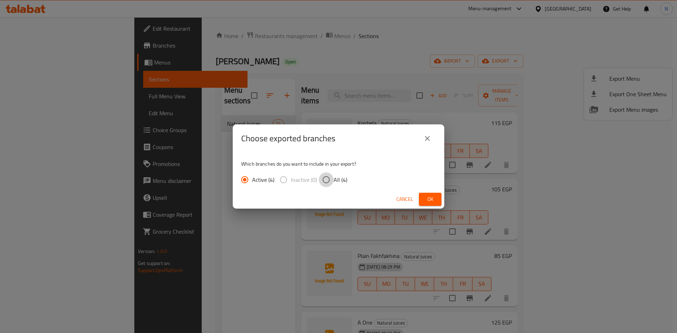
click at [328, 179] on input "All (4)" at bounding box center [326, 180] width 15 height 15
radio input "true"
click at [424, 194] on button "Ok" at bounding box center [430, 199] width 23 height 13
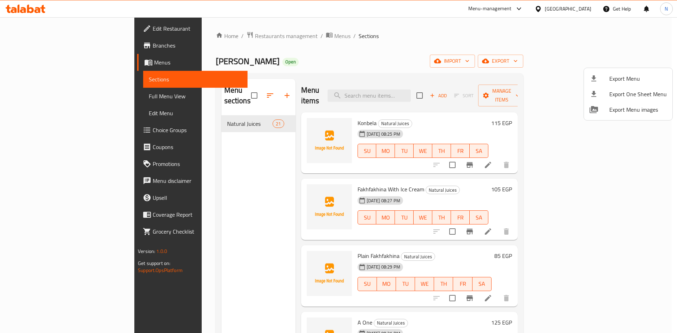
click at [49, 59] on div at bounding box center [338, 166] width 677 height 333
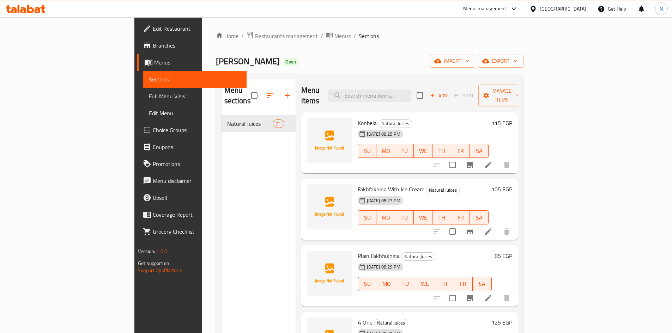
click at [154, 63] on span "Menus" at bounding box center [197, 62] width 87 height 8
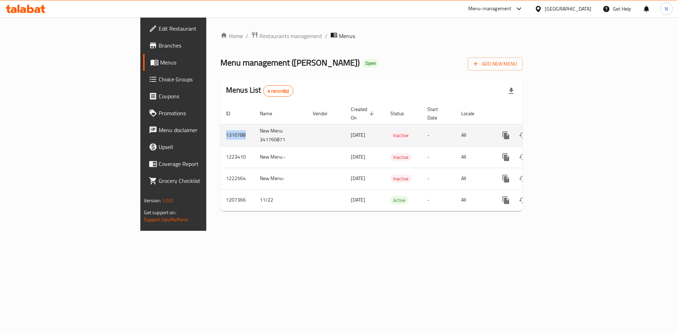
drag, startPoint x: 156, startPoint y: 128, endPoint x: 130, endPoint y: 128, distance: 26.5
click at [220, 128] on td "1310788" at bounding box center [237, 135] width 34 height 22
copy td "1310788"
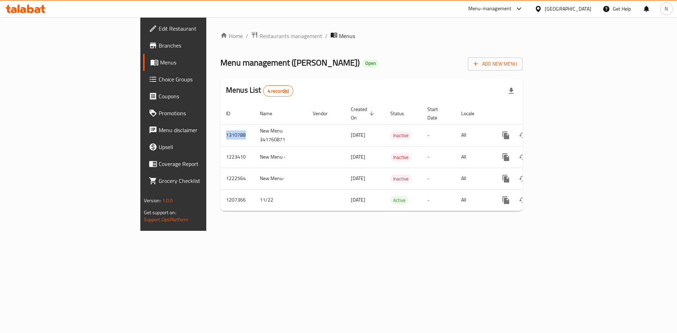
click at [159, 48] on span "Branches" at bounding box center [203, 45] width 89 height 8
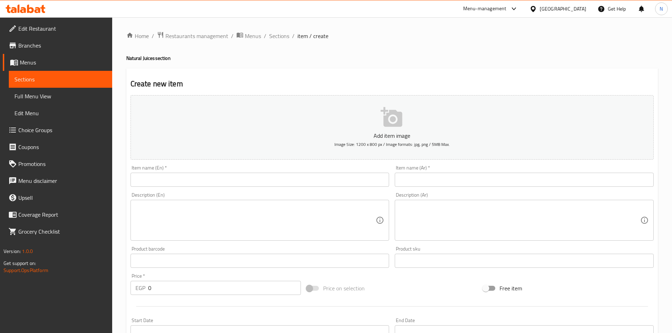
click at [29, 59] on span "Menus" at bounding box center [63, 62] width 87 height 8
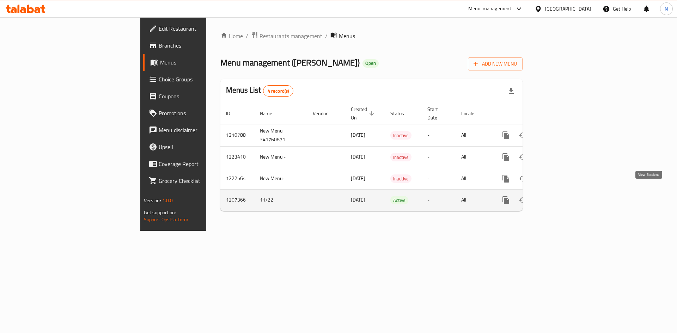
click at [561, 196] on icon "enhanced table" at bounding box center [557, 200] width 8 height 8
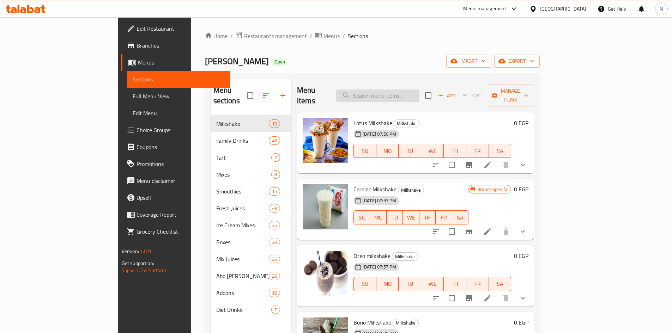
click at [419, 95] on input "search" at bounding box center [377, 96] width 83 height 12
paste input "qunbuluh"
type input "qunbuluh"
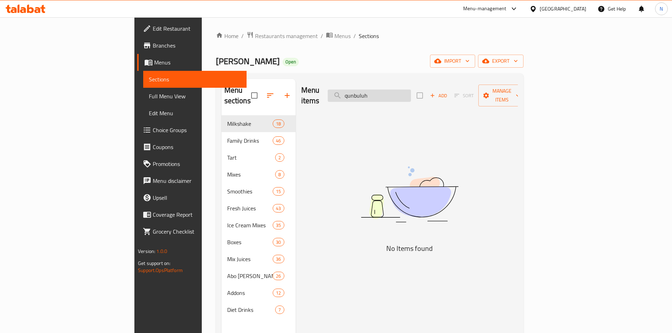
click at [407, 90] on input "qunbuluh" at bounding box center [369, 96] width 83 height 12
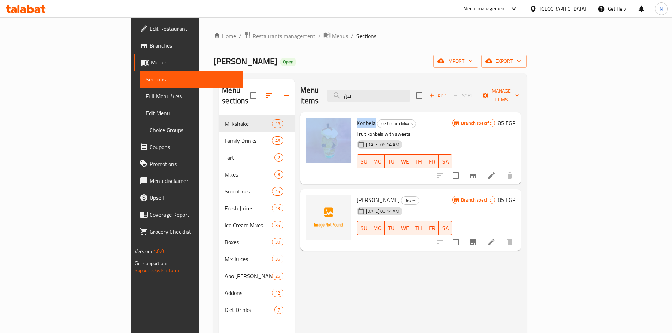
drag, startPoint x: 343, startPoint y: 113, endPoint x: 319, endPoint y: 117, distance: 24.0
click at [319, 117] on div "Konbela Ice Cream Mixes Fruit konbela with sweets 23-11-2023 06:14 AM SU MO TU …" at bounding box center [410, 148] width 215 height 66
copy div "Konbela"
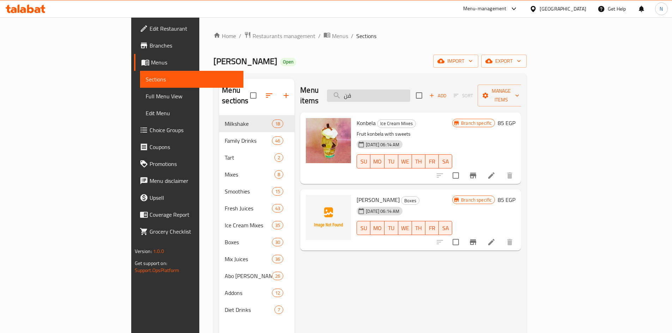
click at [410, 91] on input "قن" at bounding box center [368, 96] width 83 height 12
paste input "خفخينا بالأيس كريم"
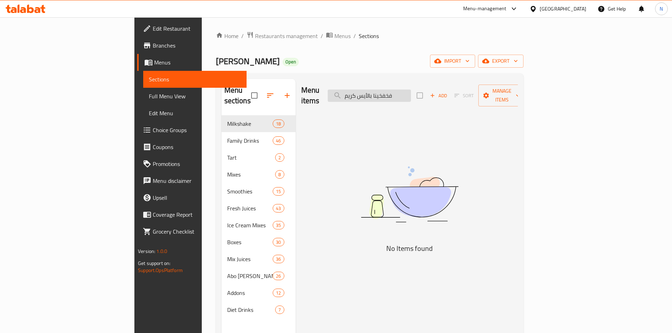
drag, startPoint x: 424, startPoint y: 91, endPoint x: 385, endPoint y: 93, distance: 38.5
click at [385, 93] on input "فخفخينا بالأيس كريم" at bounding box center [369, 96] width 83 height 12
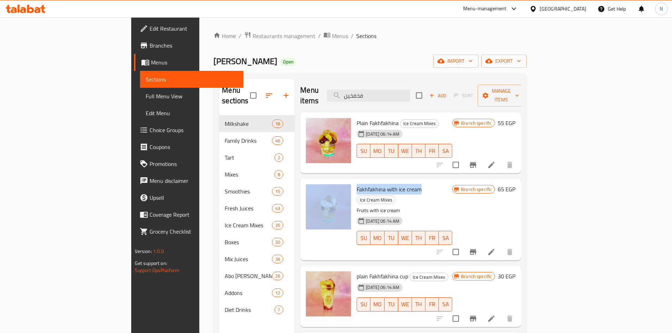
drag, startPoint x: 388, startPoint y: 179, endPoint x: 319, endPoint y: 183, distance: 69.2
click at [319, 183] on div "Fakhfakhina with ice cream Ice Cream Mixes Fruits with ice cream 23-11-2023 06:…" at bounding box center [410, 220] width 215 height 76
copy div "Fakhfakhina with ice cream"
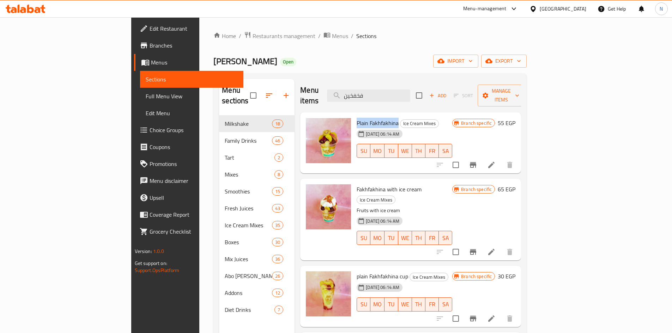
drag, startPoint x: 366, startPoint y: 111, endPoint x: 323, endPoint y: 115, distance: 42.8
click at [354, 115] on div "Plain Fakhfakhina Ice Cream Mixes 23-11-2023 06:14 AM SU MO TU WE TH FR SA" at bounding box center [404, 143] width 101 height 56
copy span "Plain Fakhfakhina"
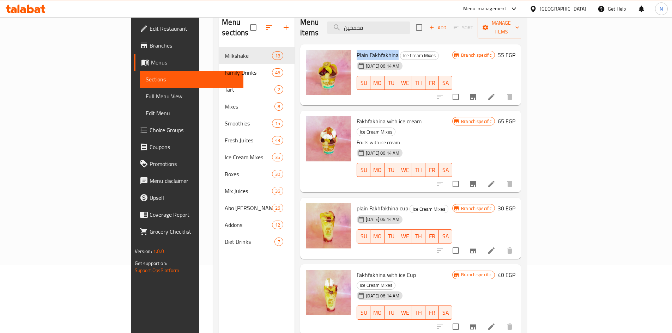
scroll to position [71, 0]
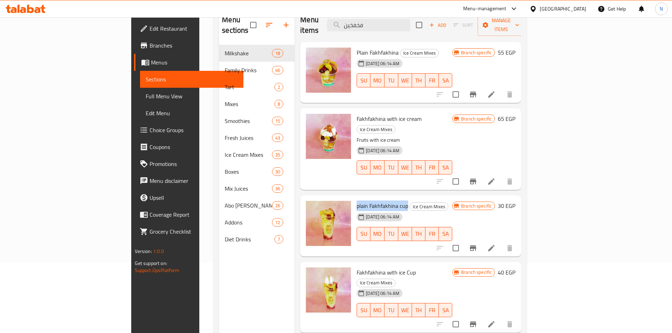
drag, startPoint x: 375, startPoint y: 186, endPoint x: 323, endPoint y: 187, distance: 52.6
click at [354, 198] on div "plain Fakhfakhina cup Ice Cream Mixes 23-11-2023 06:14 AM SU MO TU WE TH FR SA" at bounding box center [404, 226] width 101 height 56
copy span "plain Fakhfakhina cup"
drag, startPoint x: 381, startPoint y: 253, endPoint x: 321, endPoint y: 255, distance: 60.3
click at [354, 265] on div "Fakhfakhina with ice Cup Ice Cream Mixes 23-11-2023 06:14 AM SU MO TU WE TH FR …" at bounding box center [404, 298] width 101 height 66
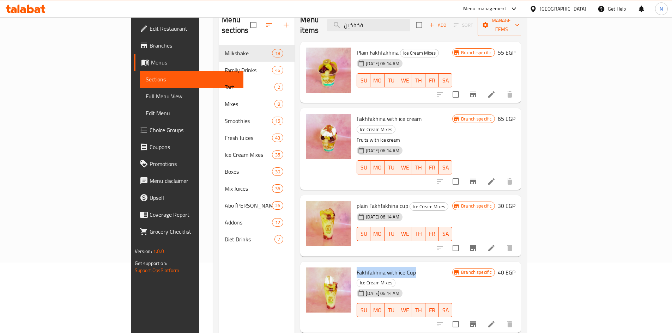
copy span "Fakhfakhina with ice Cup"
click at [357, 201] on span "plain Fakhfakhina cup" at bounding box center [383, 206] width 52 height 11
copy span "plain"
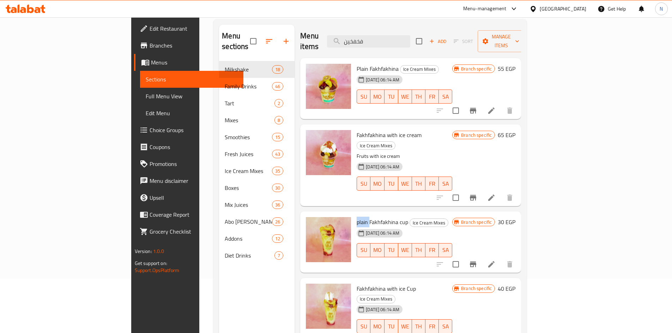
scroll to position [0, 0]
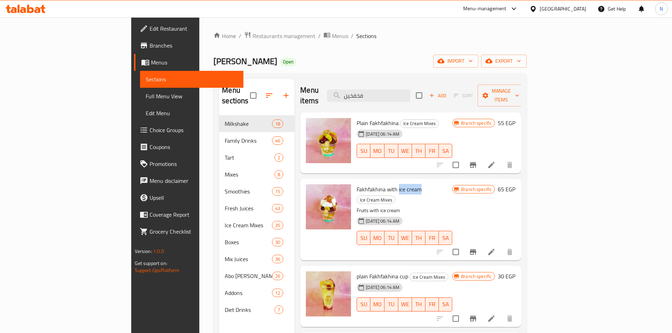
drag, startPoint x: 388, startPoint y: 179, endPoint x: 366, endPoint y: 178, distance: 22.2
click at [366, 184] on h6 "Fakhfakhina with ice cream Ice Cream Mixes" at bounding box center [405, 194] width 96 height 20
copy span "ice cream"
click at [394, 91] on input "فخفخين" at bounding box center [368, 96] width 83 height 12
click at [398, 90] on input "فخفخين" at bounding box center [368, 96] width 83 height 12
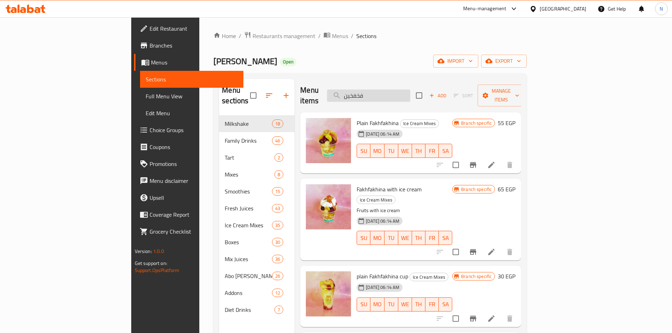
click at [398, 90] on input "فخفخين" at bounding box center [368, 96] width 83 height 12
paste input "ice cream"
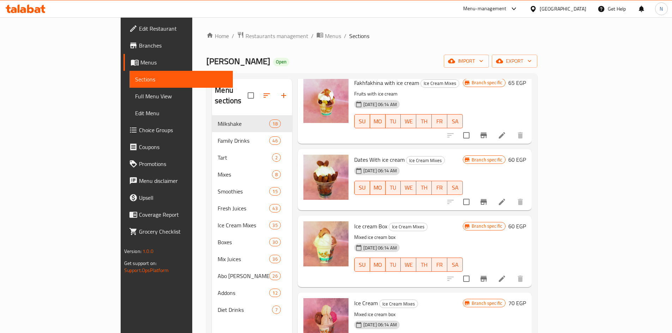
scroll to position [882, 0]
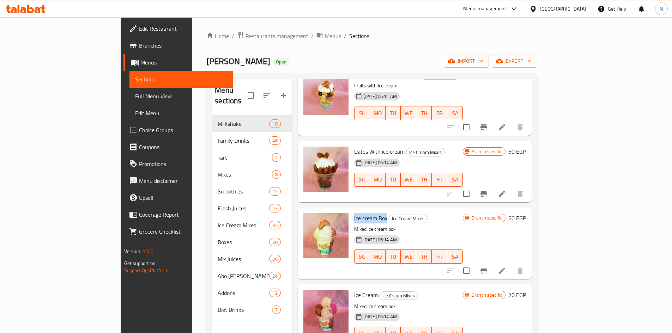
drag, startPoint x: 357, startPoint y: 171, endPoint x: 324, endPoint y: 170, distance: 32.8
click at [354, 213] on h6 "Ice cream Box Ice Cream Mixes" at bounding box center [408, 218] width 109 height 10
copy span "Ice cream Box"
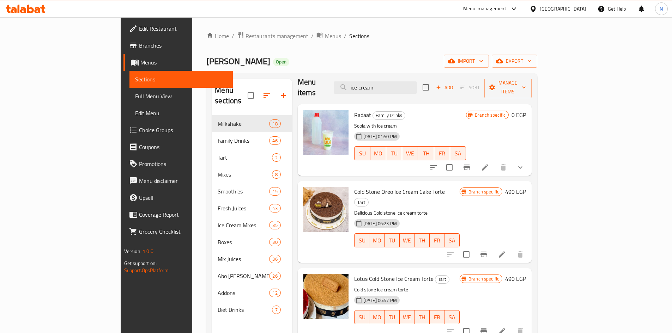
scroll to position [0, 0]
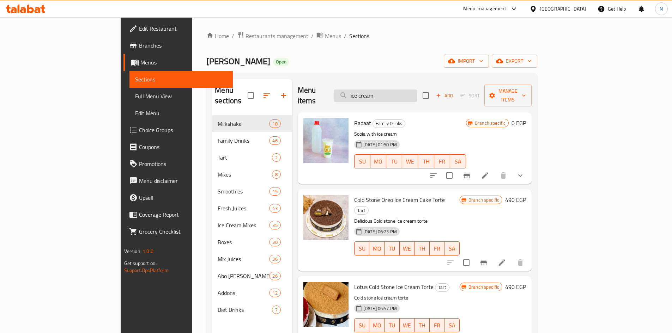
click at [399, 92] on input "ice cream" at bounding box center [375, 96] width 83 height 12
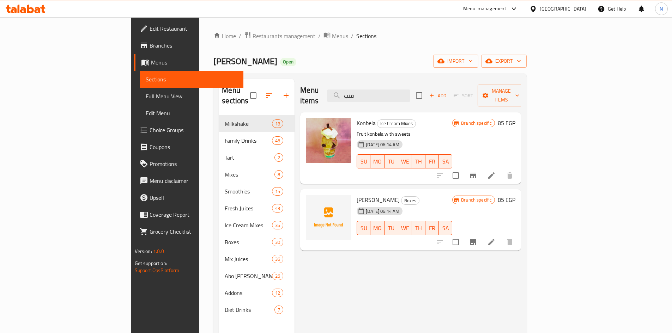
type input "قنب"
click at [357, 118] on span "Konbela" at bounding box center [366, 123] width 19 height 11
copy h6 "Konbela"
drag, startPoint x: 156, startPoint y: 62, endPoint x: 127, endPoint y: 62, distance: 28.6
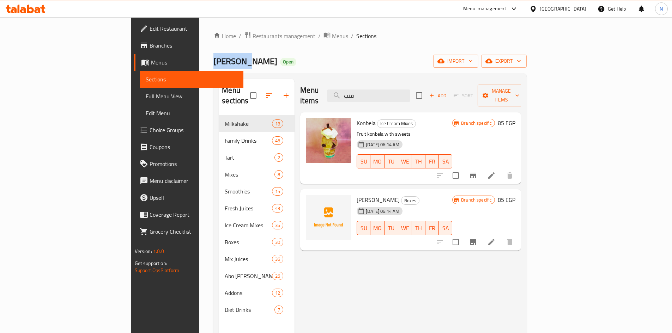
click at [213, 62] on span "[PERSON_NAME]" at bounding box center [245, 61] width 64 height 16
copy span "[PERSON_NAME]"
